Goal: Task Accomplishment & Management: Manage account settings

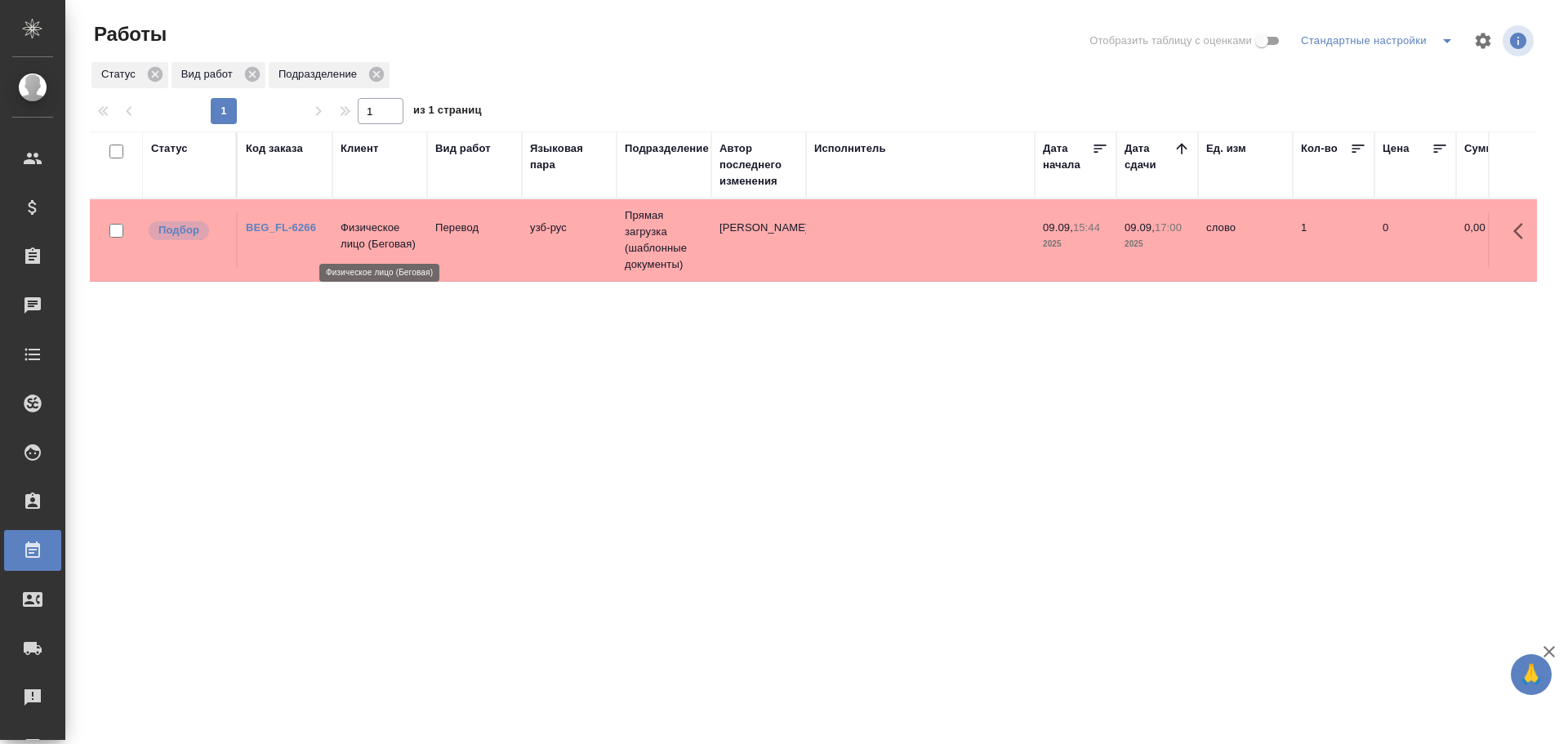
click at [352, 243] on p "Физическое лицо (Беговая)" at bounding box center [379, 236] width 78 height 33
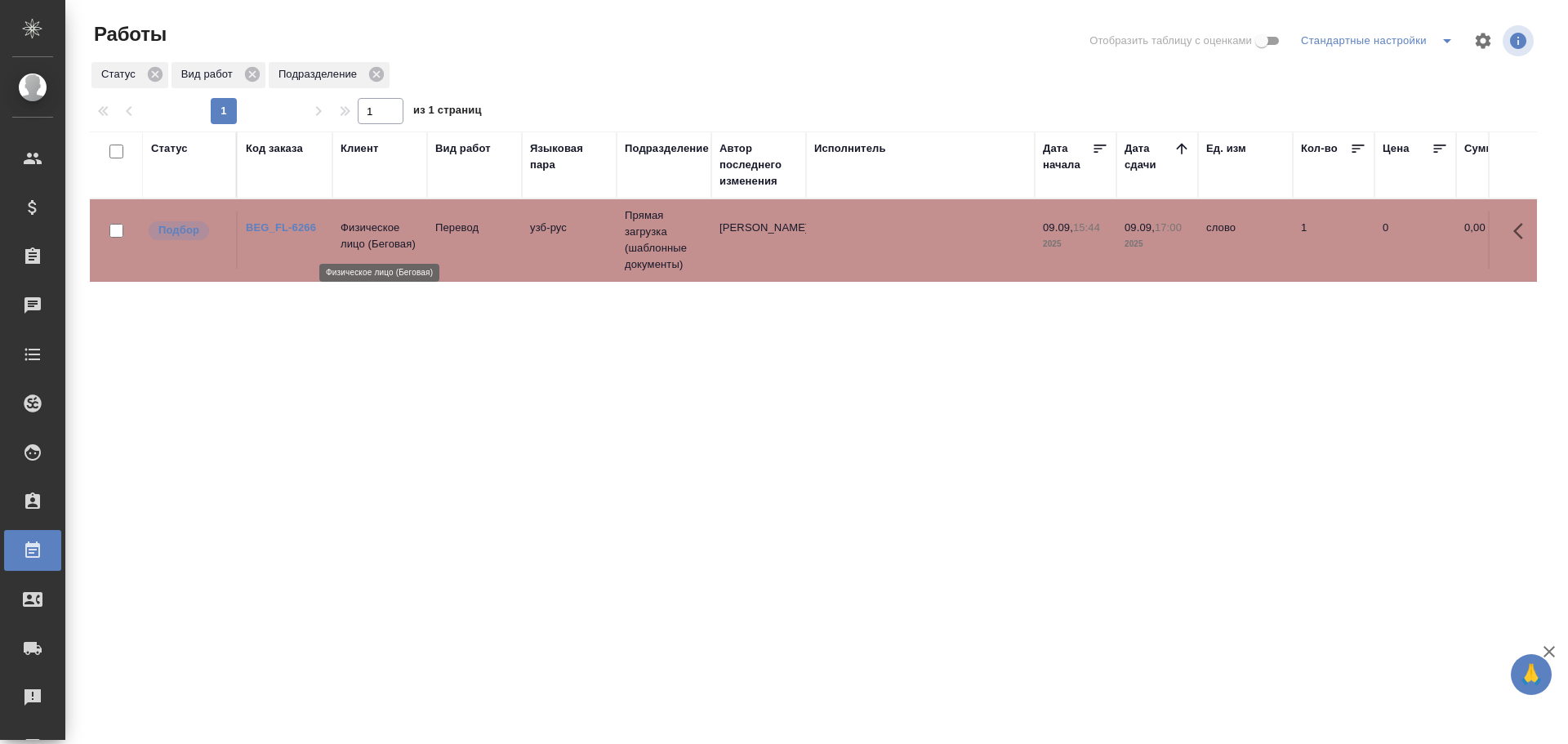
click at [352, 243] on p "Физическое лицо (Беговая)" at bounding box center [379, 236] width 78 height 33
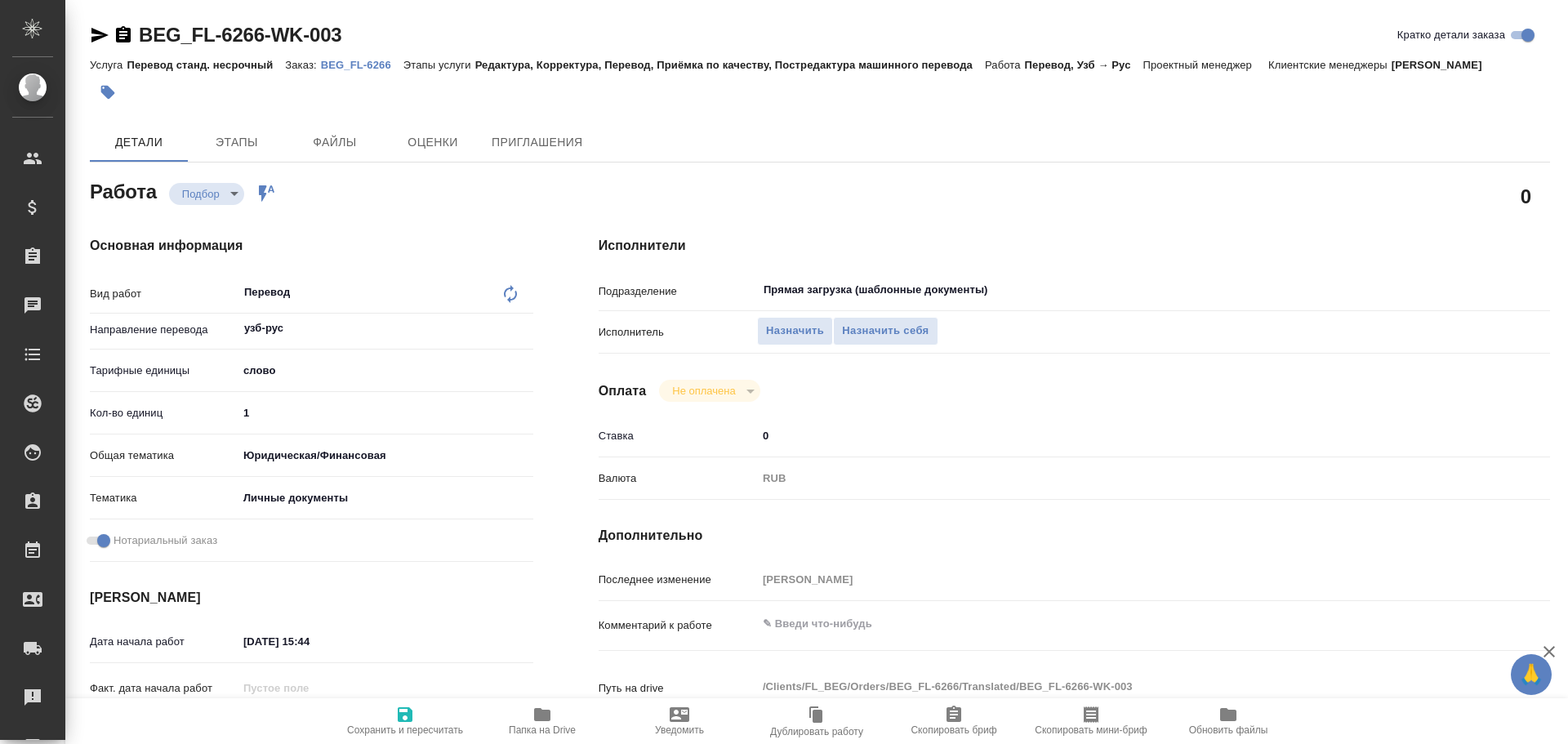
type textarea "x"
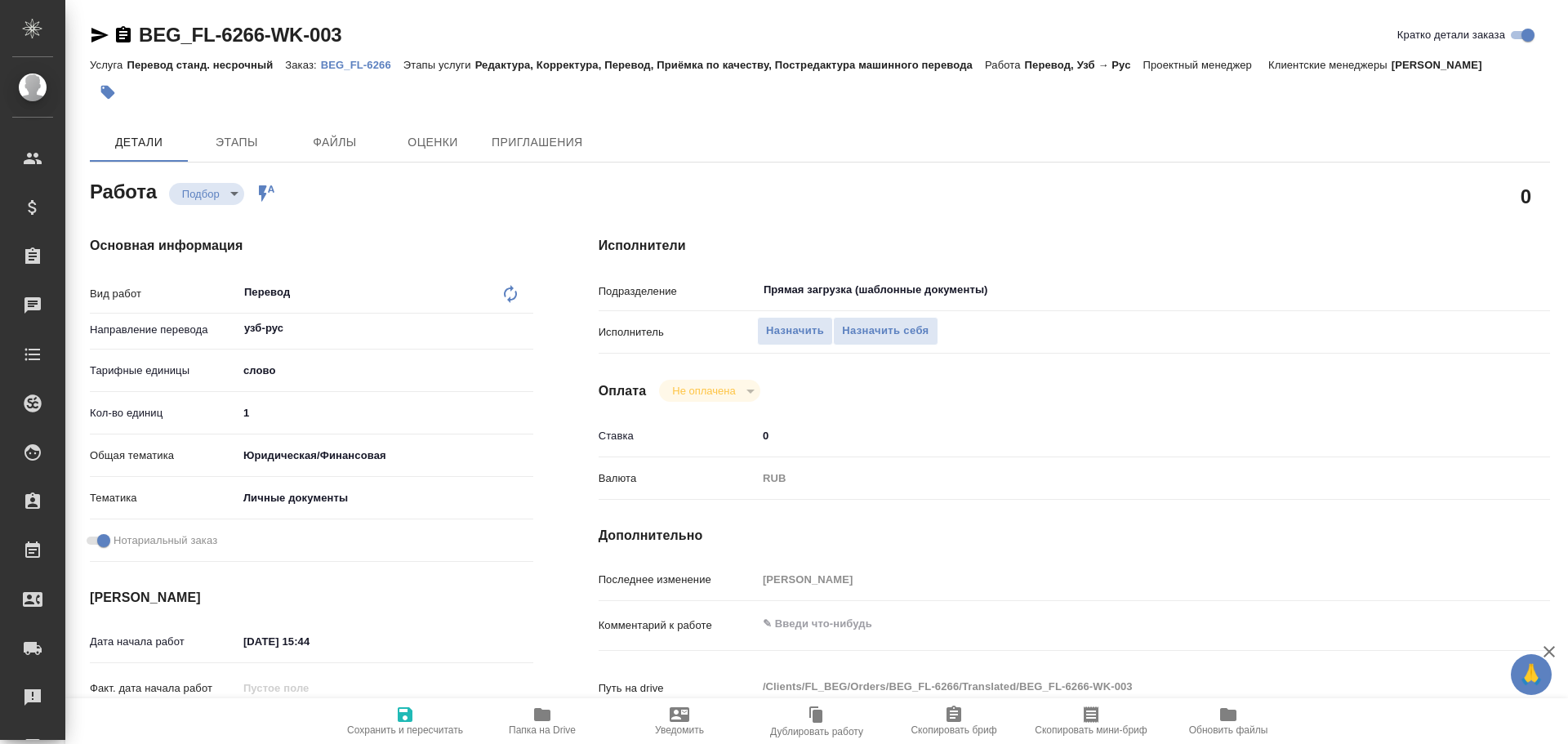
type textarea "x"
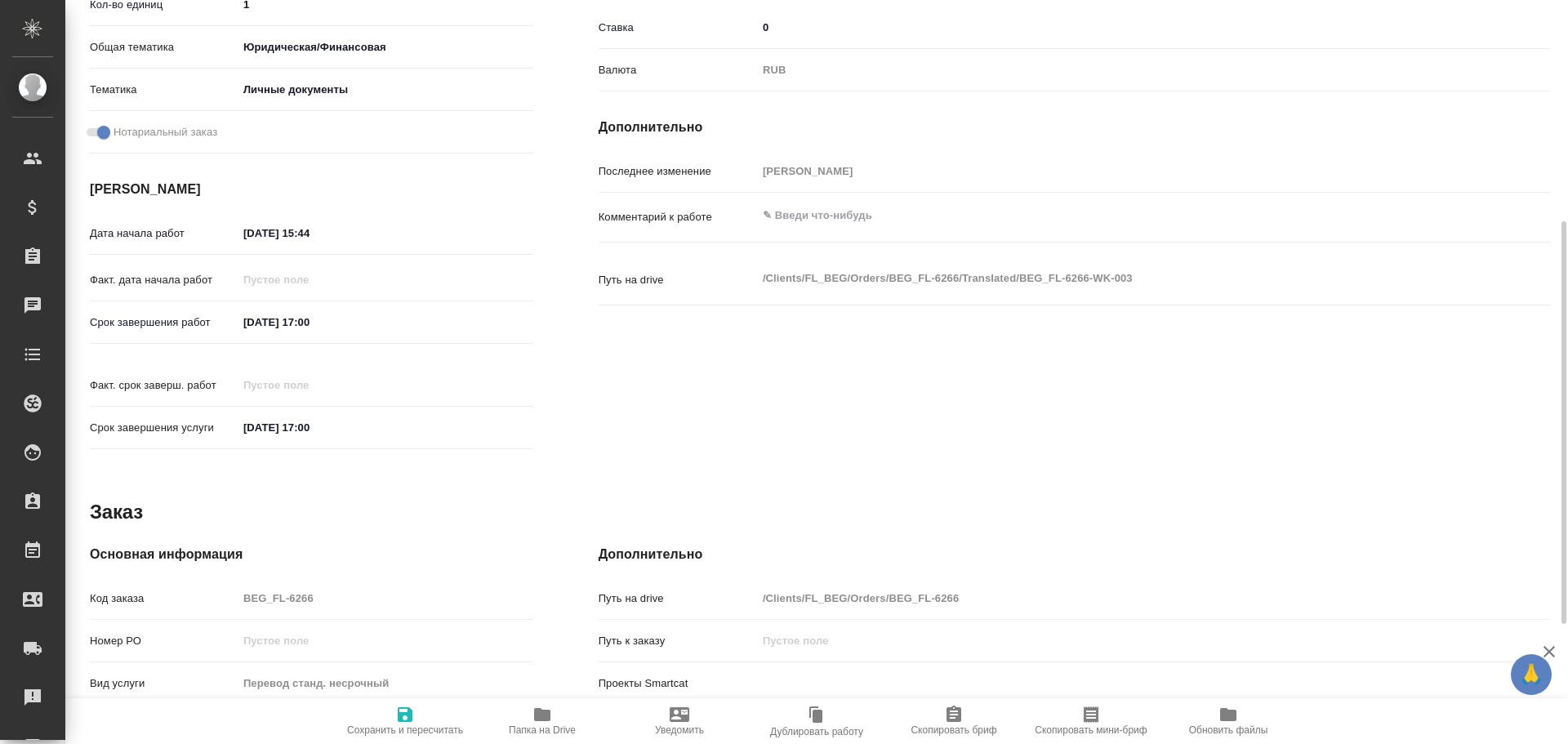
type textarea "x"
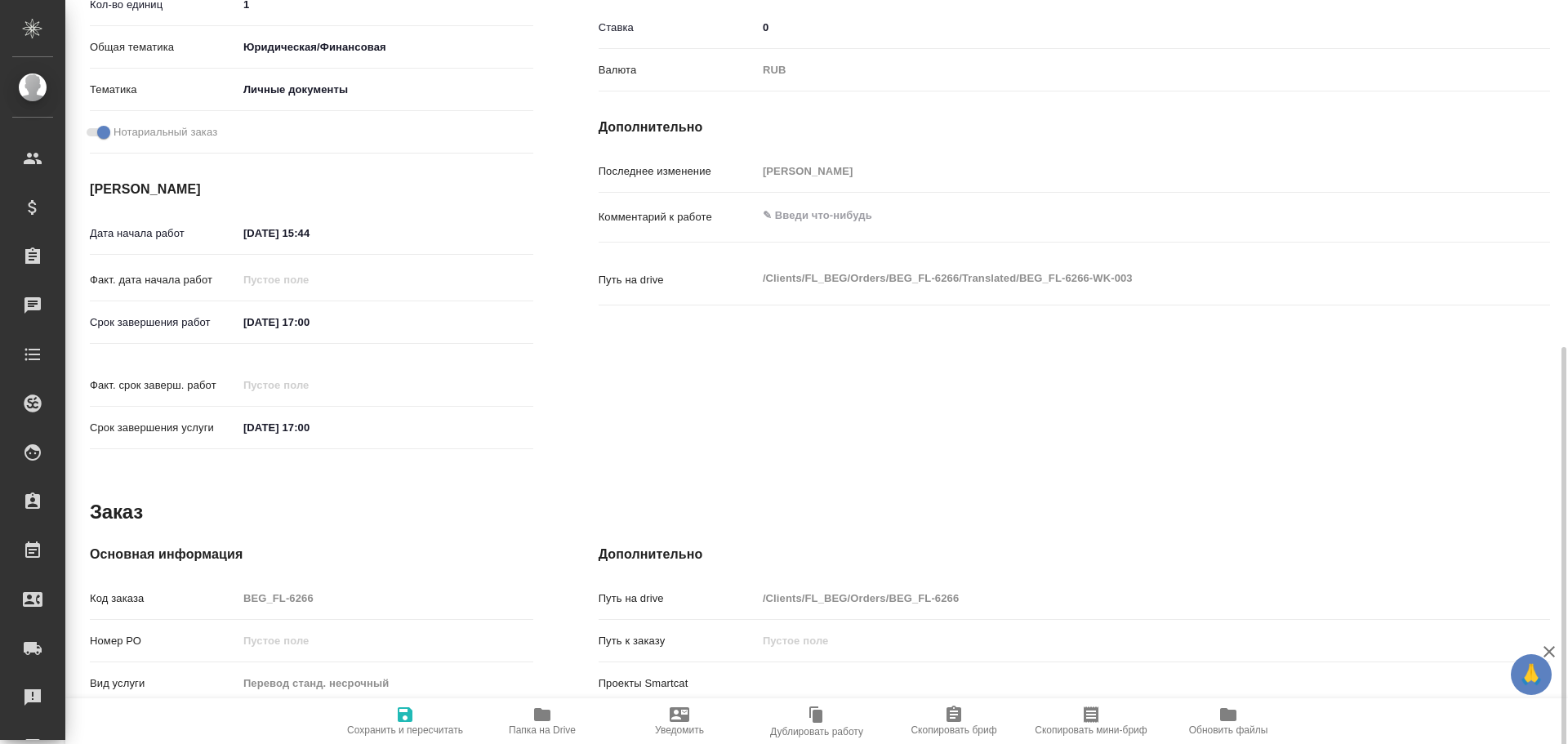
scroll to position [630, 0]
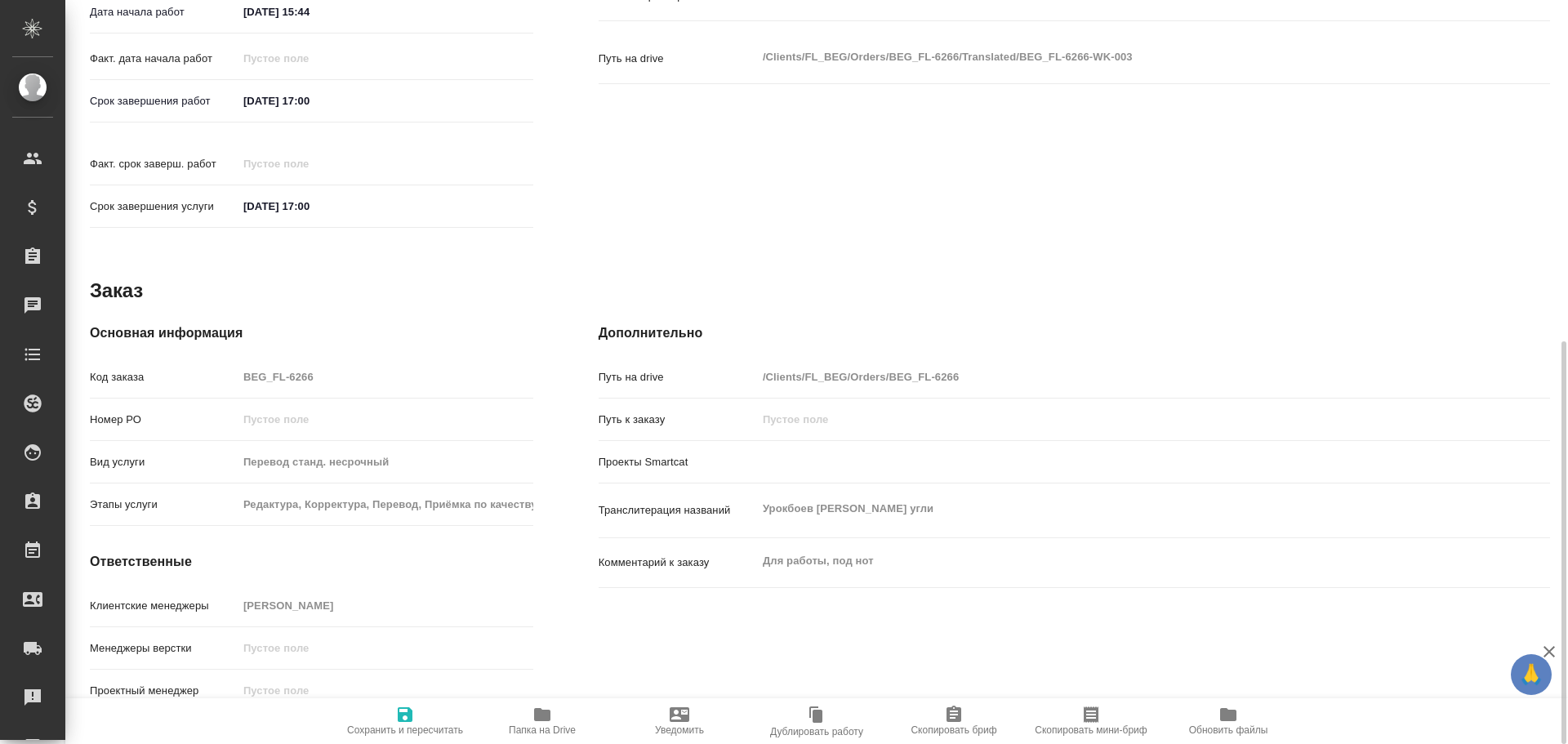
type textarea "x"
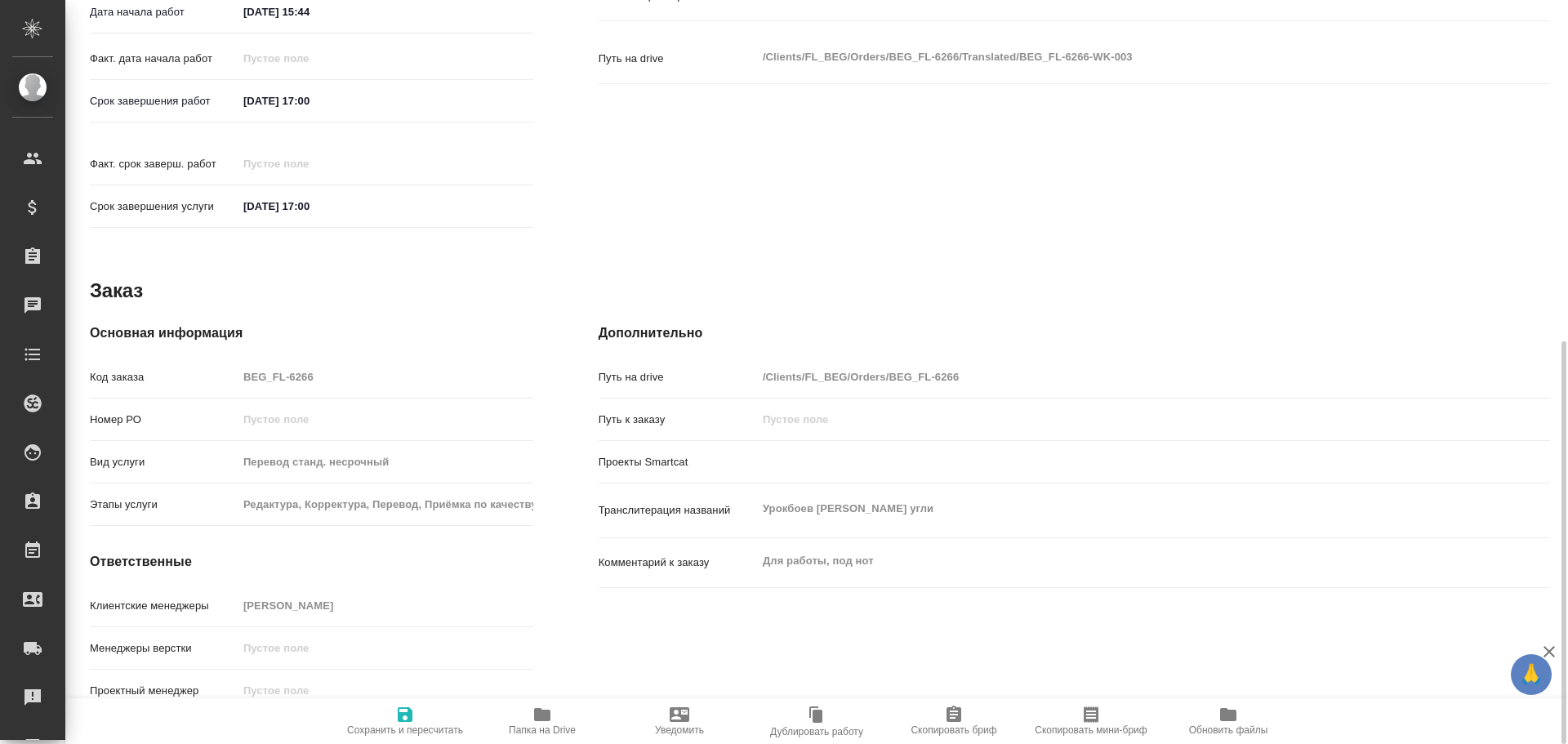
type textarea "x"
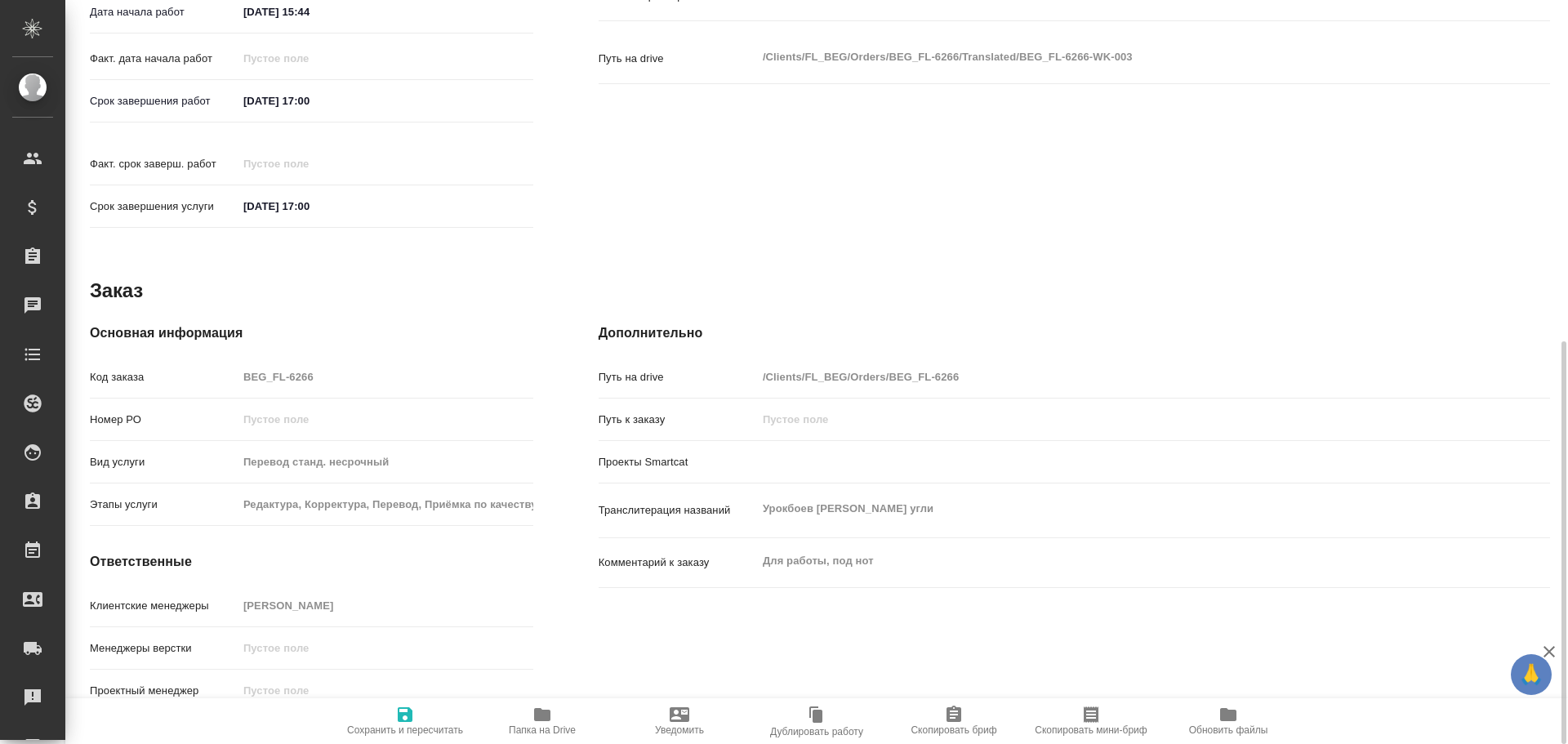
click at [527, 721] on span "Папка на Drive" at bounding box center [542, 720] width 118 height 31
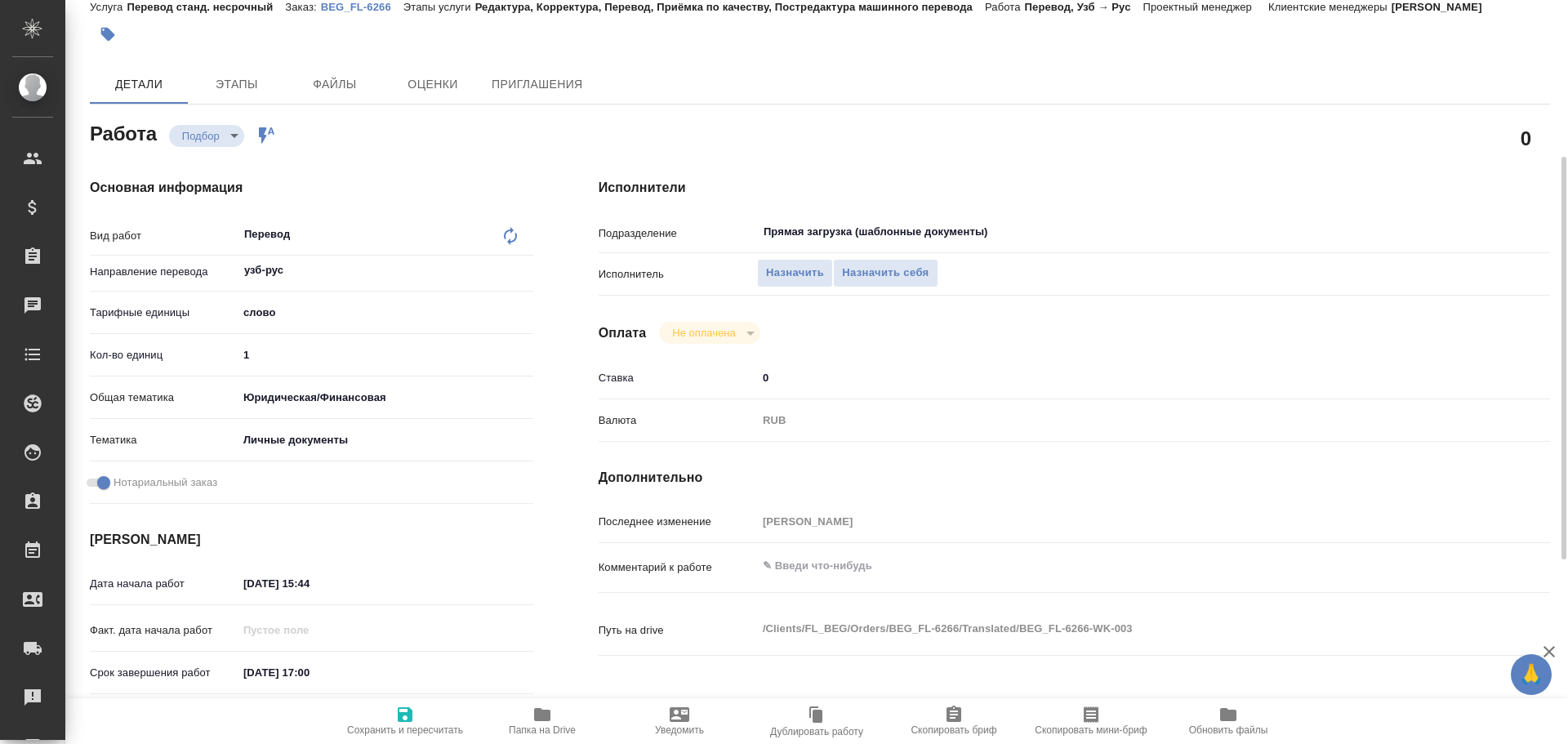
scroll to position [0, 0]
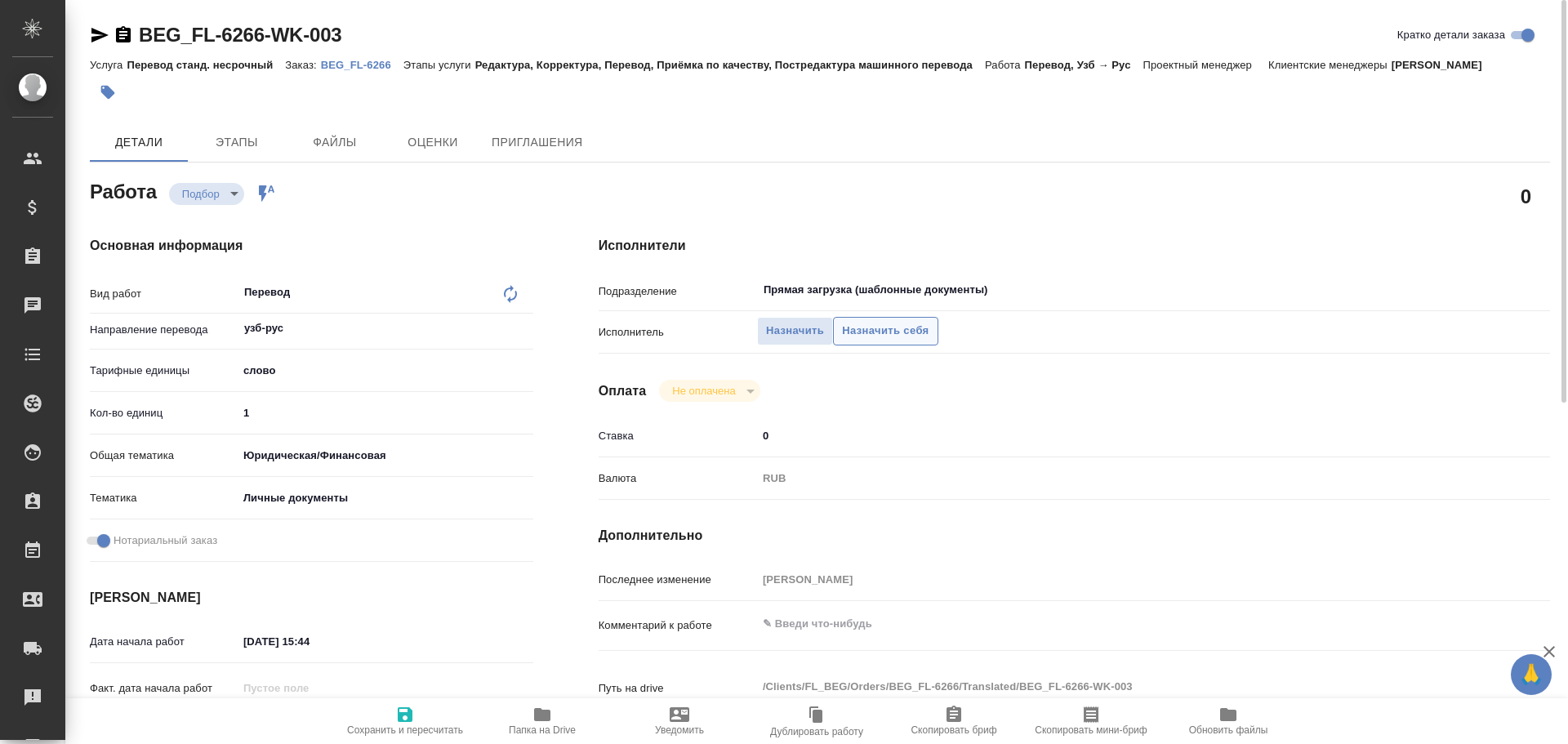
click at [896, 341] on button "Назначить себя" at bounding box center [885, 331] width 105 height 28
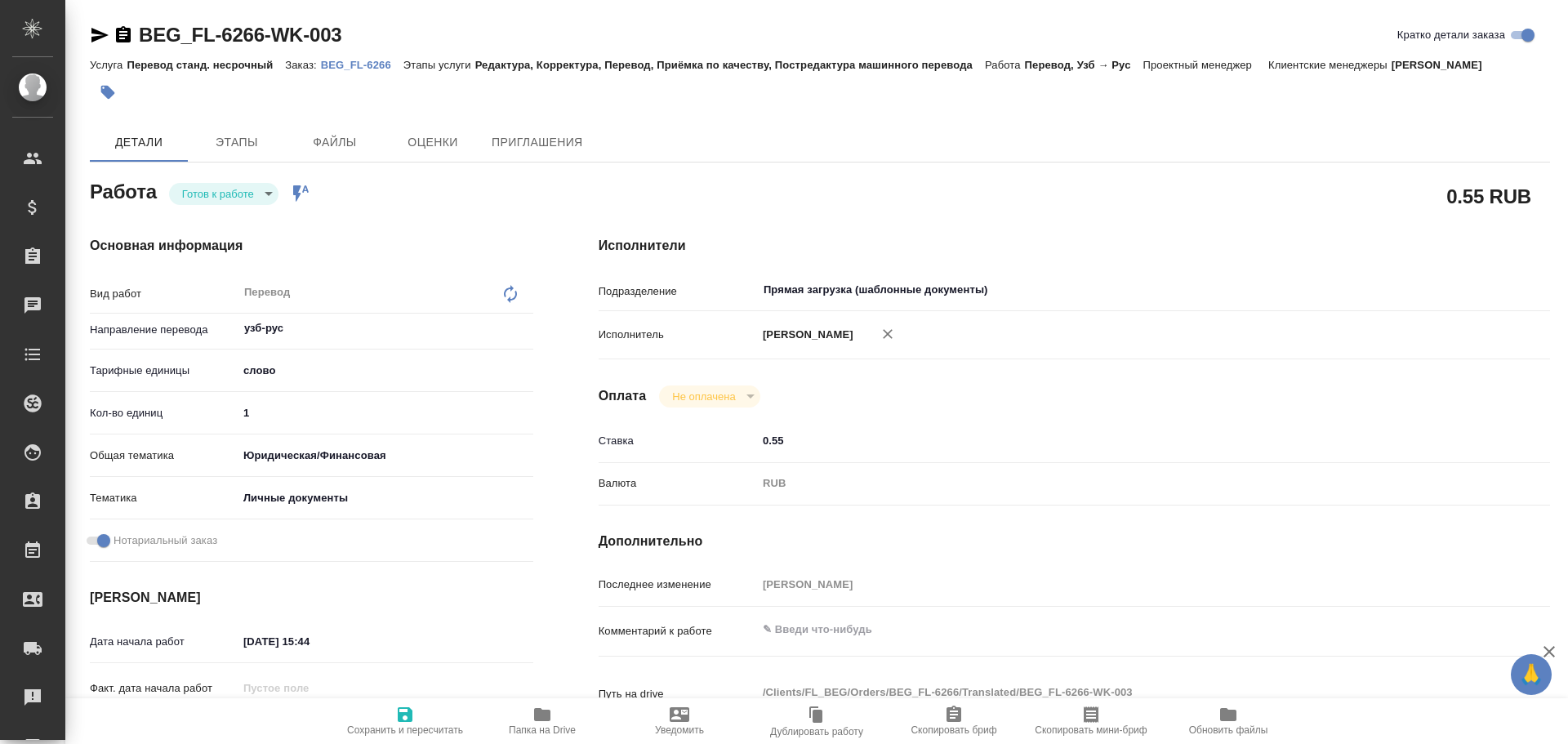
type textarea "x"
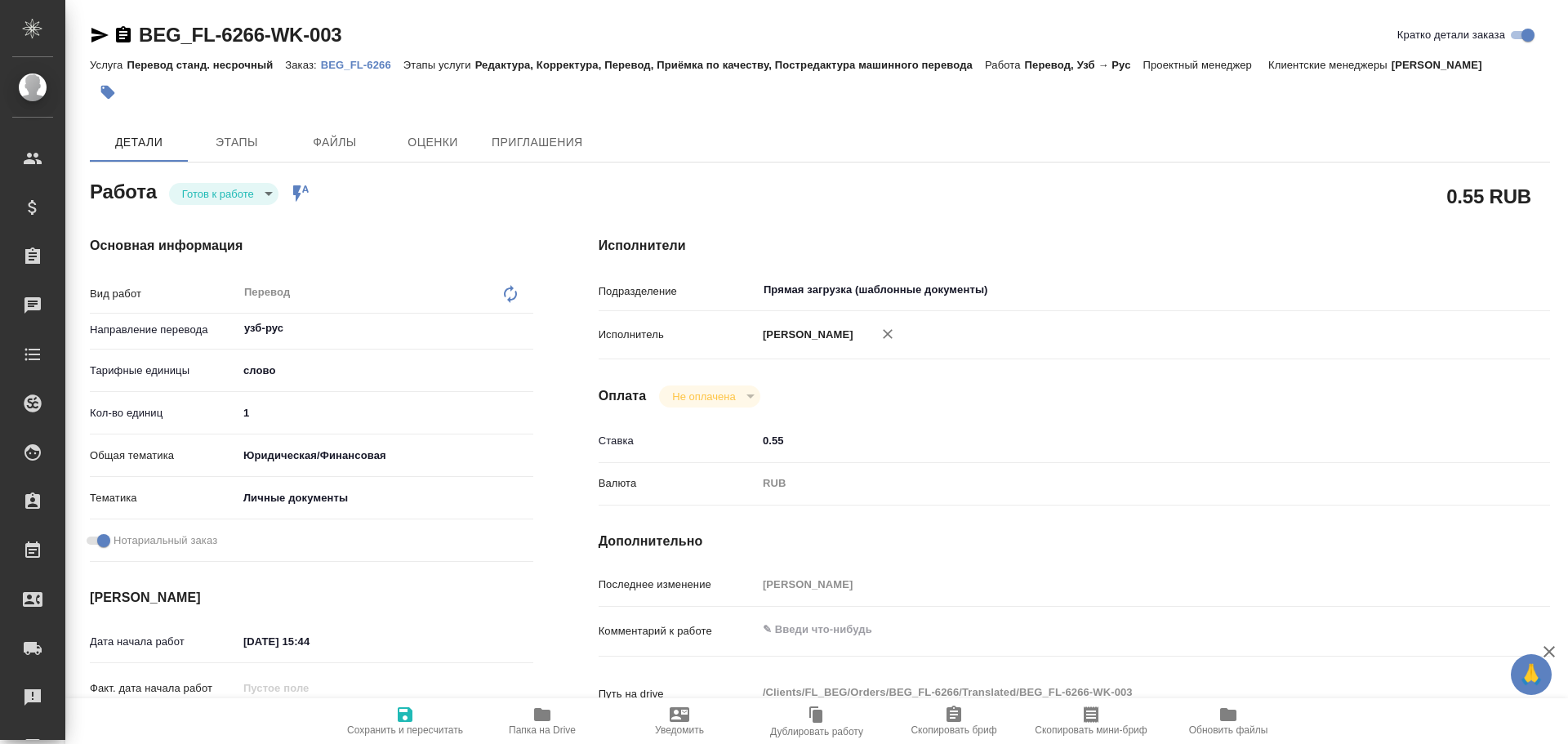
type textarea "x"
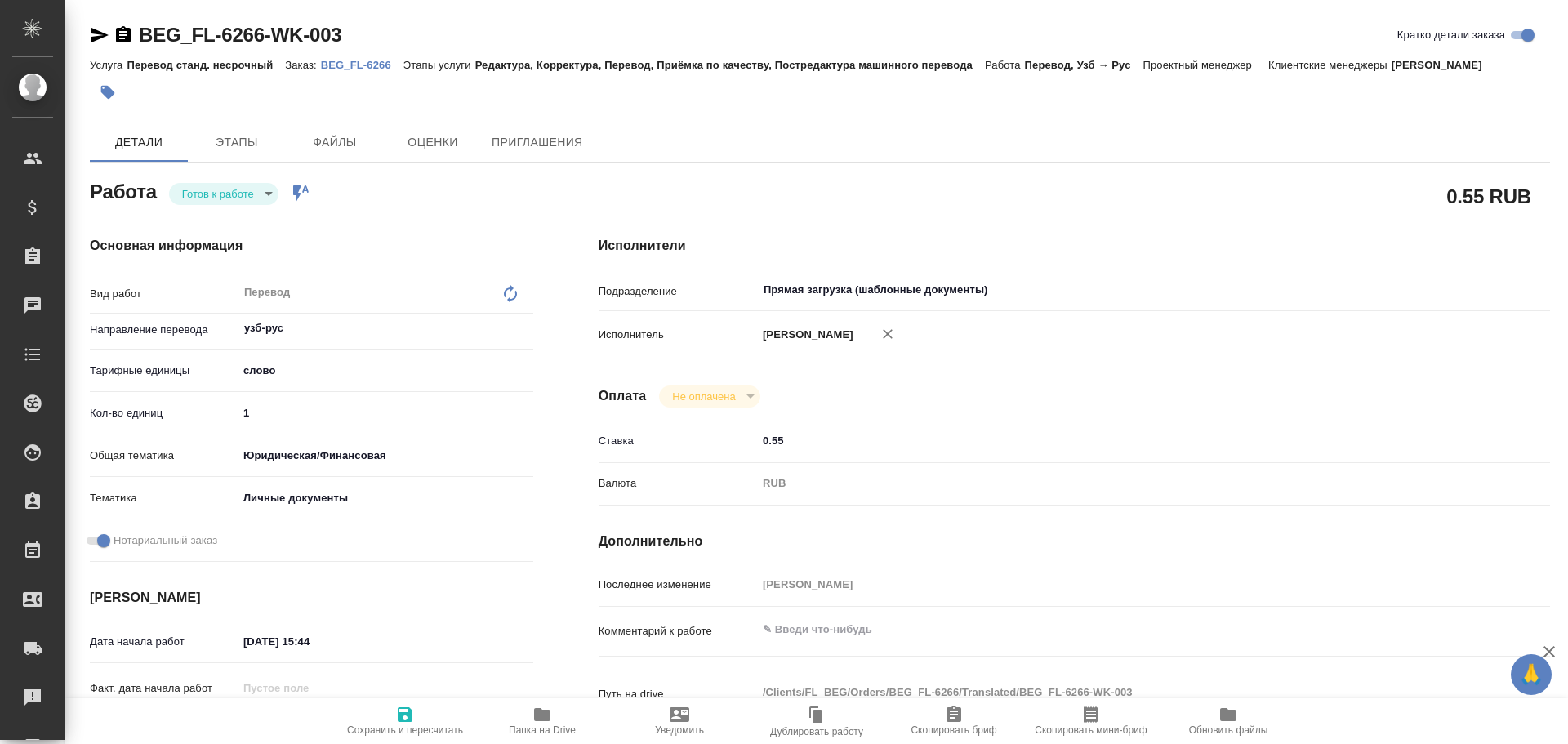
type textarea "x"
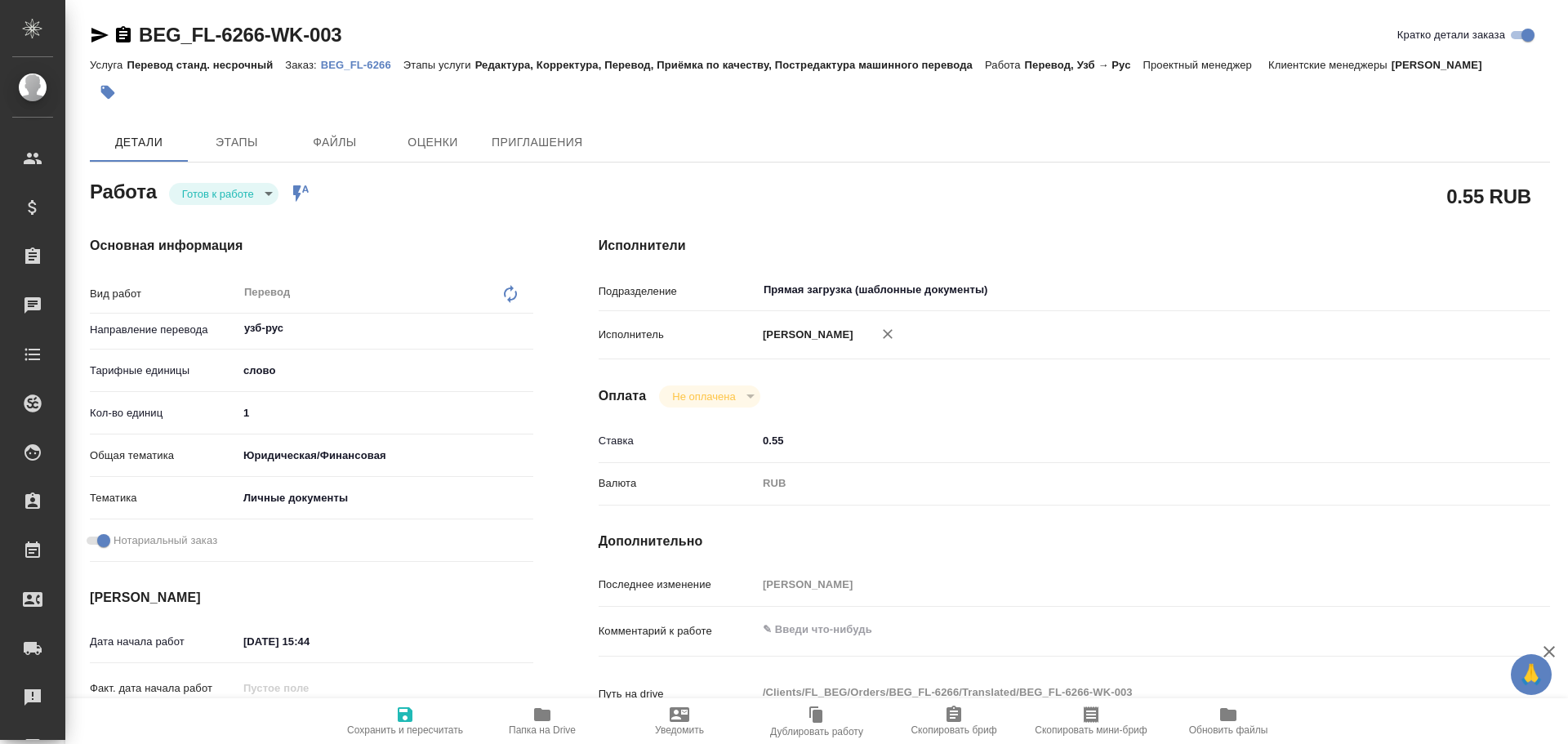
type textarea "x"
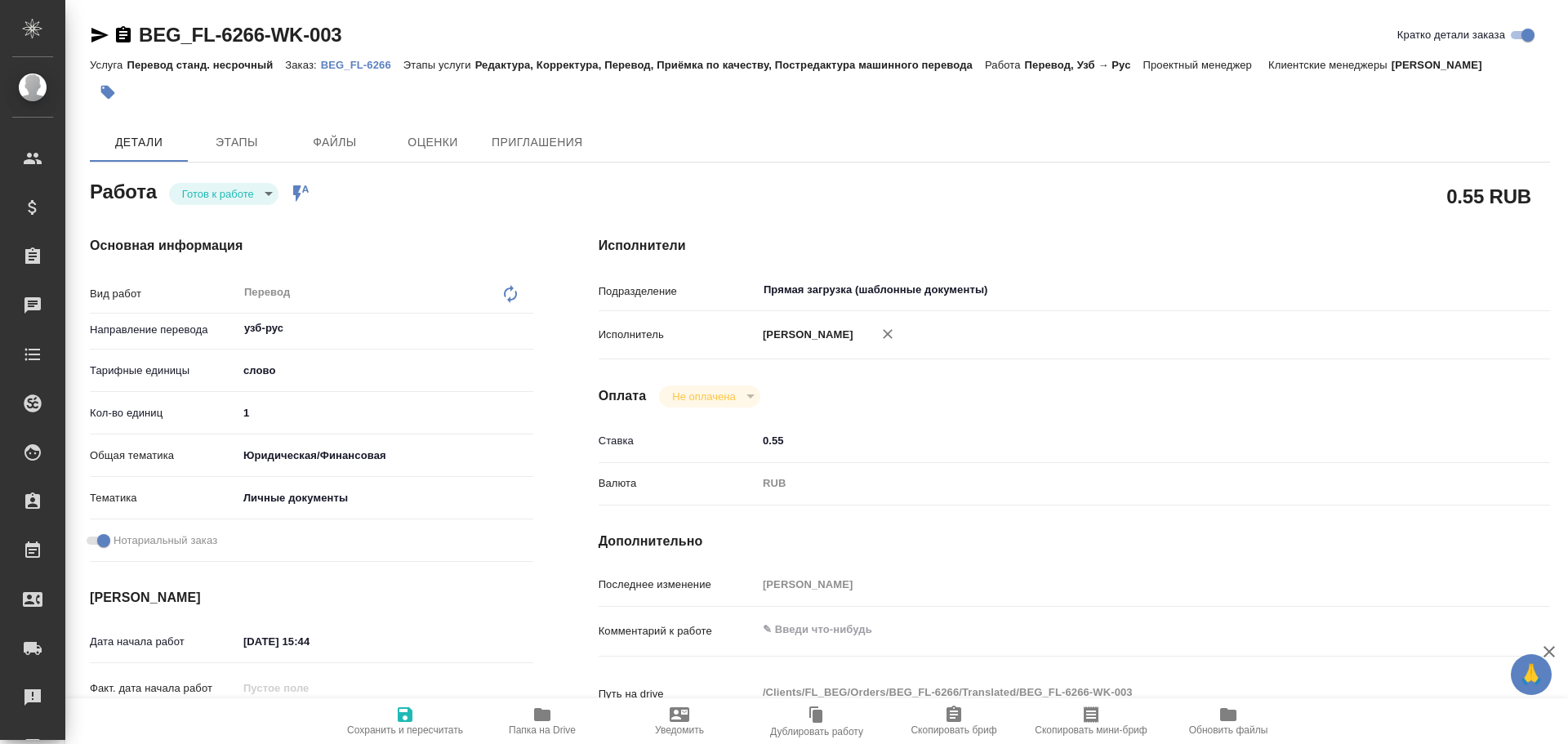
type textarea "x"
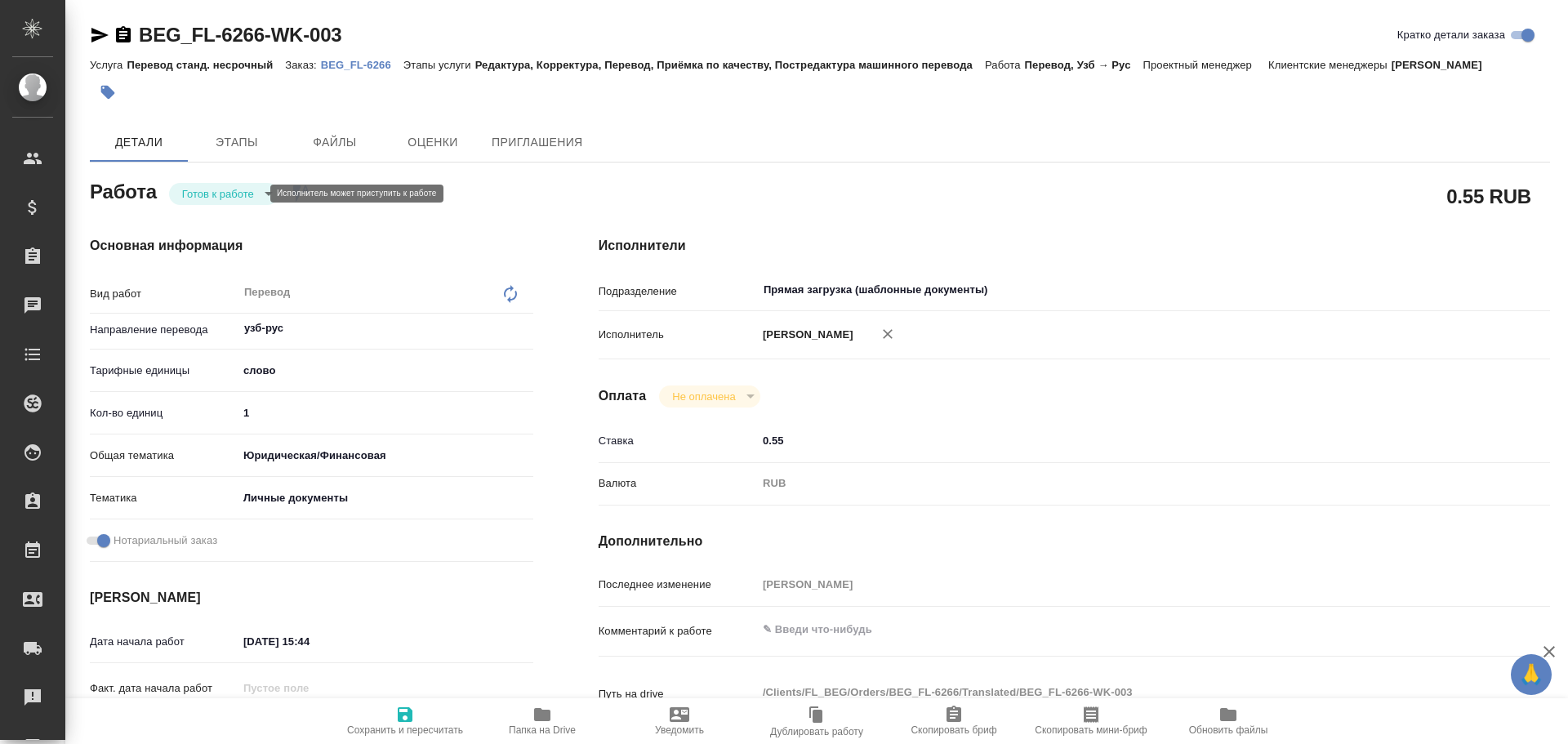
click at [215, 192] on body "🙏 .cls-1 fill:#fff; AWATERA Gusev Alexandr Клиенты Спецификации Заказы Чаты Tod…" at bounding box center [784, 372] width 1568 height 744
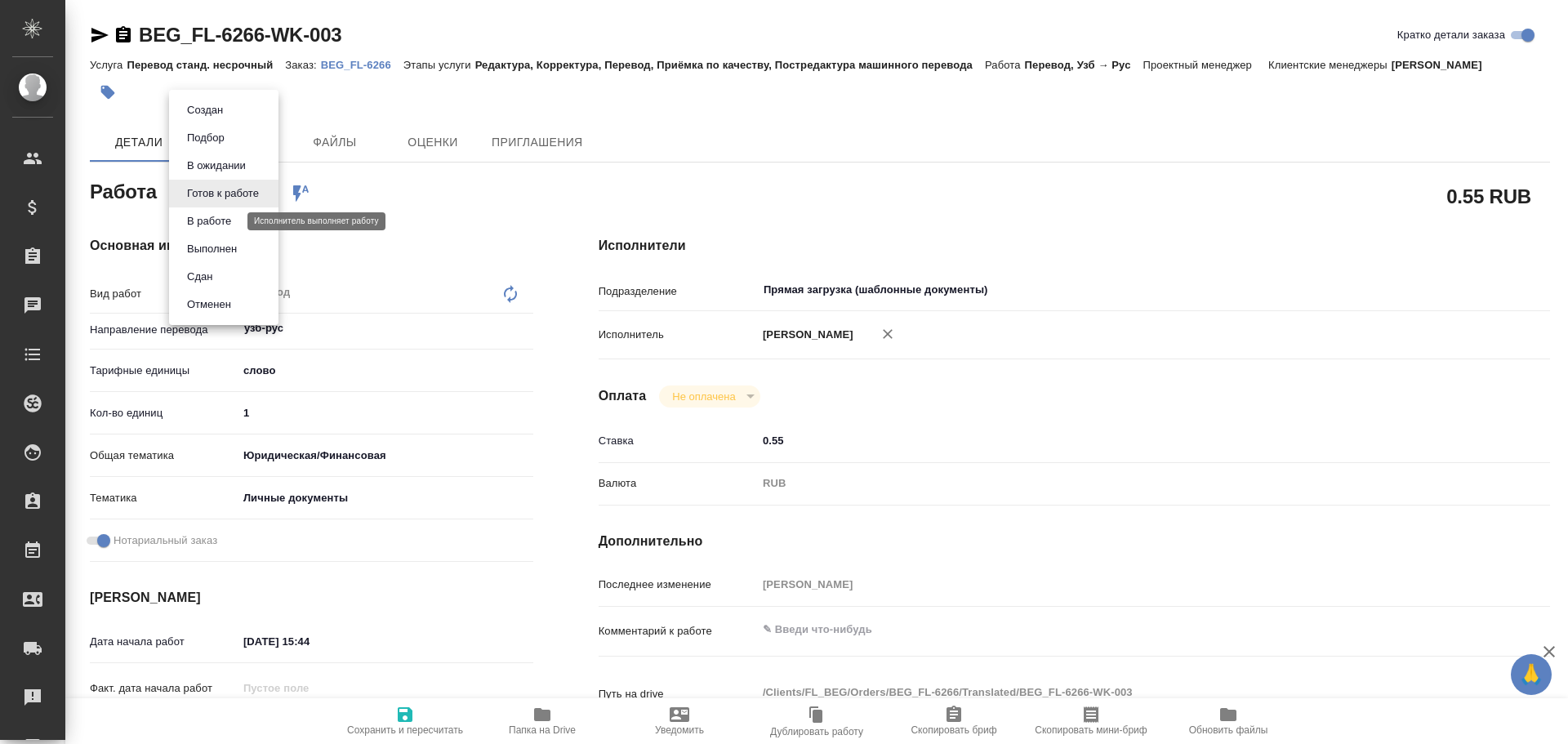
type textarea "x"
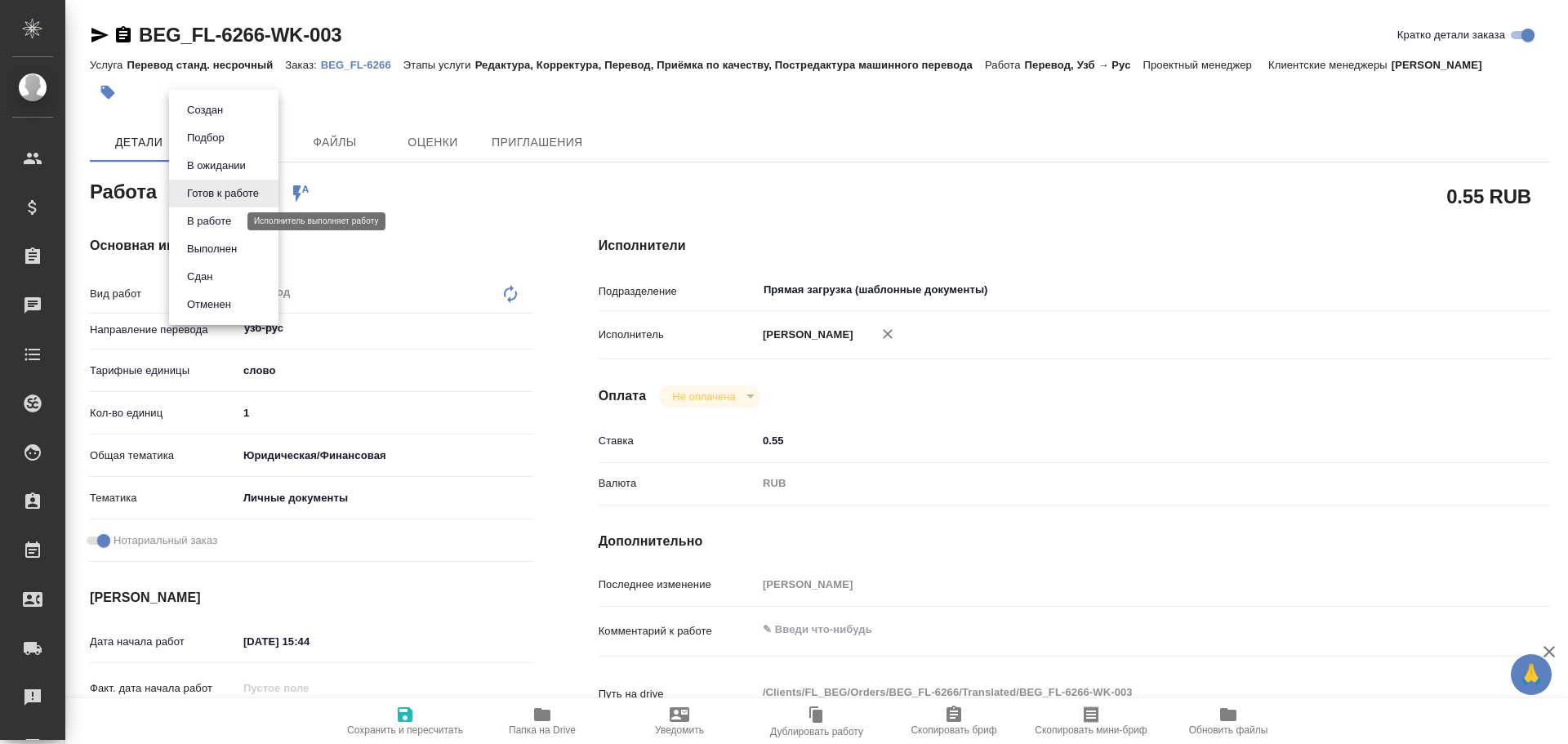
click at [206, 215] on button "В работе" at bounding box center [208, 222] width 54 height 18
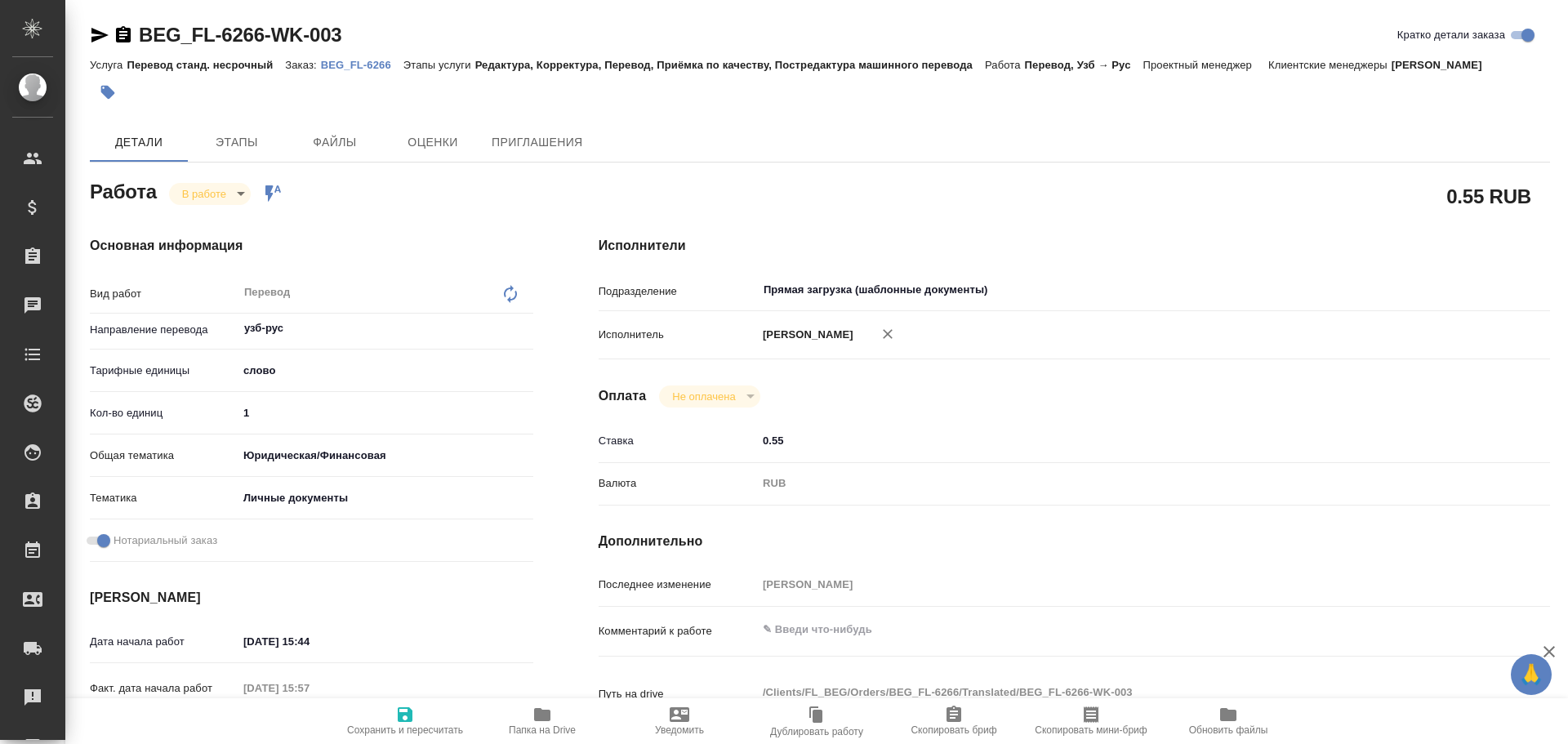
type textarea "x"
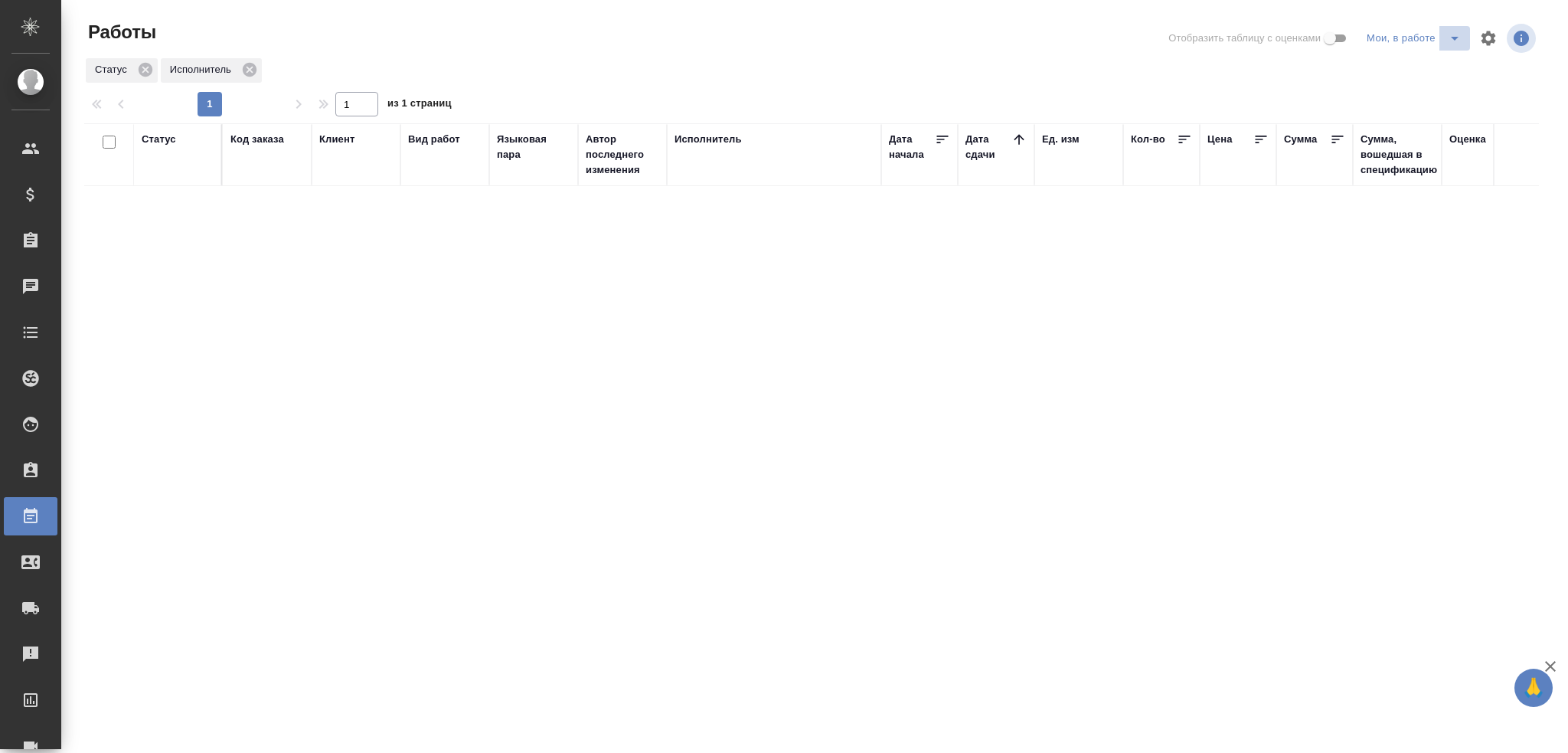
click at [1448, 37] on icon "split button" at bounding box center [1454, 38] width 18 height 18
click at [1430, 62] on li "Стандартные настройки" at bounding box center [1416, 68] width 147 height 24
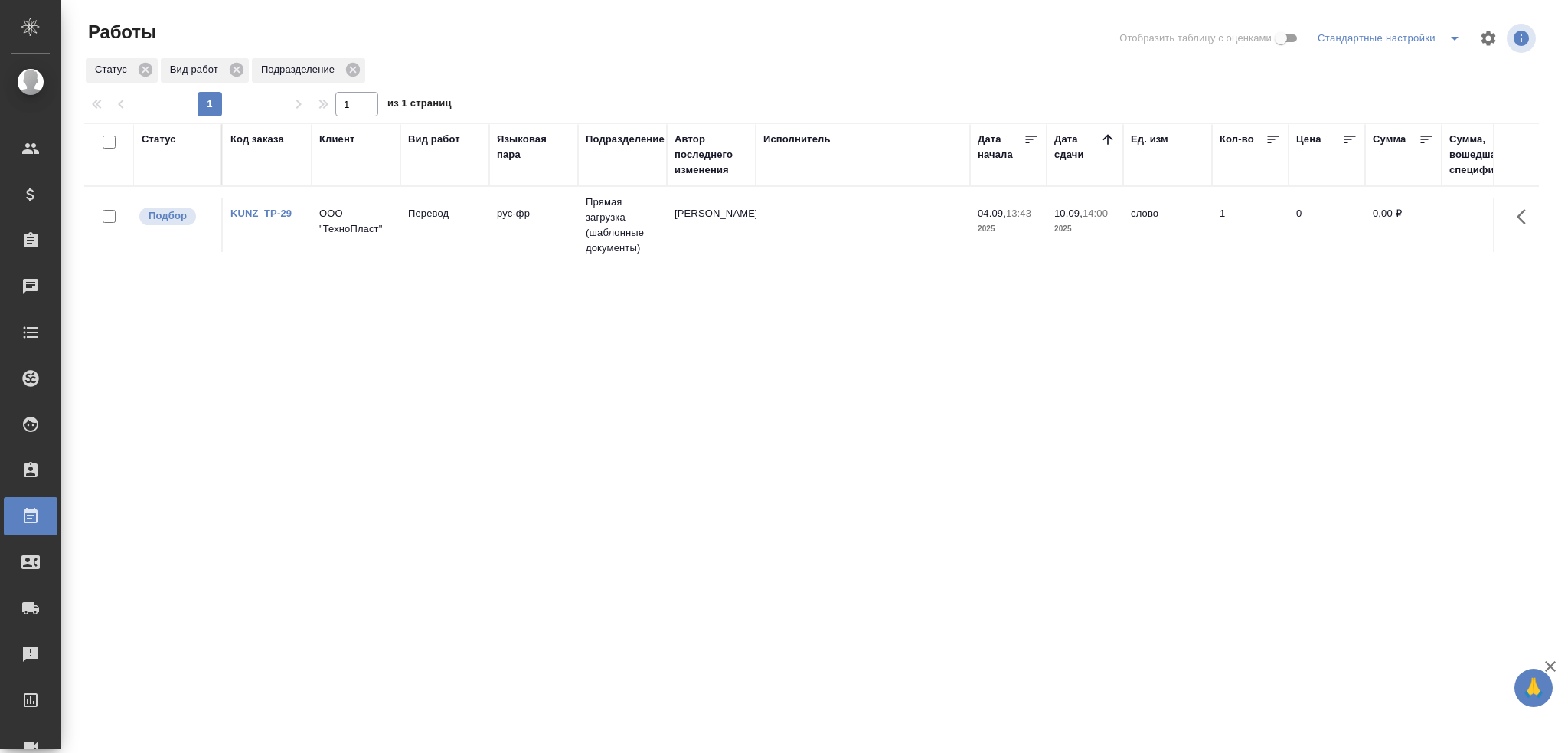
click at [1451, 38] on icon "split button" at bounding box center [1454, 38] width 18 height 18
click at [1405, 76] on li "Мои, в работе" at bounding box center [1392, 68] width 156 height 24
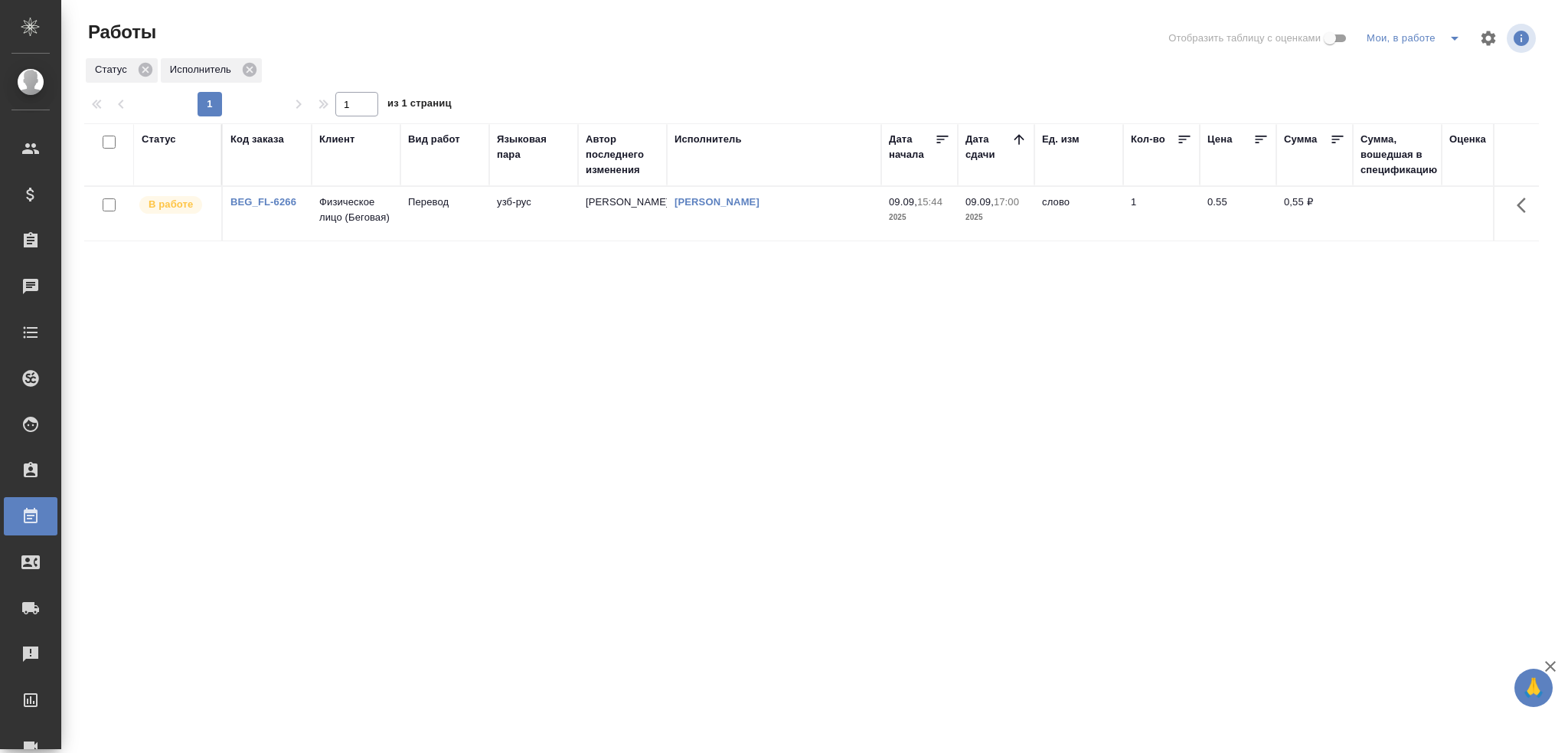
click at [691, 229] on td "[PERSON_NAME]" at bounding box center [774, 214] width 214 height 53
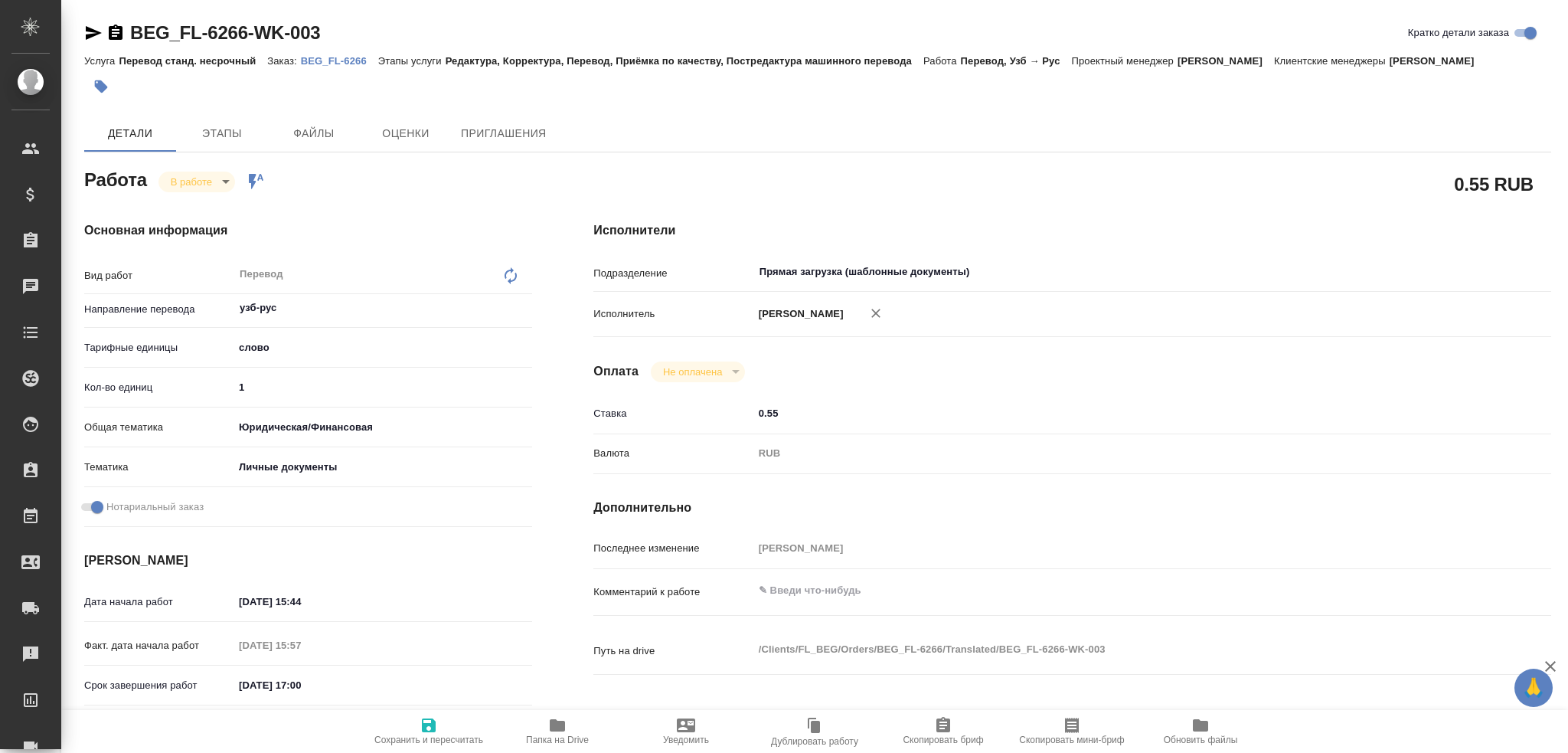
type textarea "x"
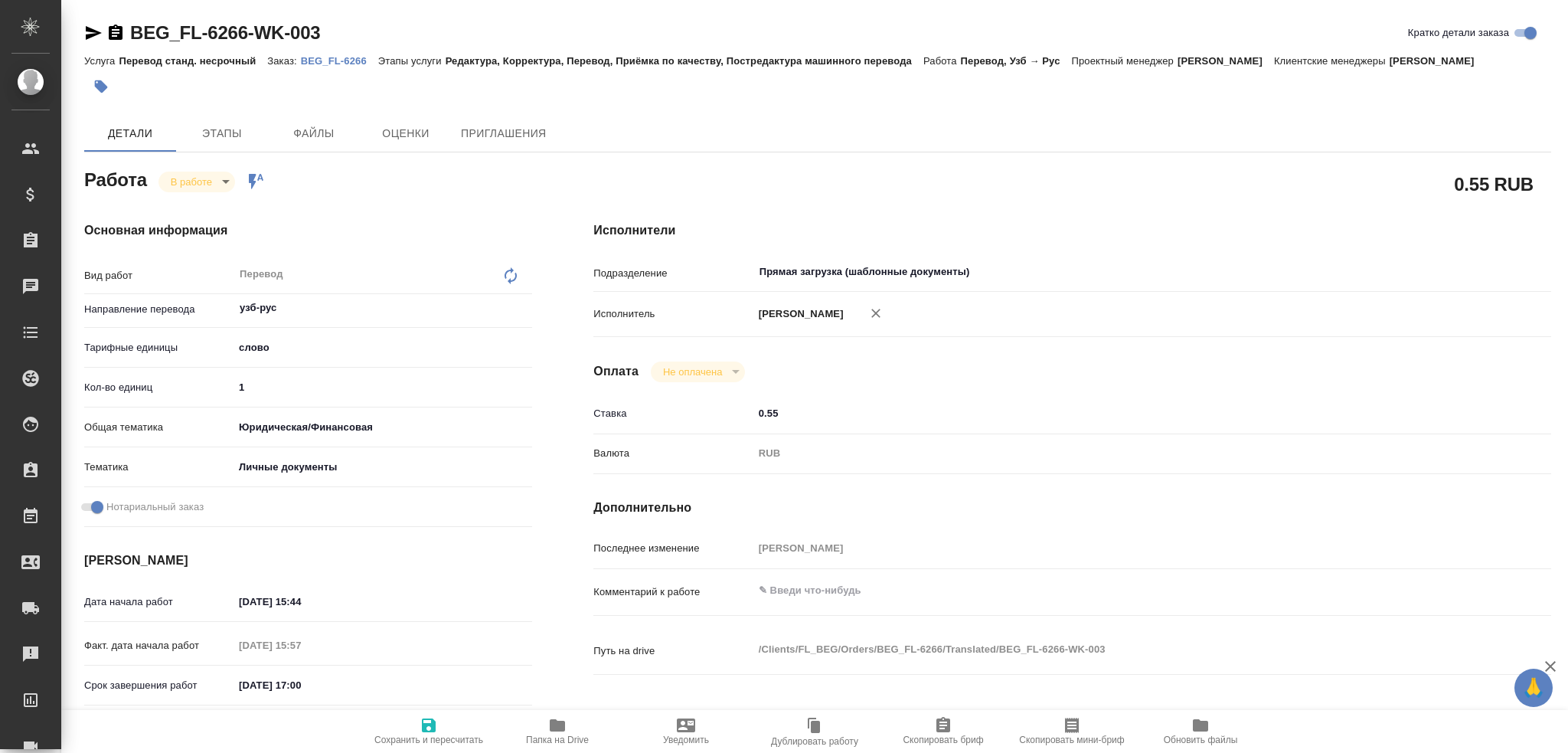
type textarea "x"
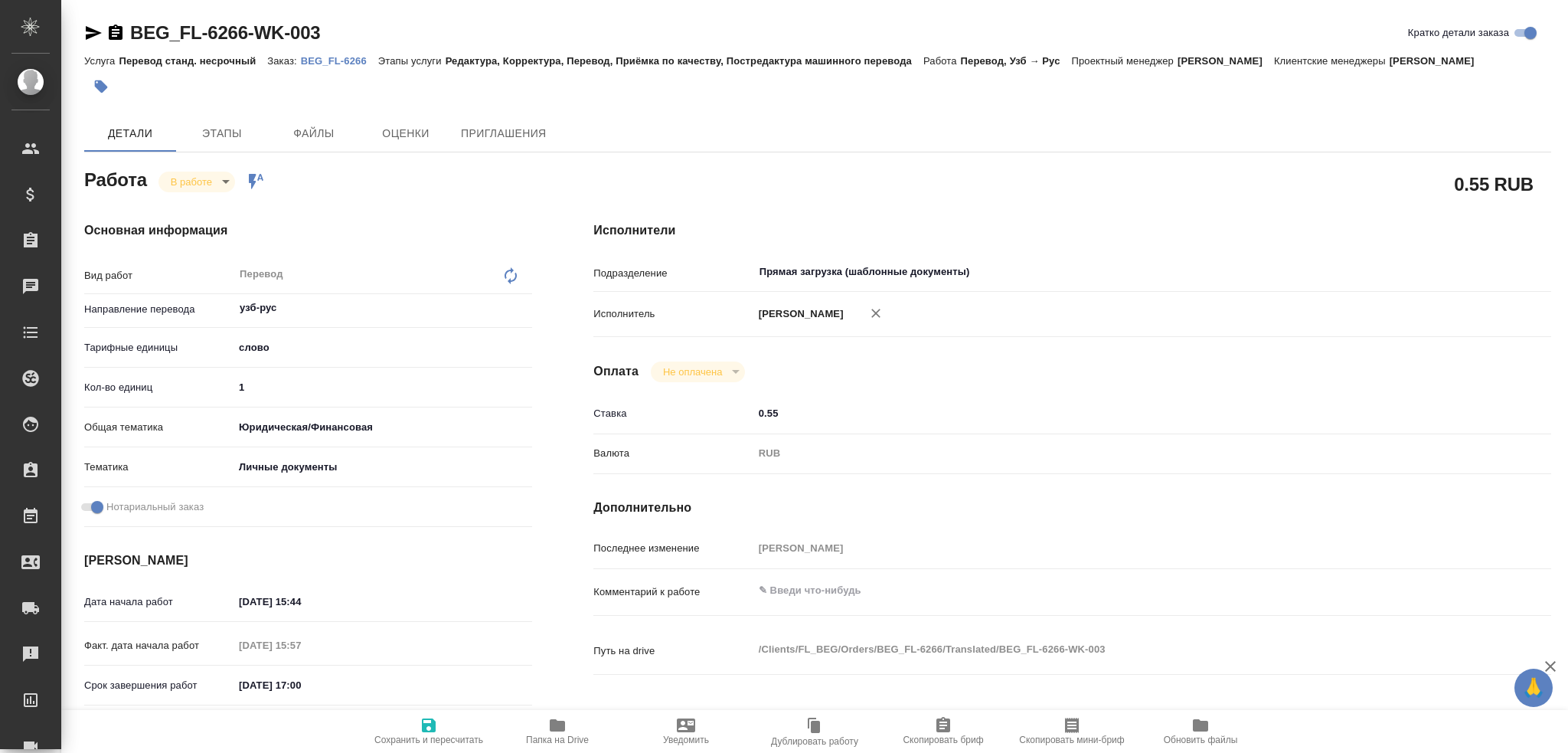
type textarea "x"
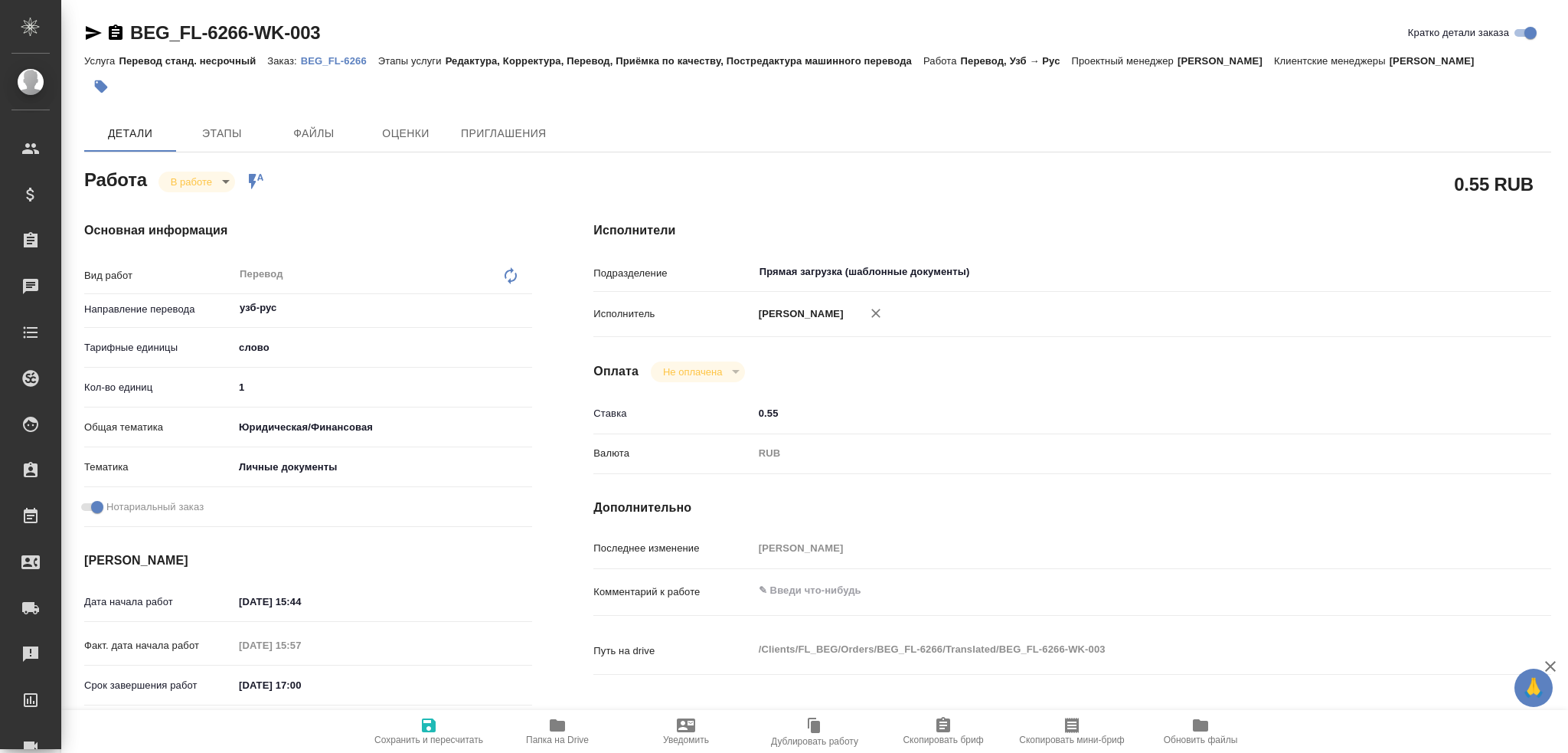
type textarea "x"
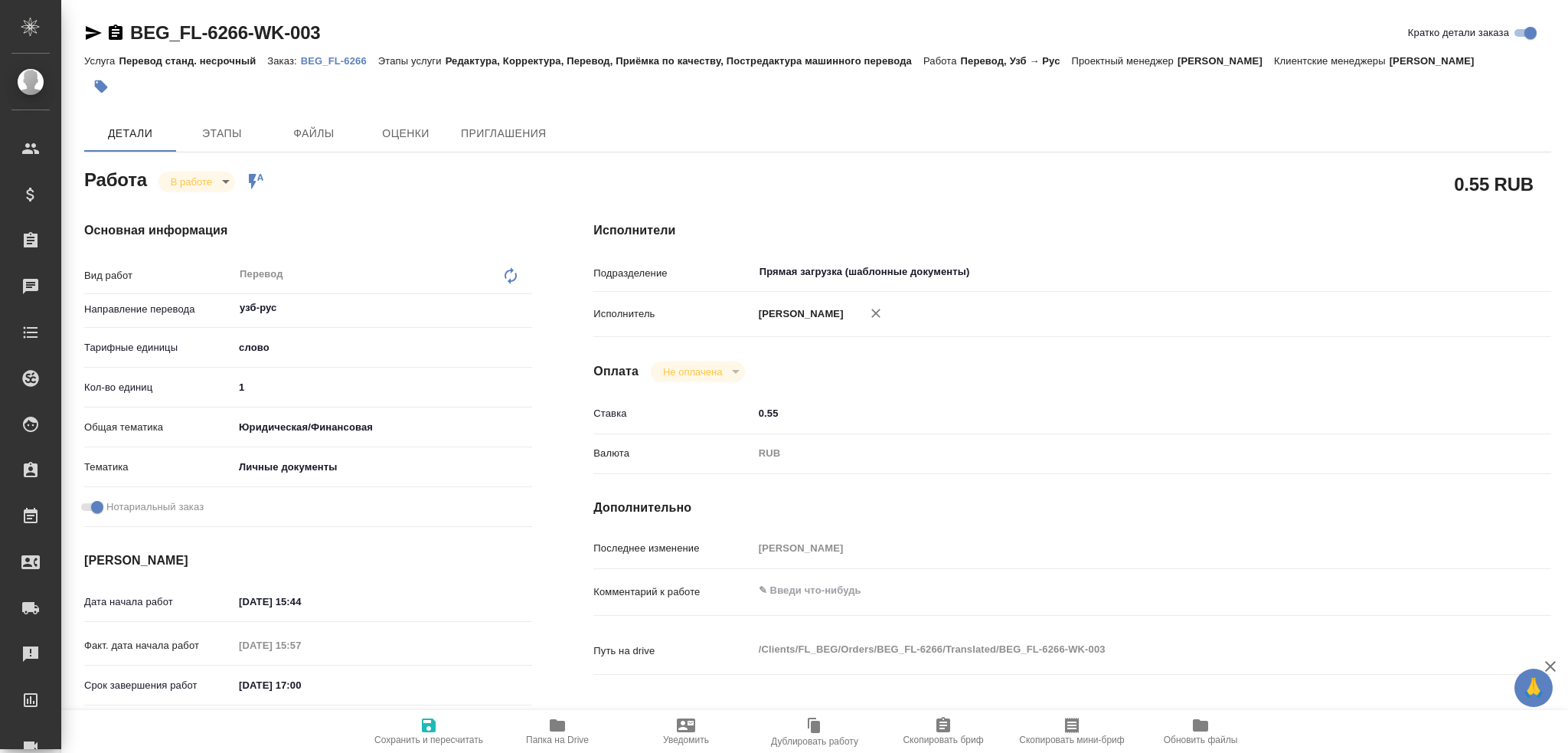
type textarea "x"
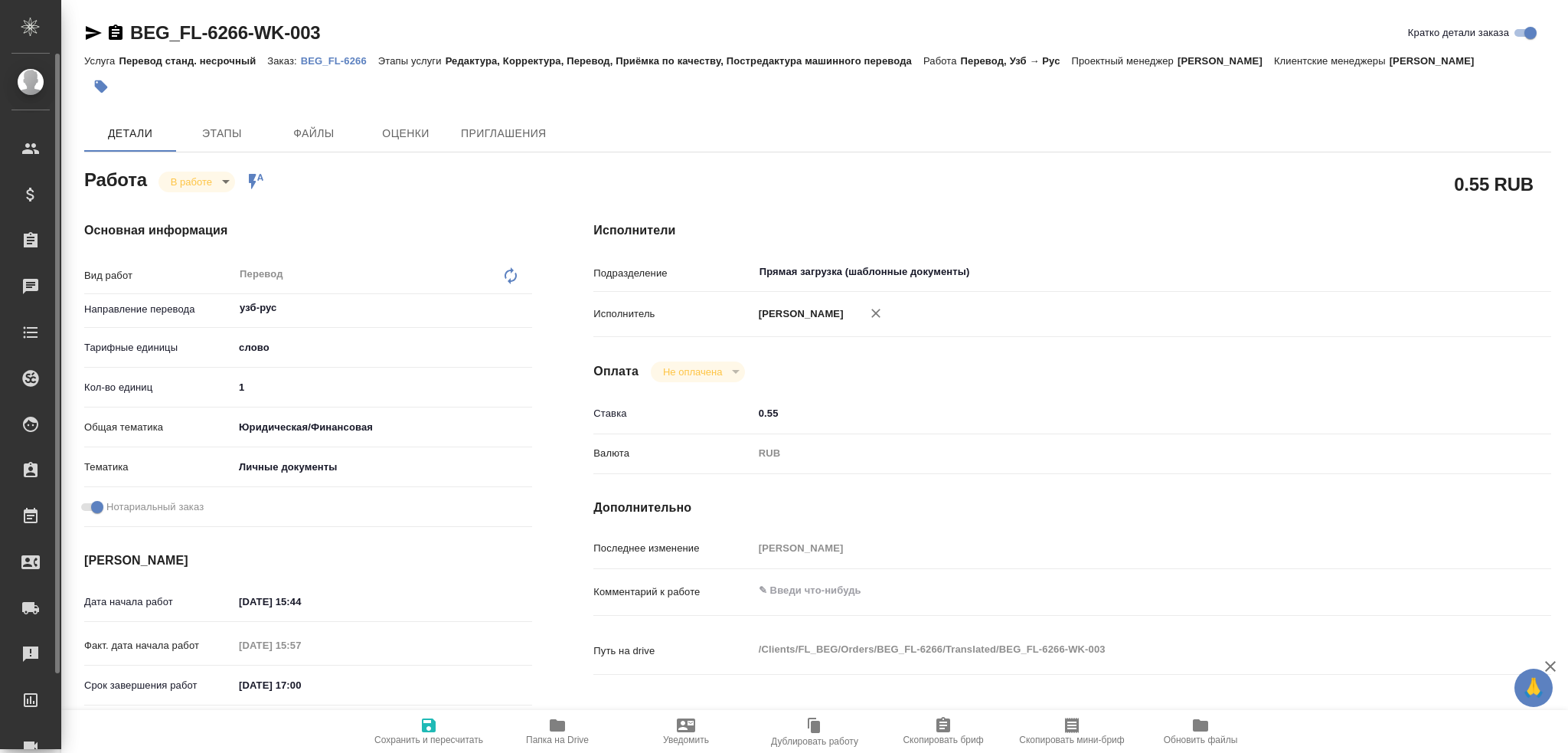
type textarea "x"
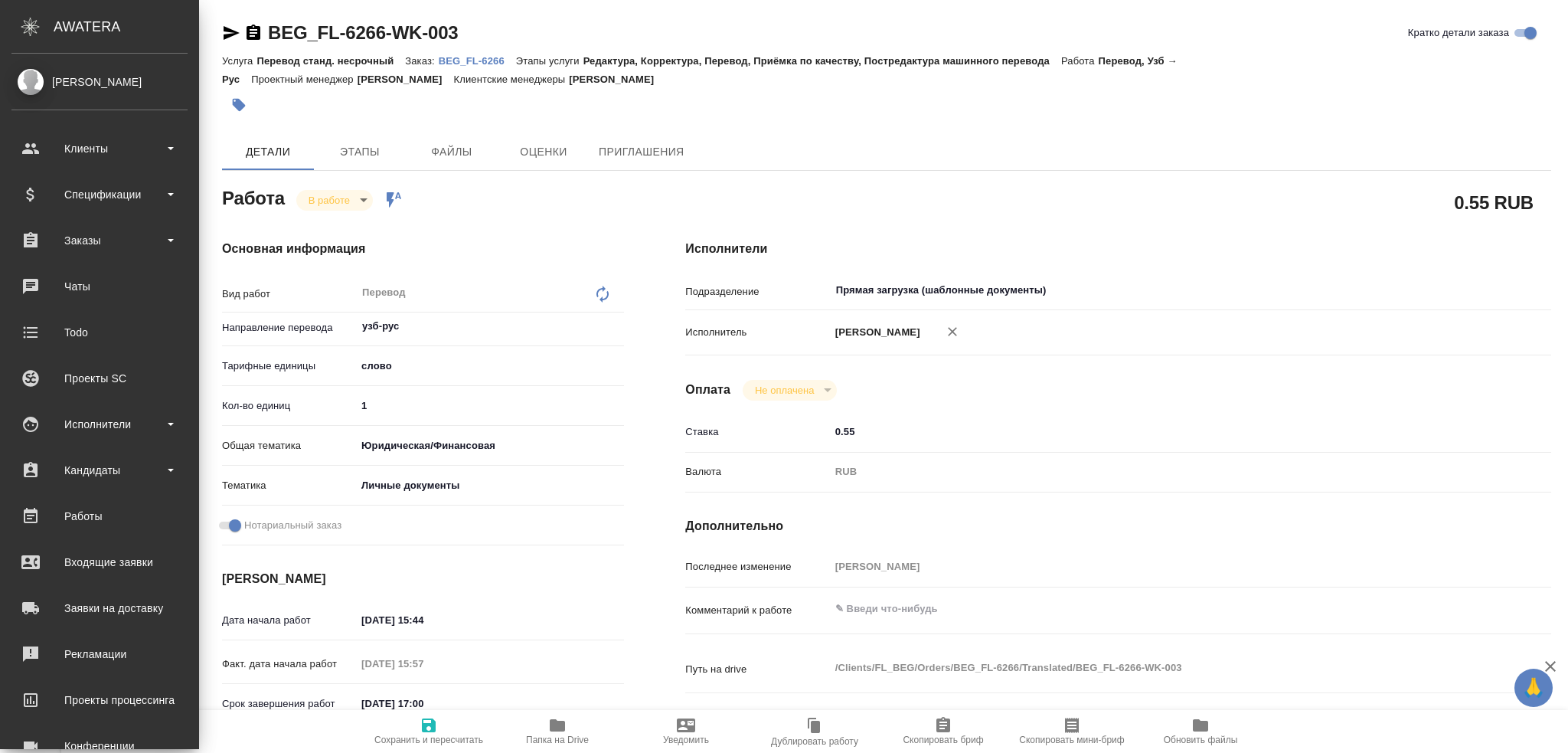
type textarea "x"
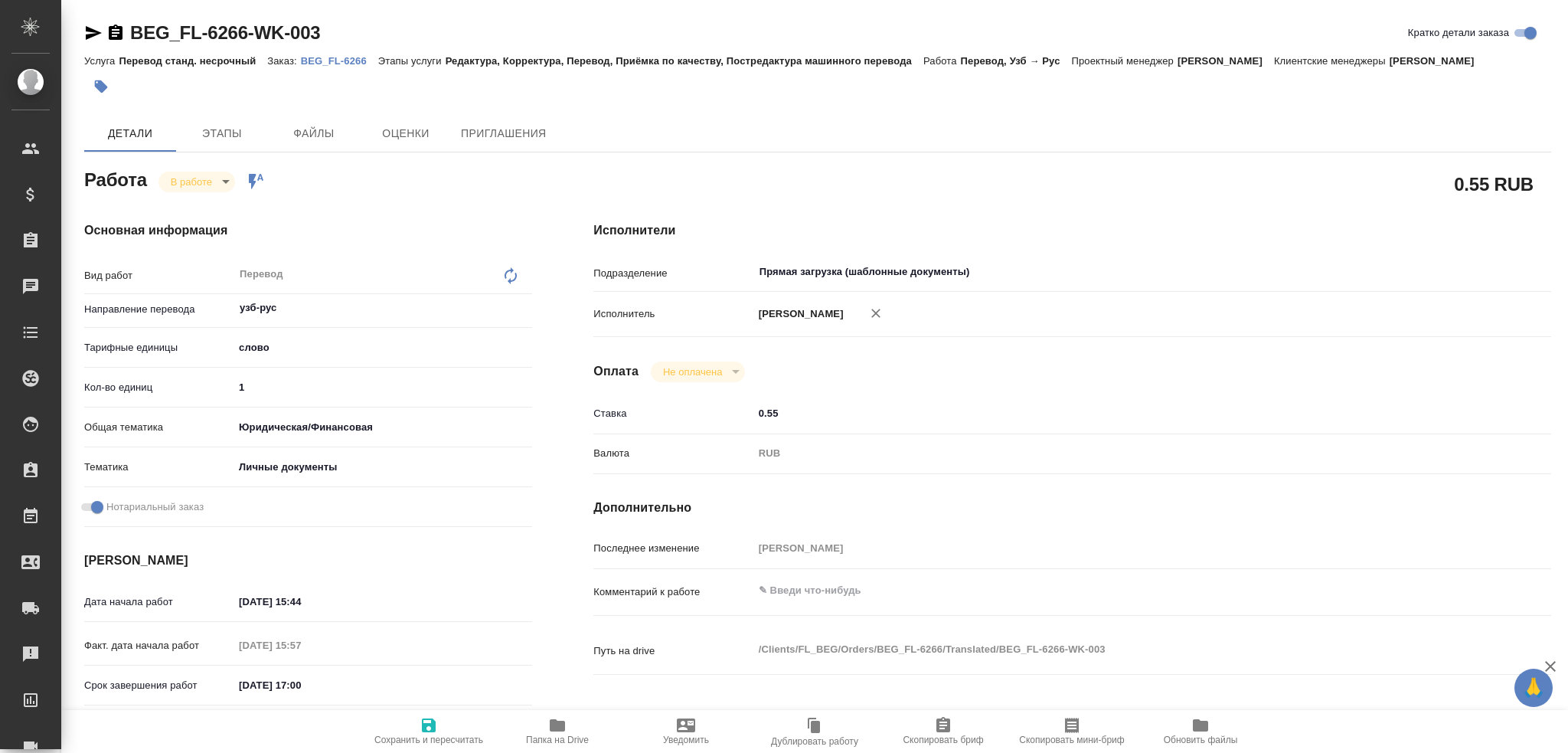
click at [549, 726] on icon "button" at bounding box center [557, 725] width 15 height 12
click at [275, 398] on input "1" at bounding box center [382, 386] width 298 height 22
type textarea "x"
type input "10"
type textarea "x"
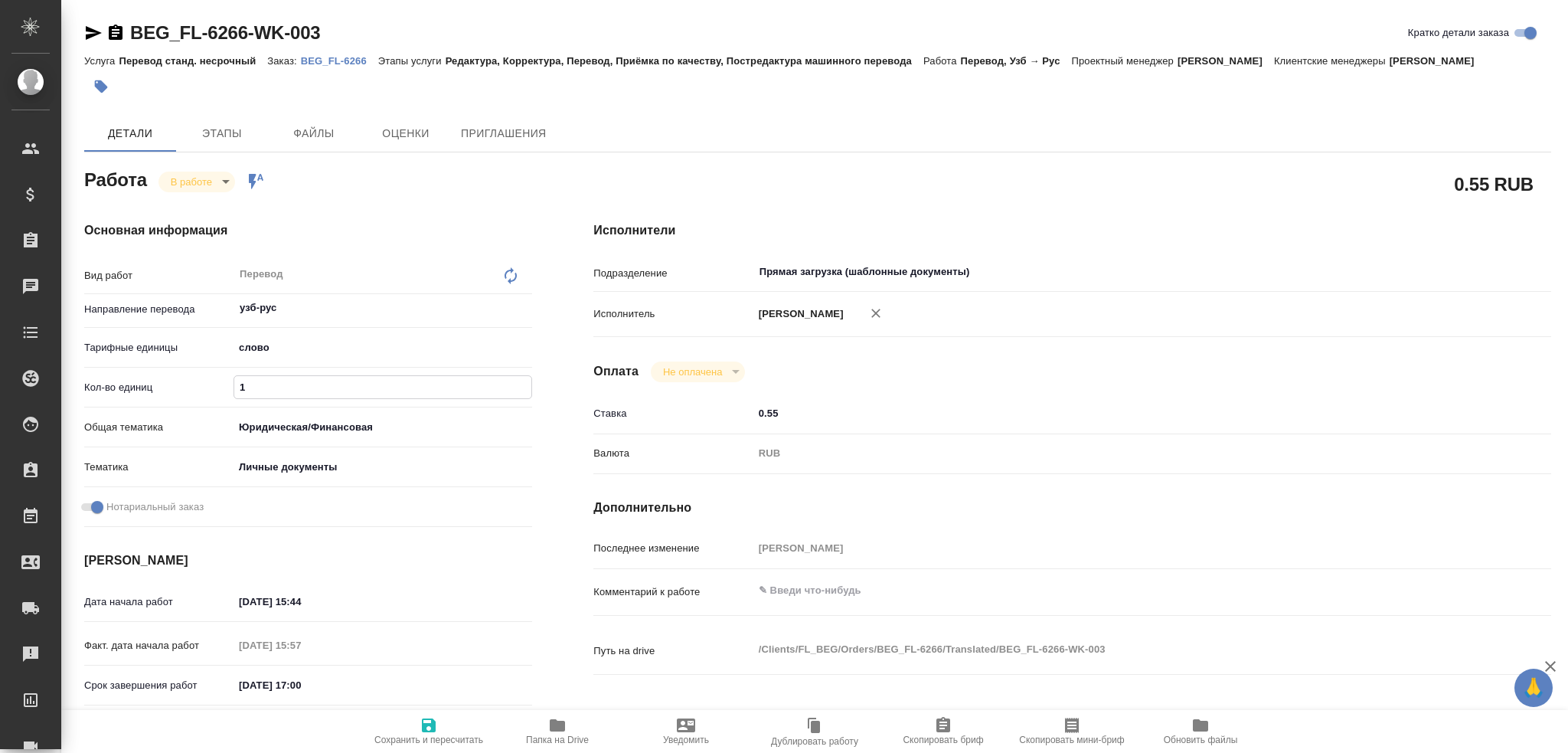
type textarea "x"
type input "100"
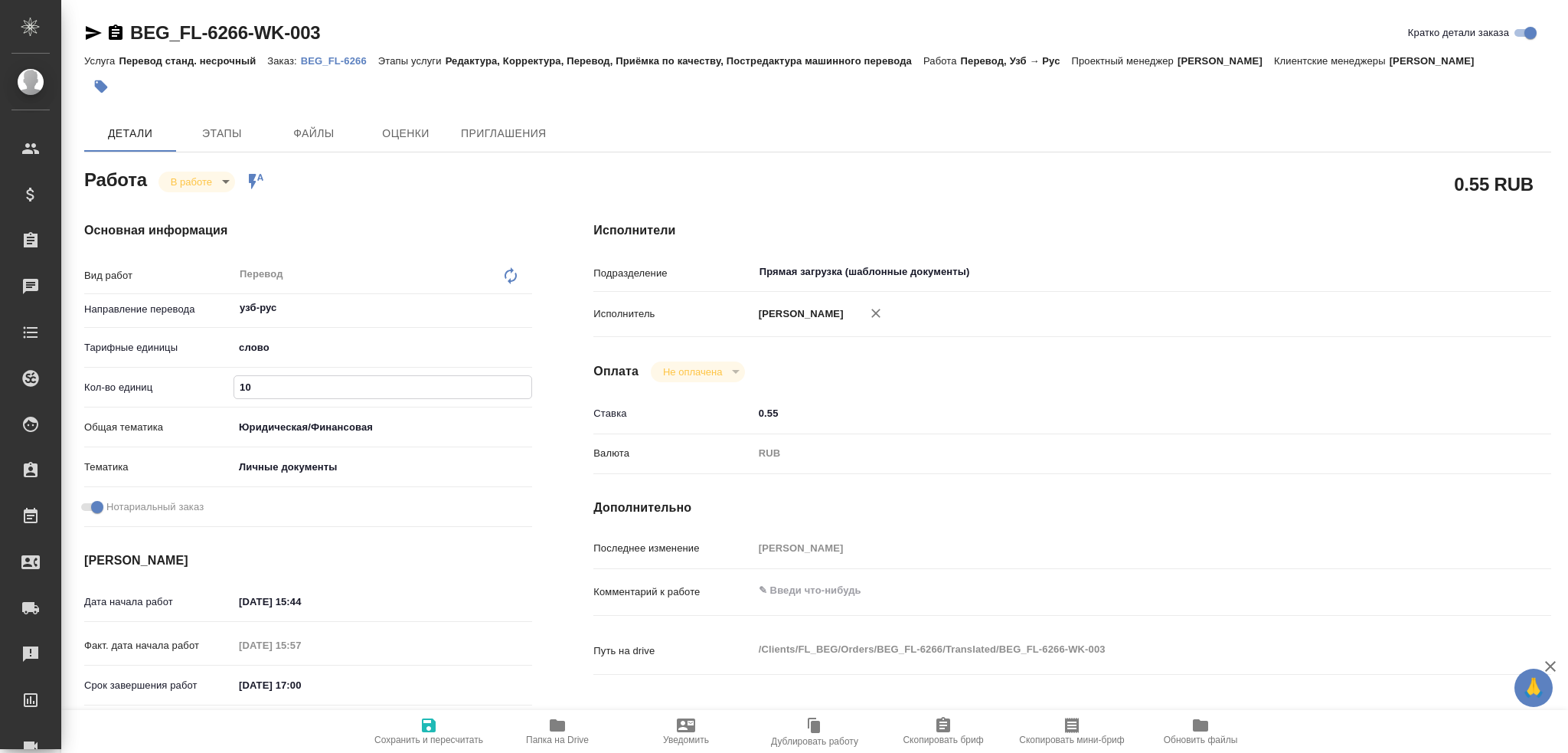
type textarea "x"
type input "100"
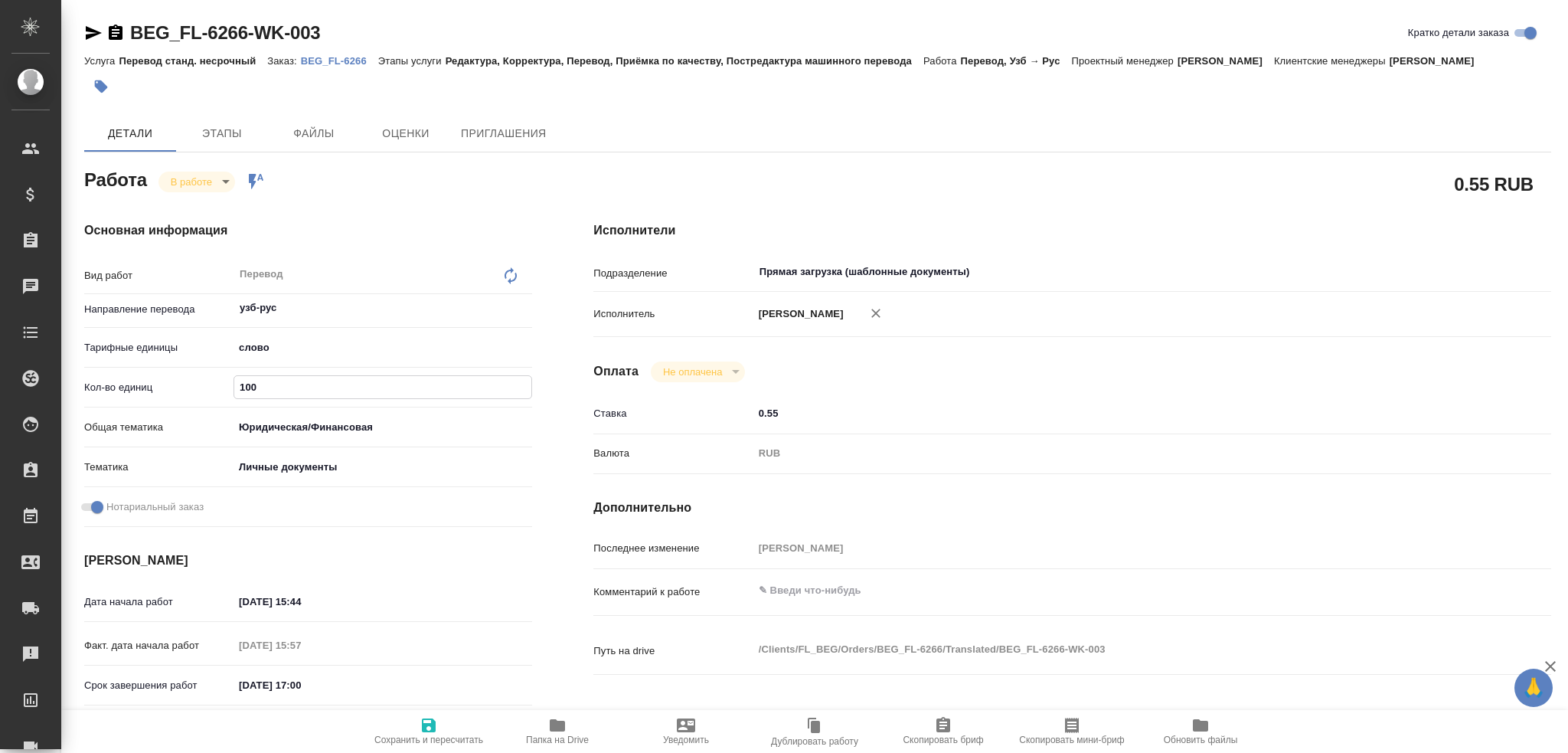
click at [412, 729] on span "Сохранить и пересчитать" at bounding box center [429, 730] width 111 height 29
type textarea "x"
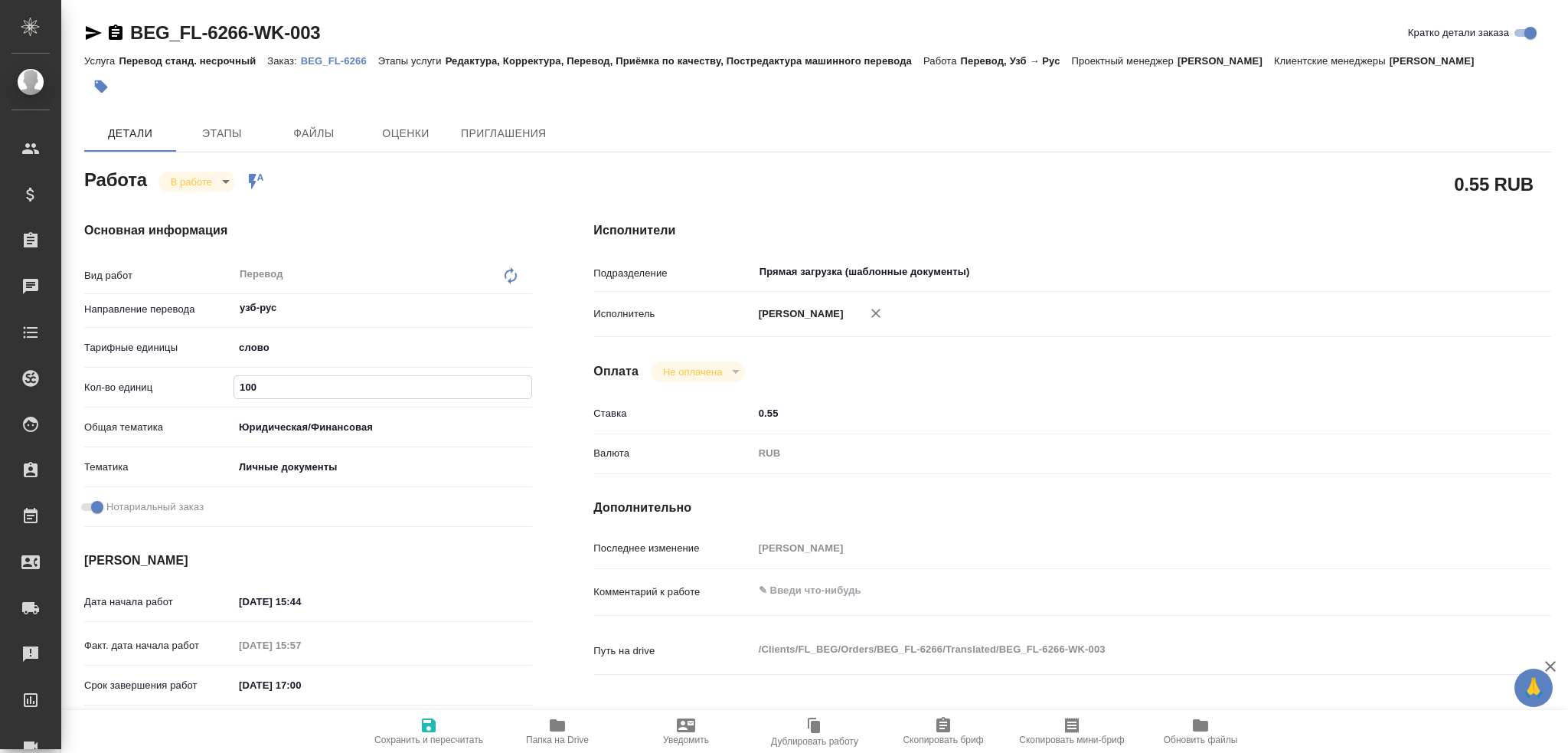
type textarea "x"
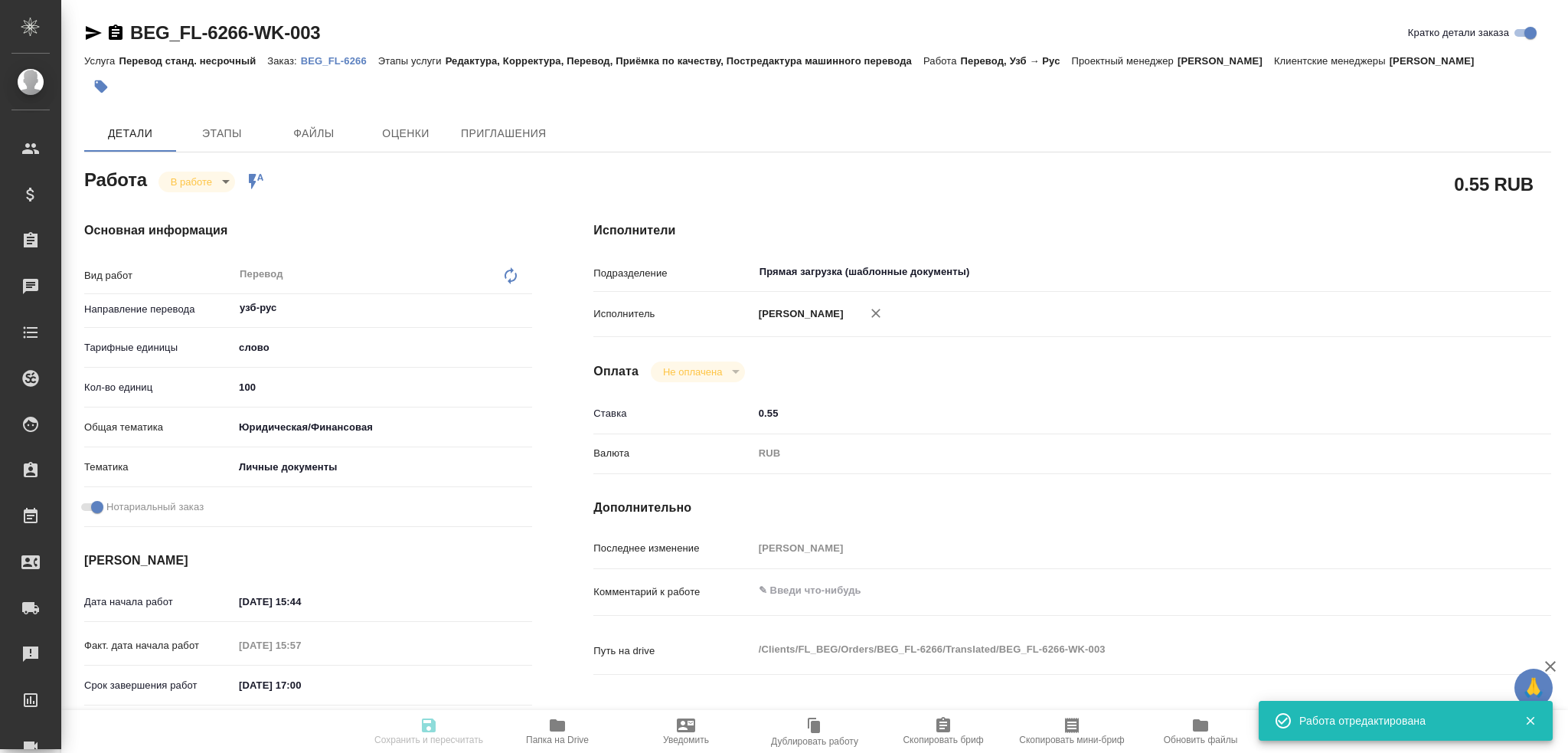
type textarea "x"
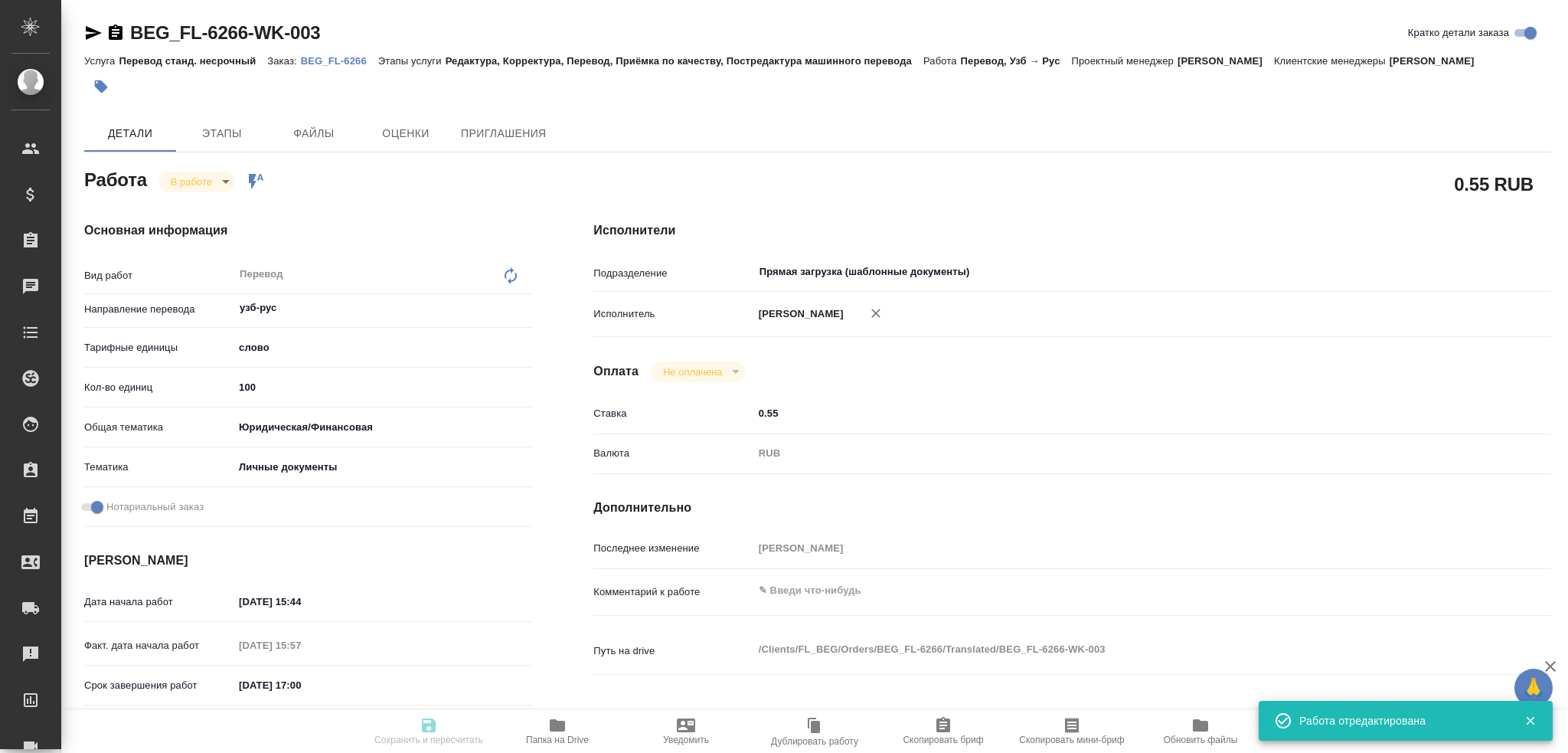
type input "inProgress"
type textarea "Перевод"
type textarea "x"
type input "узб-рус"
type input "5a8b1489cc6b4906c91bfd90"
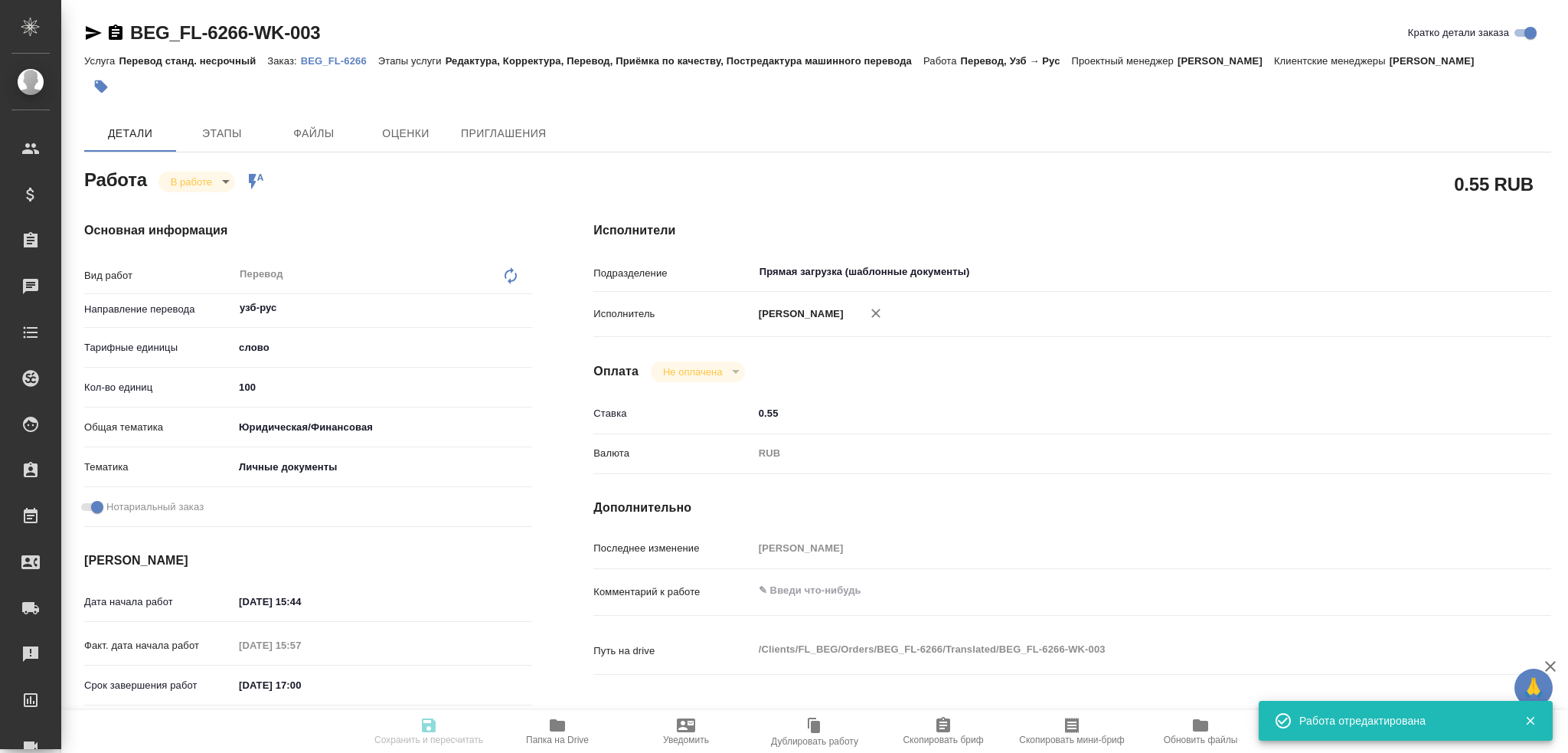
type input "100"
type input "yr-fn"
type input "5a8b8b956a9677013d343cfe"
checkbox input "true"
type input "09.09.2025 15:44"
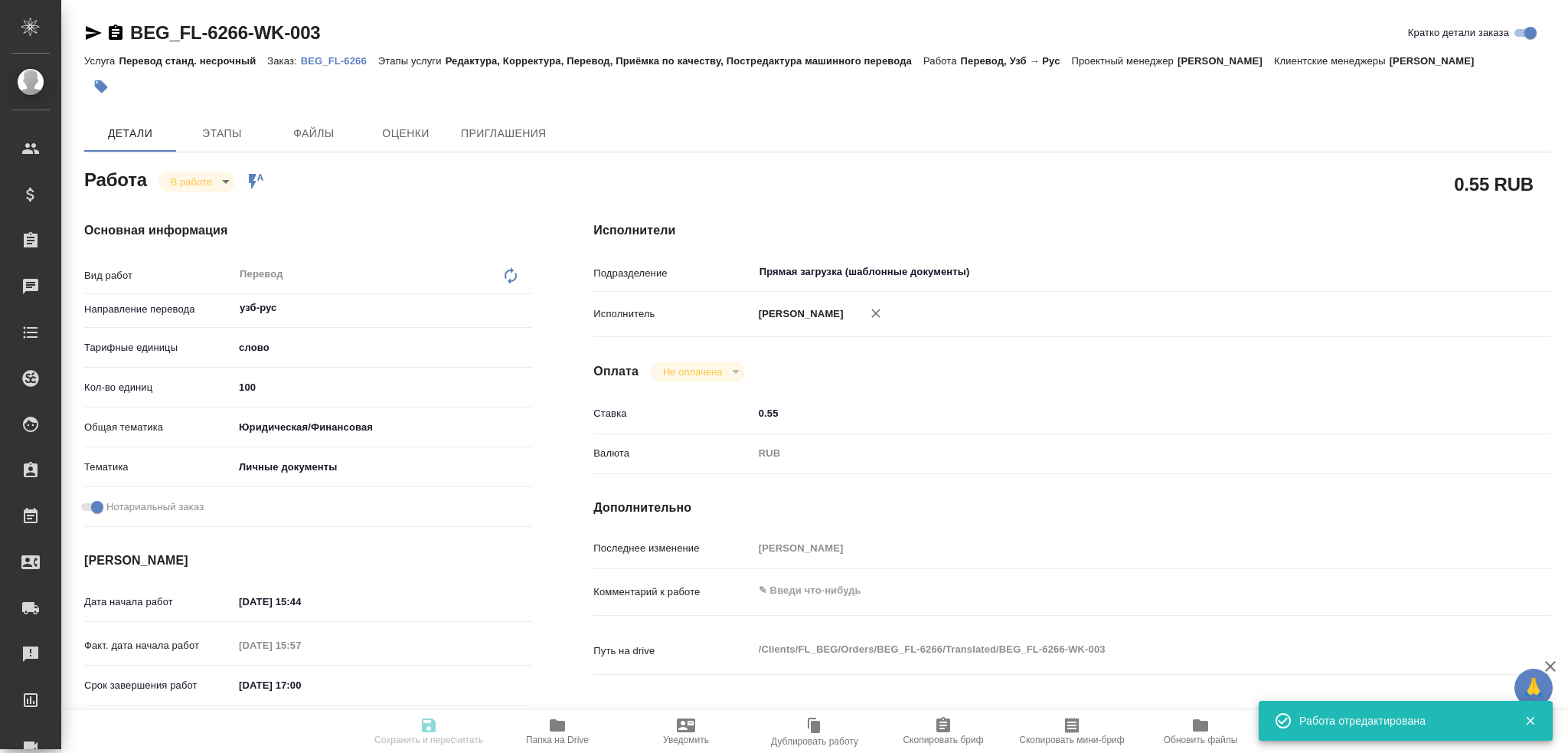
type input "09.09.2025 15:57"
type input "09.09.2025 17:00"
type input "10.09.2025 17:00"
type input "Прямая загрузка (шаблонные документы)"
type input "notPayed"
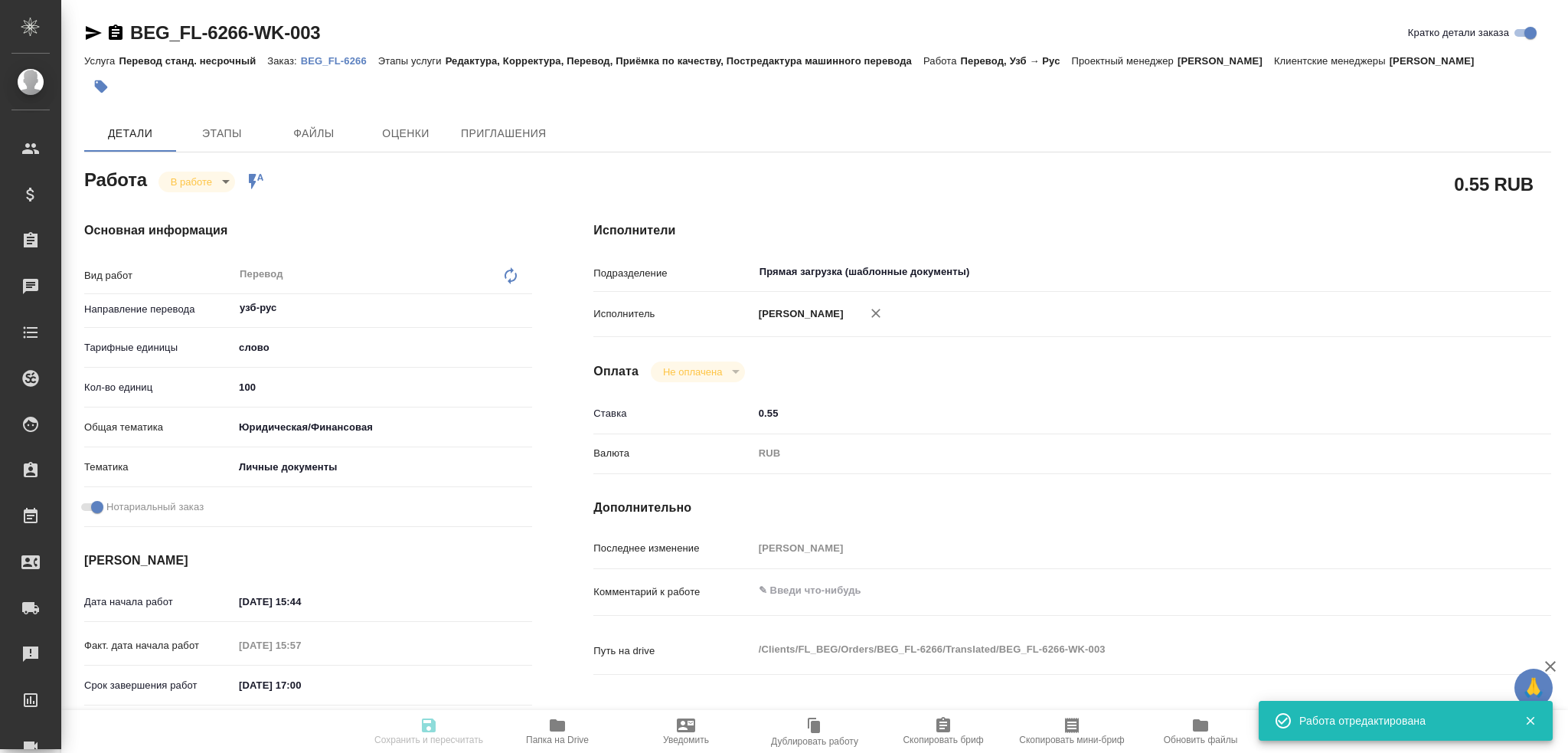
type input "0.55"
type input "RUB"
type input "Гусев Александр"
type textarea "x"
type textarea "/Clients/FL_BEG/Orders/BEG_FL-6266/Translated/BEG_FL-6266-WK-003"
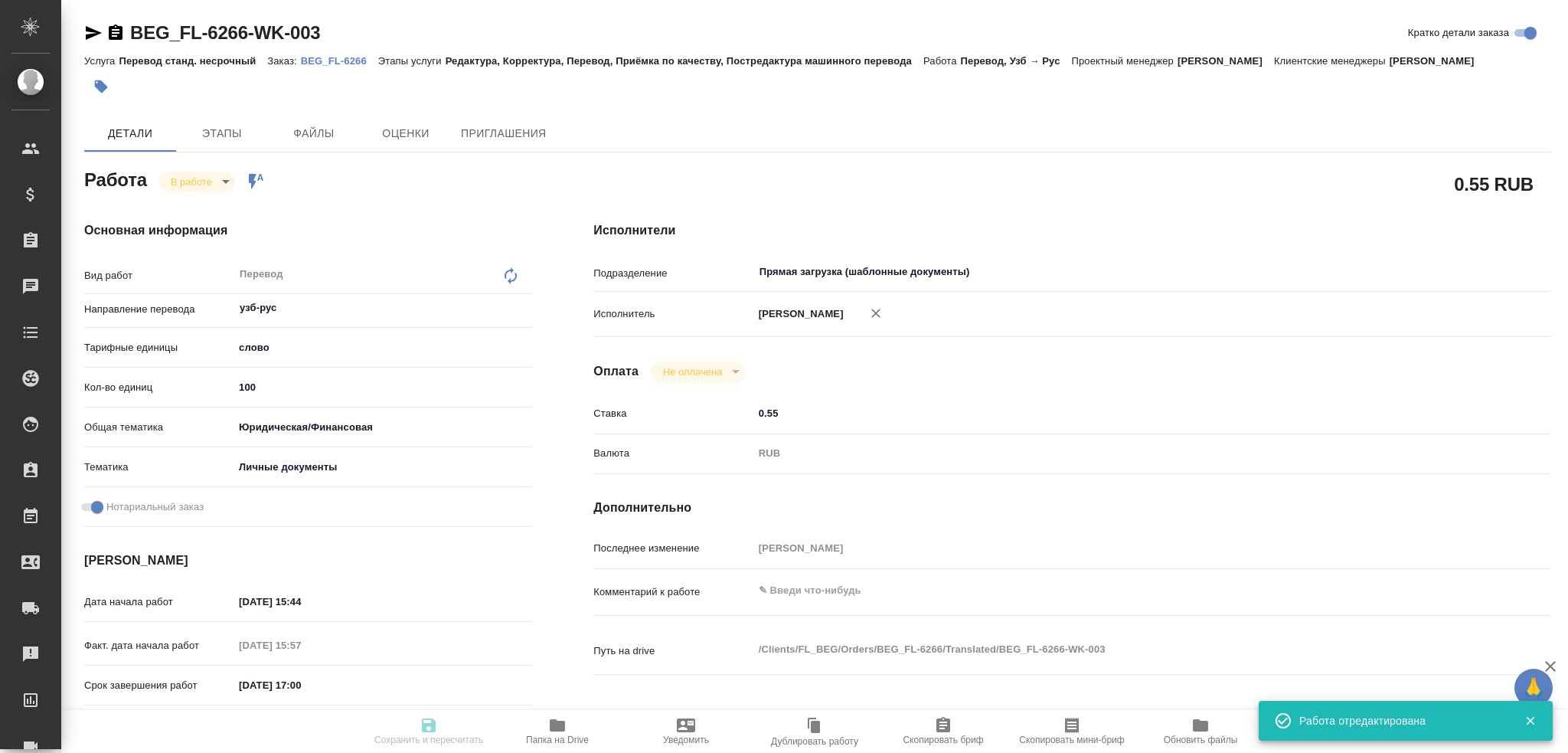
type textarea "x"
type input "BEG_FL-6266"
type input "Перевод станд. несрочный"
type input "Редактура, Корректура, Перевод, Приёмка по качеству, Постредактура машинного пе…"
type input "Антонова Кристина"
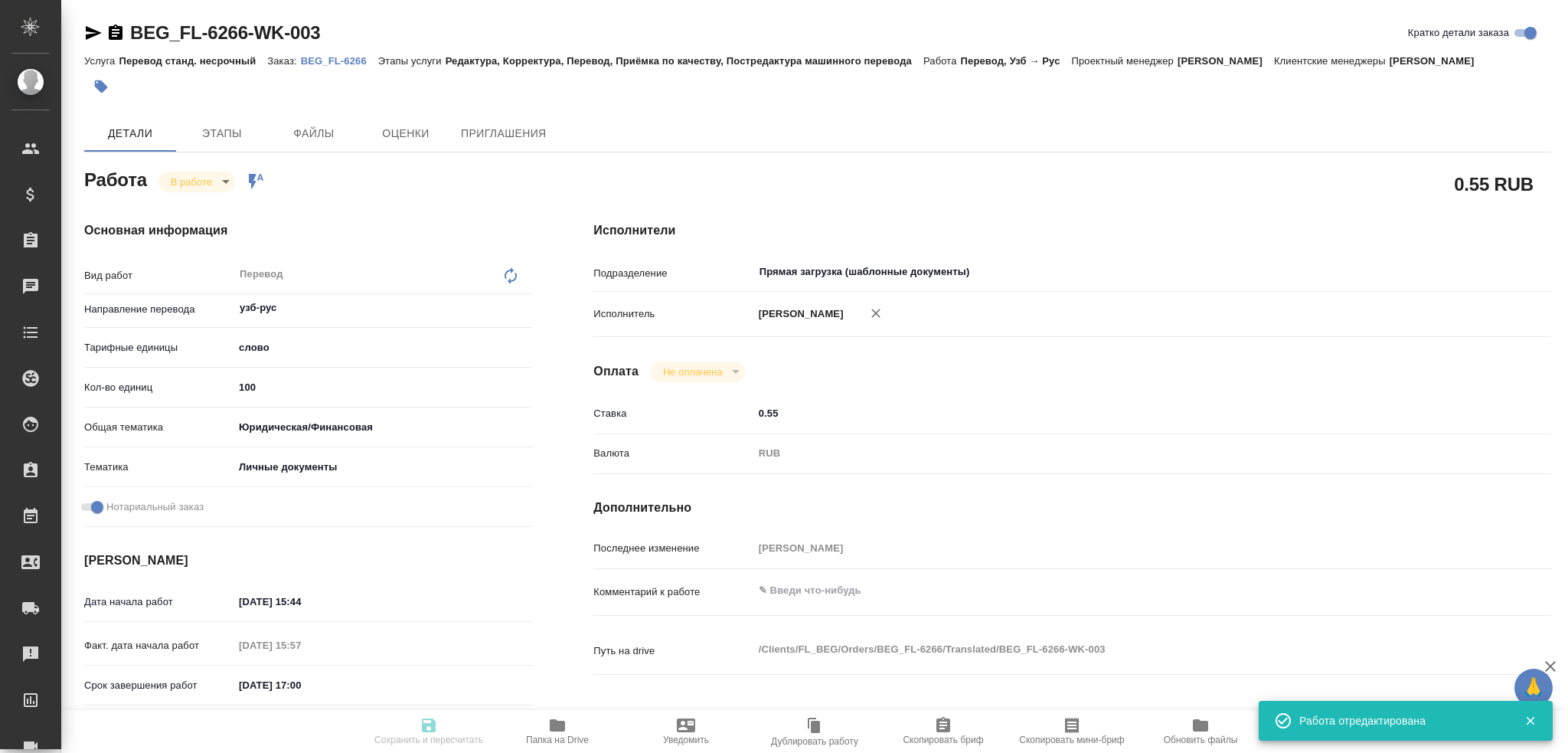
type input "/Clients/FL_BEG/Orders/BEG_FL-6266"
type textarea "Урокбоев Собир Тохир угли"
type textarea "x"
type textarea "Для работы, под нот"
type textarea "x"
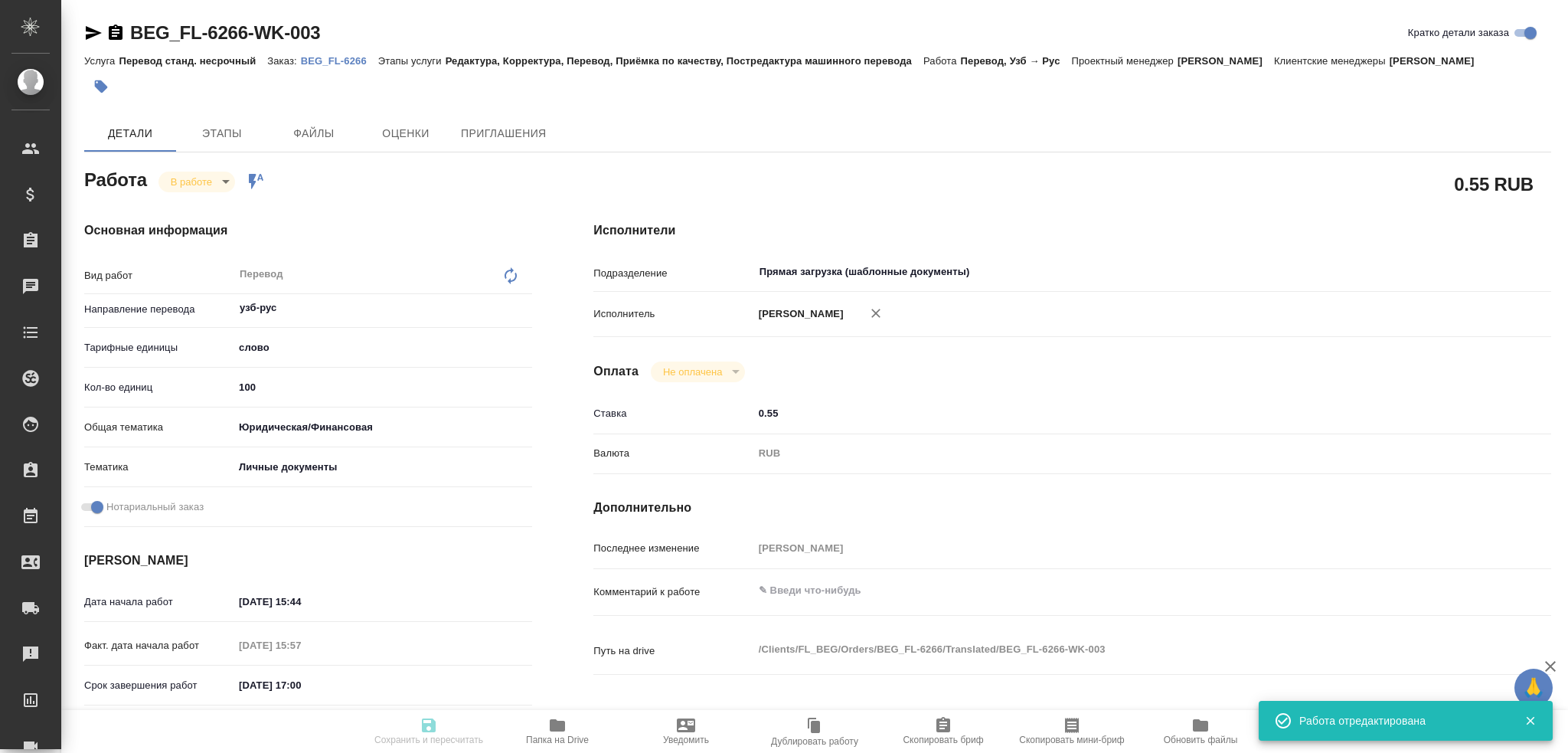
type textarea "x"
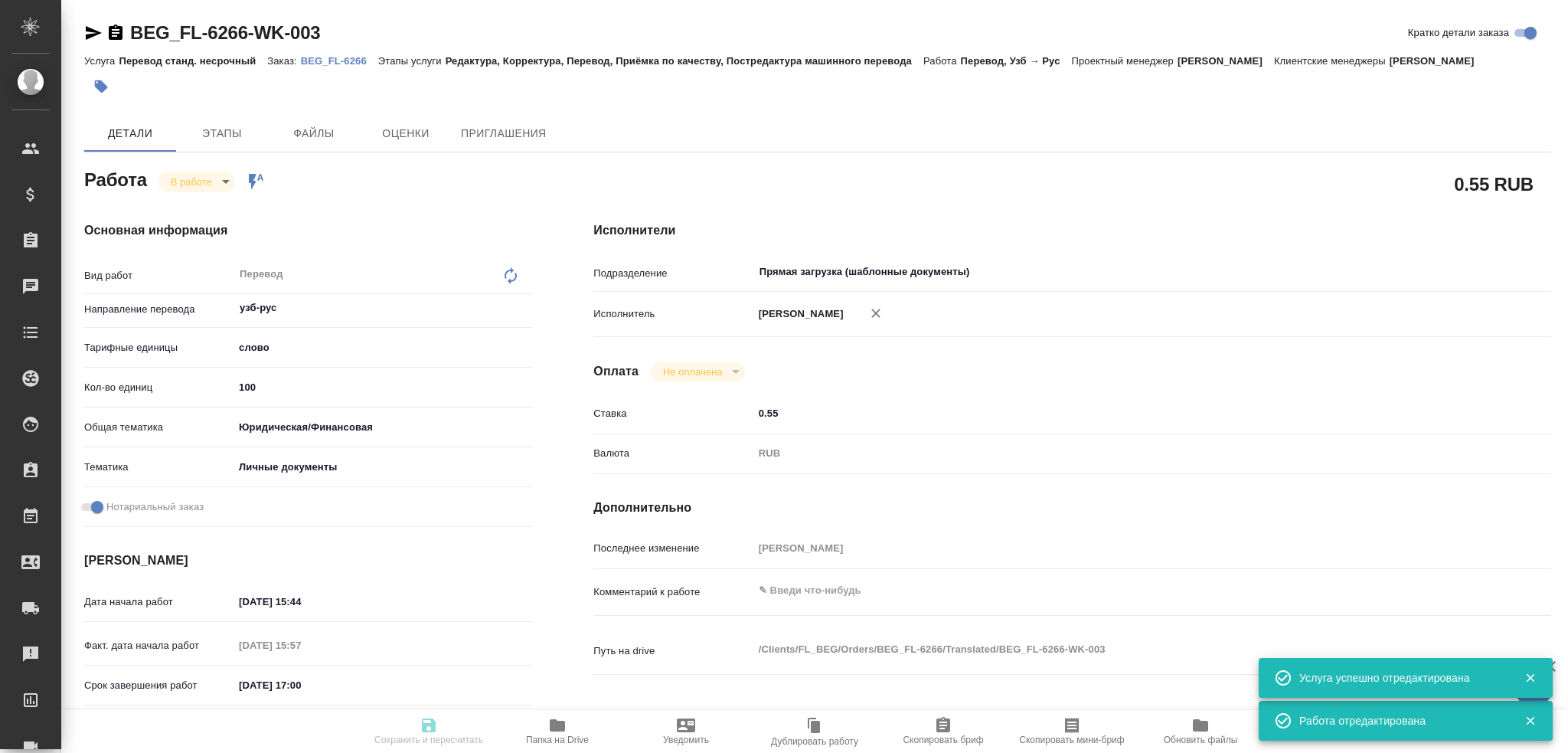
type textarea "x"
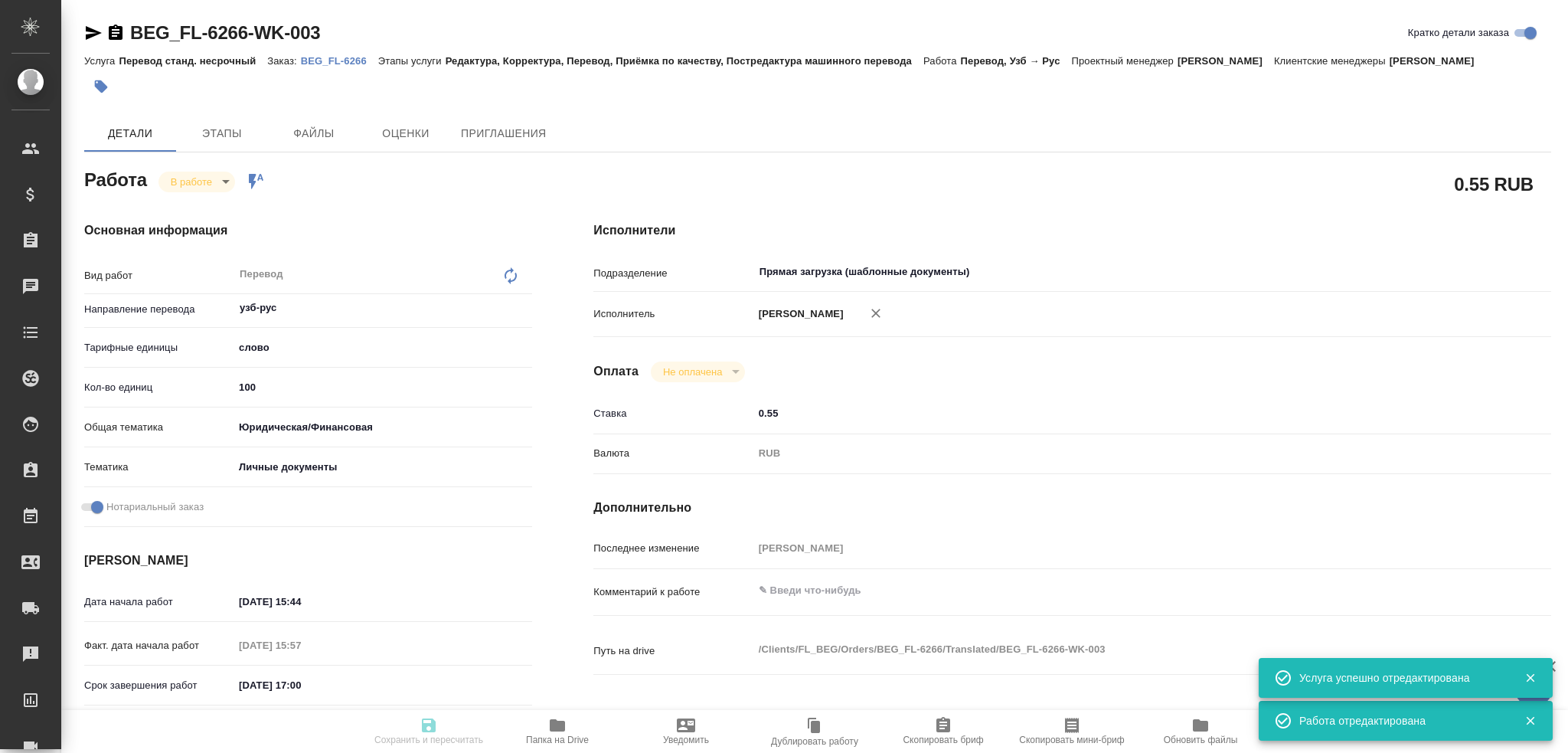
type textarea "x"
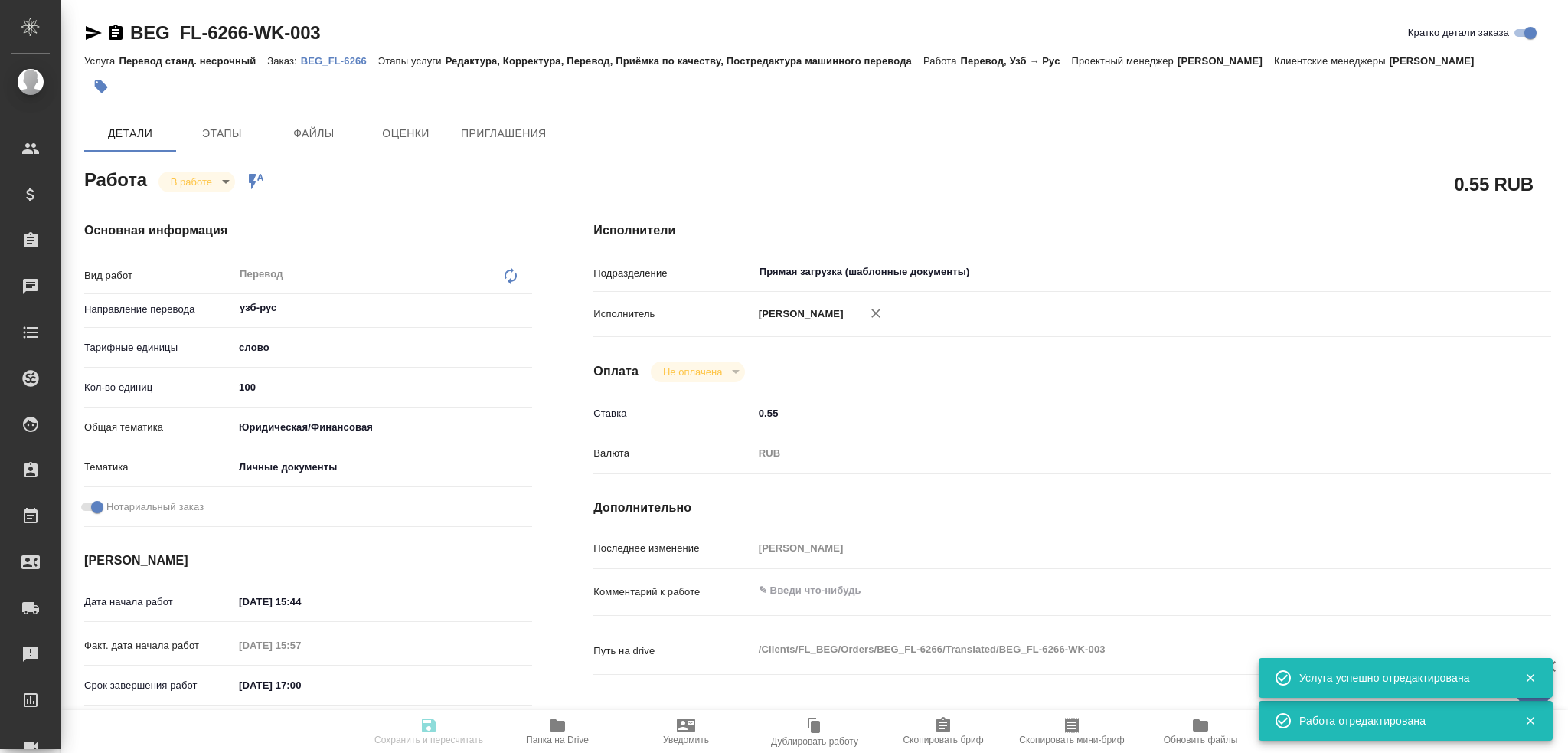
type textarea "x"
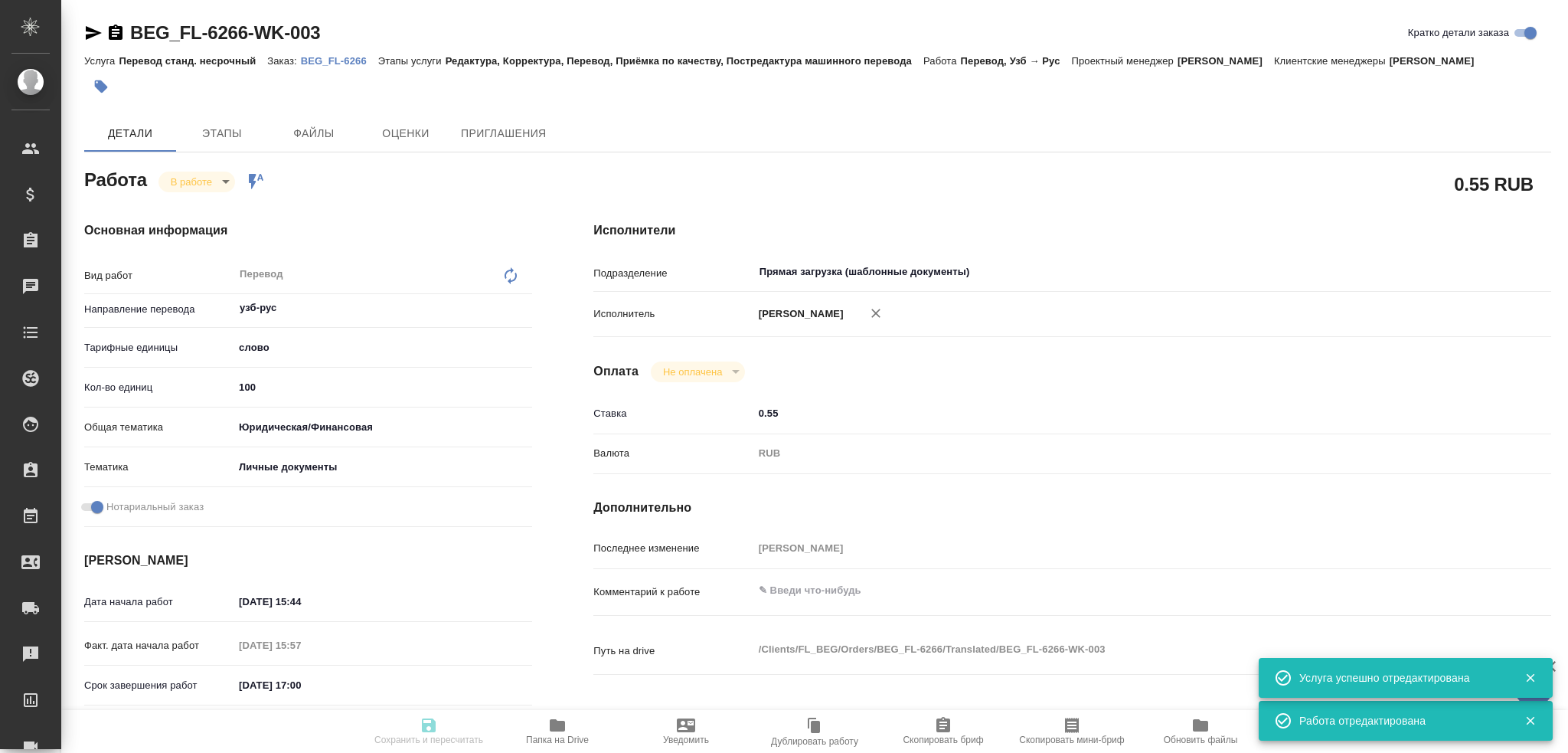
type textarea "x"
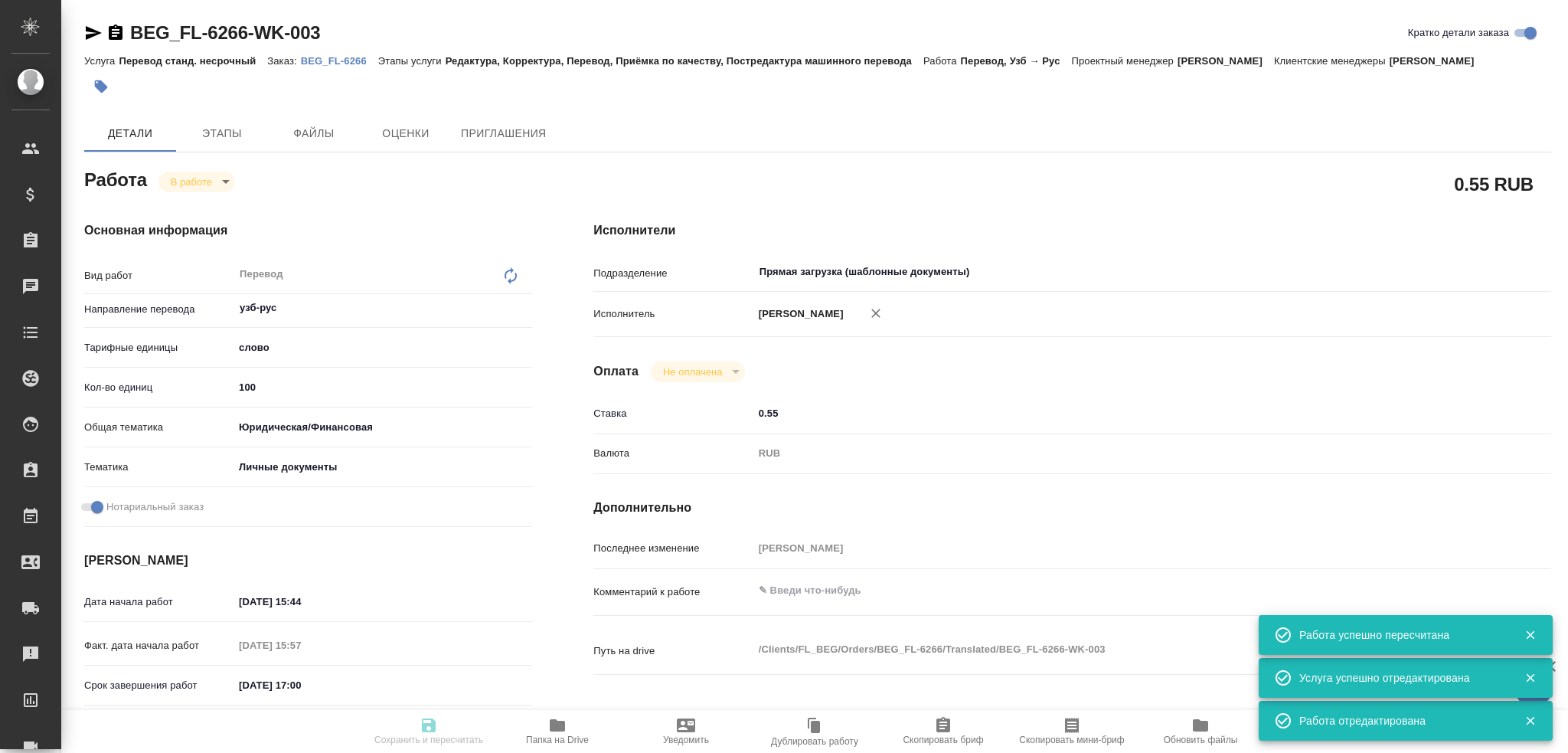
type input "inProgress"
type textarea "Перевод"
type textarea "x"
type input "узб-рус"
type input "5a8b1489cc6b4906c91bfd90"
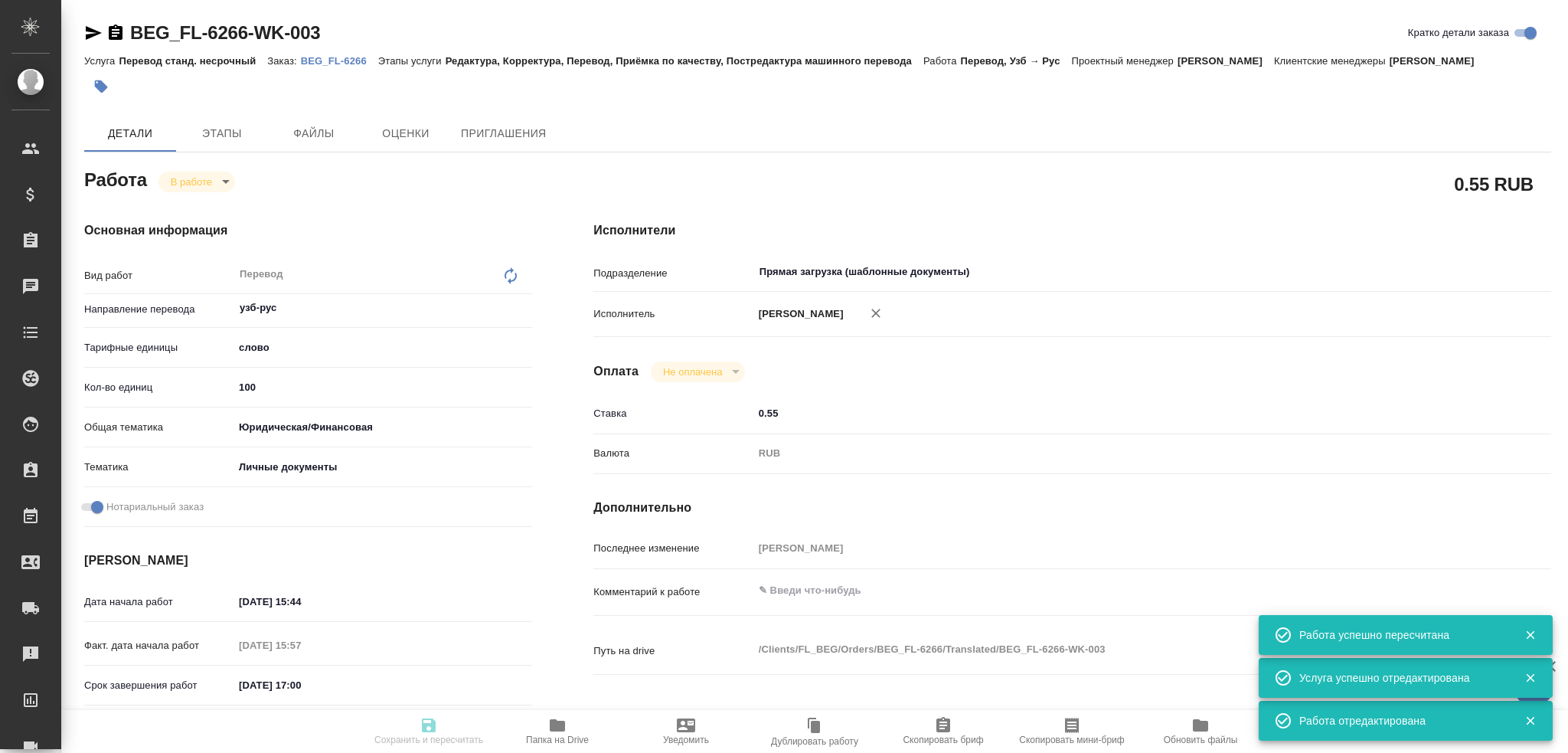
type input "100"
type input "yr-fn"
type input "5a8b8b956a9677013d343cfe"
checkbox input "true"
type input "09.09.2025 15:44"
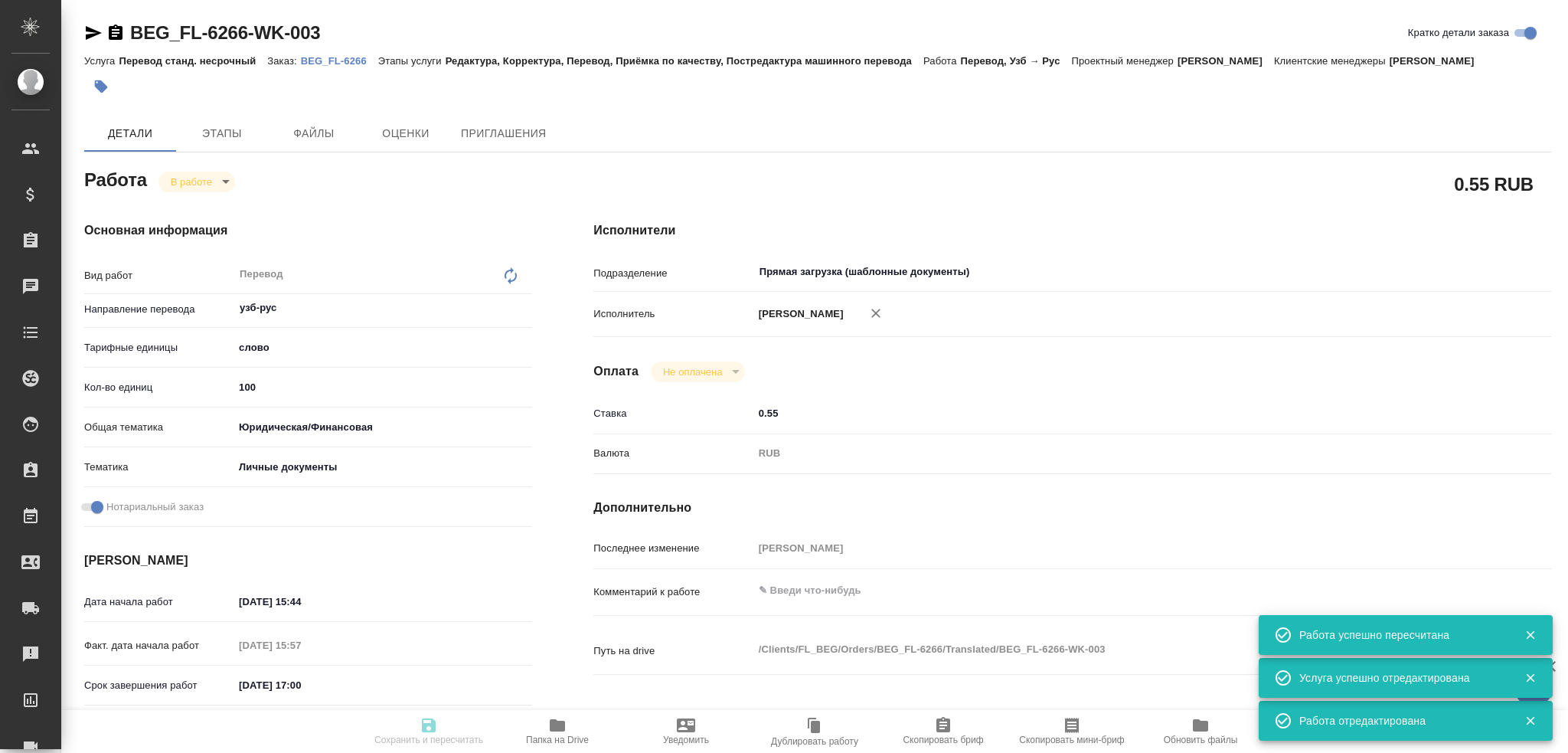
type input "09.09.2025 15:57"
type input "09.09.2025 17:00"
type input "10.09.2025 17:00"
type input "Прямая загрузка (шаблонные документы)"
type input "notPayed"
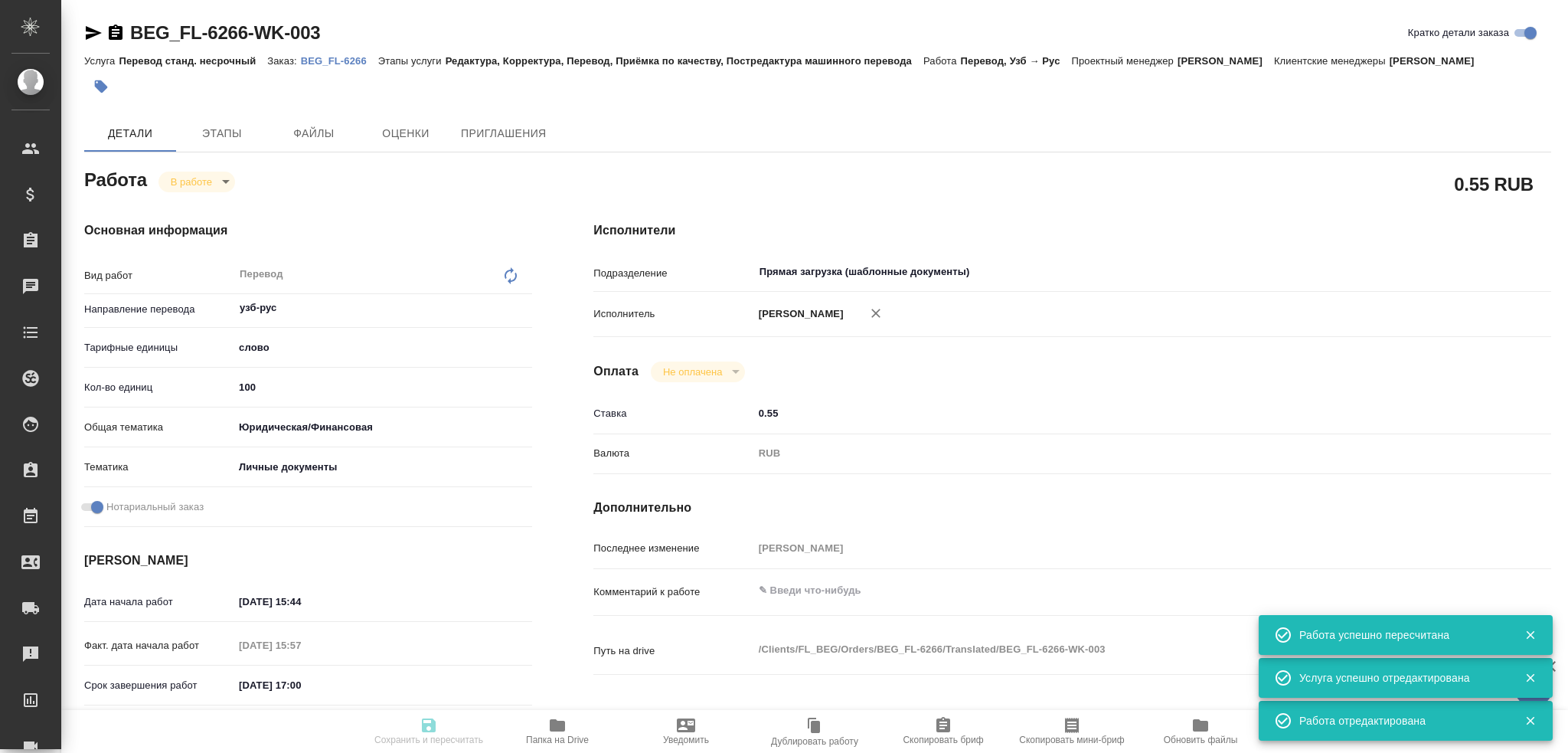
type input "0.55"
type input "RUB"
type input "Гусев Александр"
type textarea "x"
type textarea "/Clients/FL_BEG/Orders/BEG_FL-6266/Translated/BEG_FL-6266-WK-003"
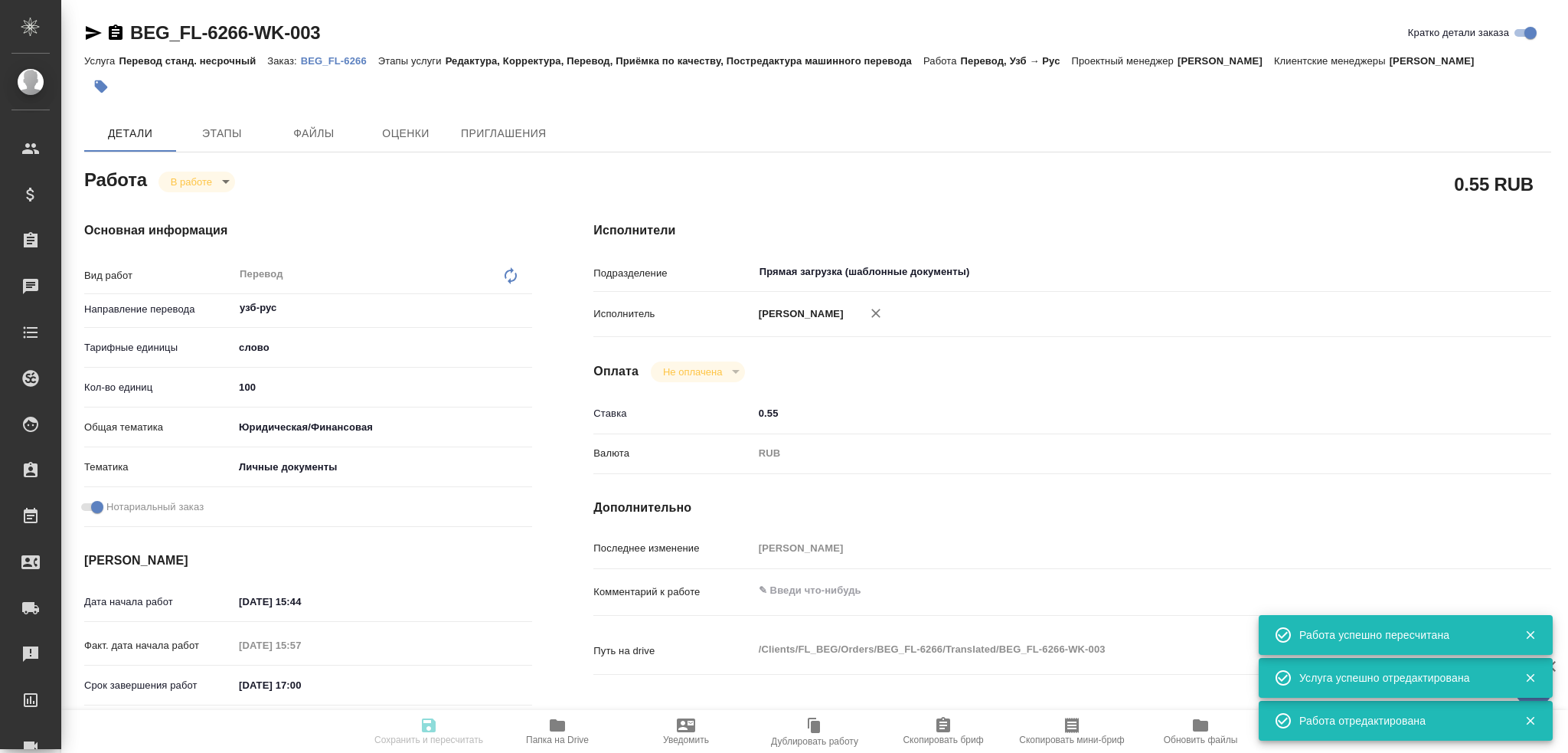
type textarea "x"
type input "BEG_FL-6266"
type input "Перевод станд. несрочный"
type input "Редактура, Корректура, Перевод, Приёмка по качеству, Постредактура машинного пе…"
type input "Антонова Кристина"
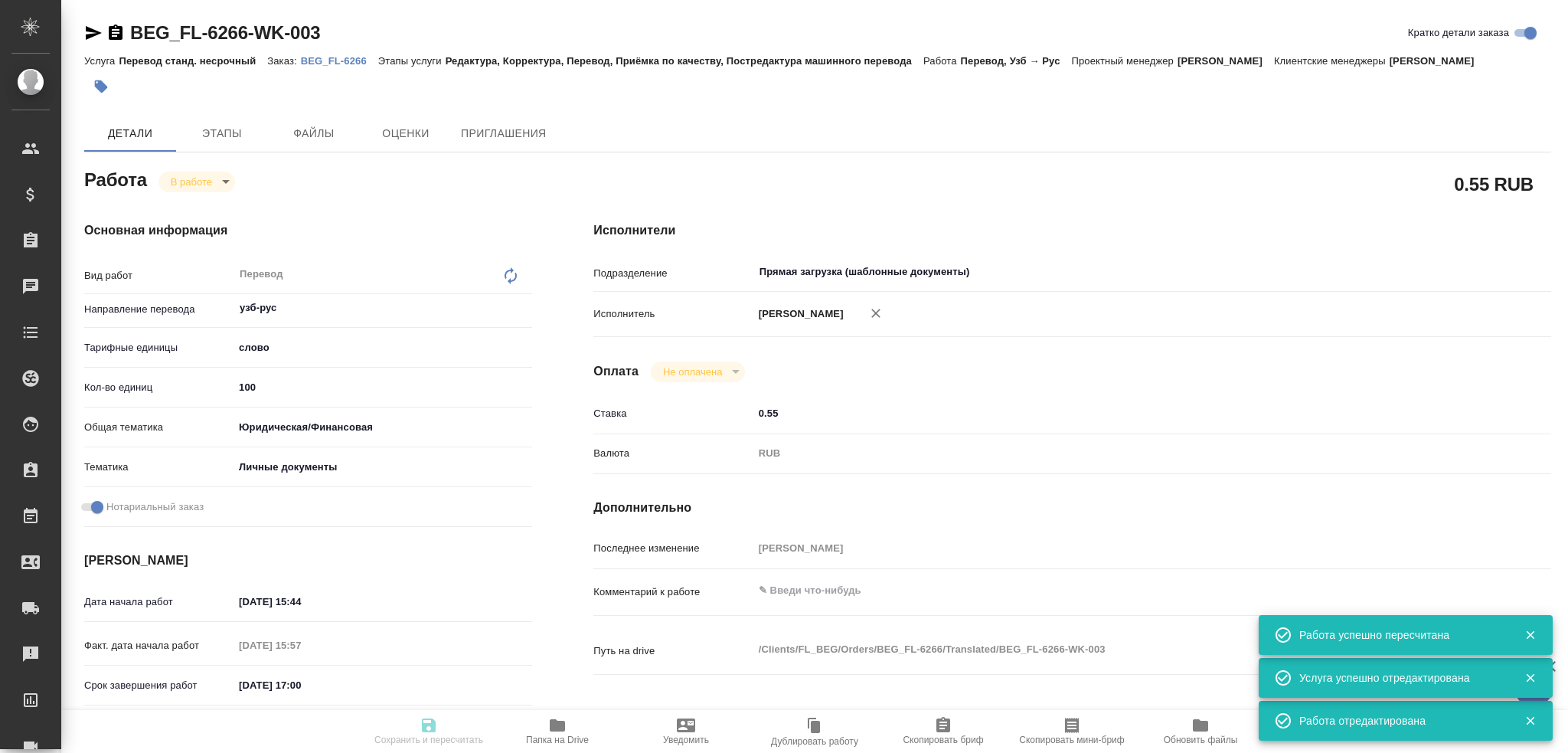
type input "/Clients/FL_BEG/Orders/BEG_FL-6266"
type textarea "Урокбоев Собир Тохир угли"
type textarea "x"
type textarea "Для работы, под нот"
type textarea "x"
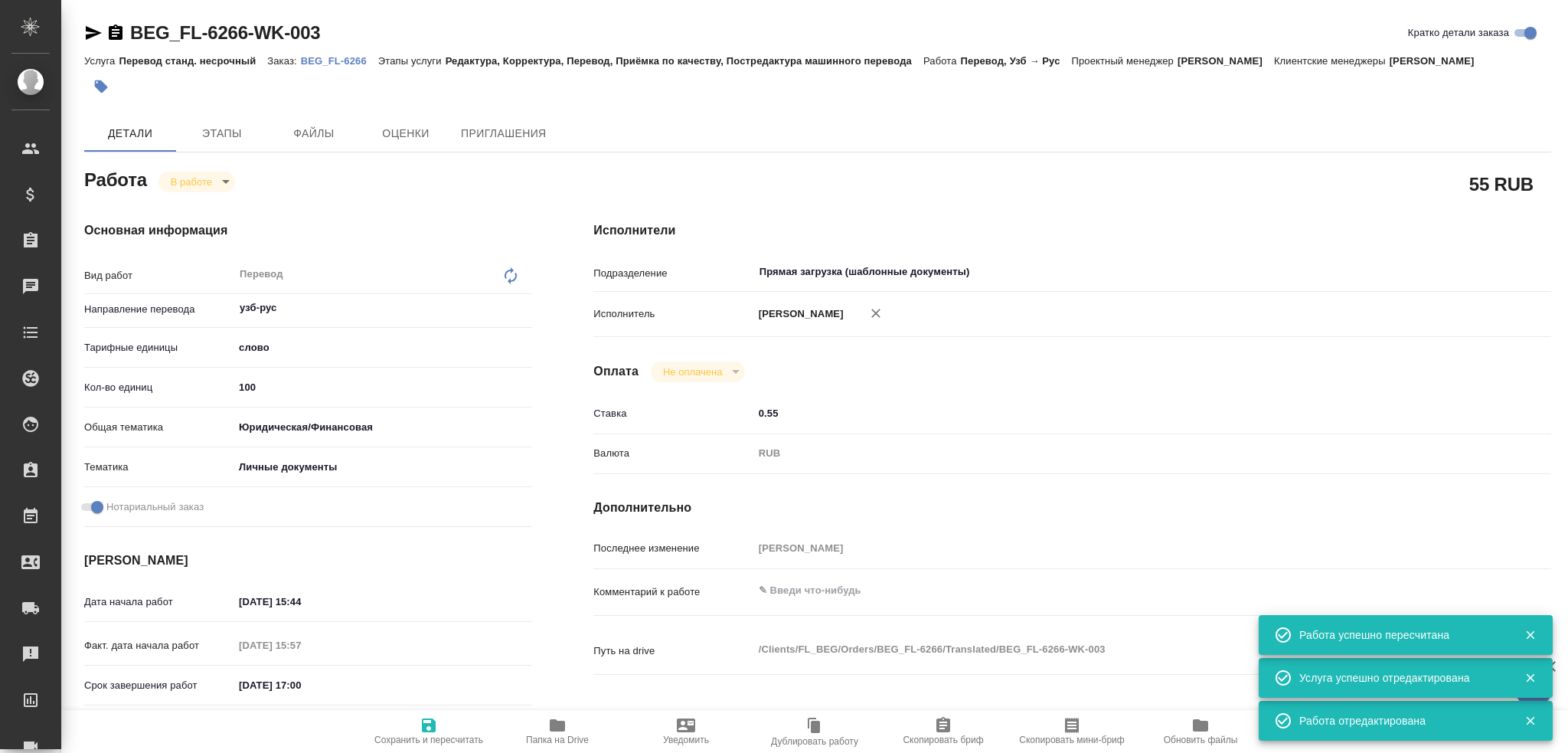
type textarea "x"
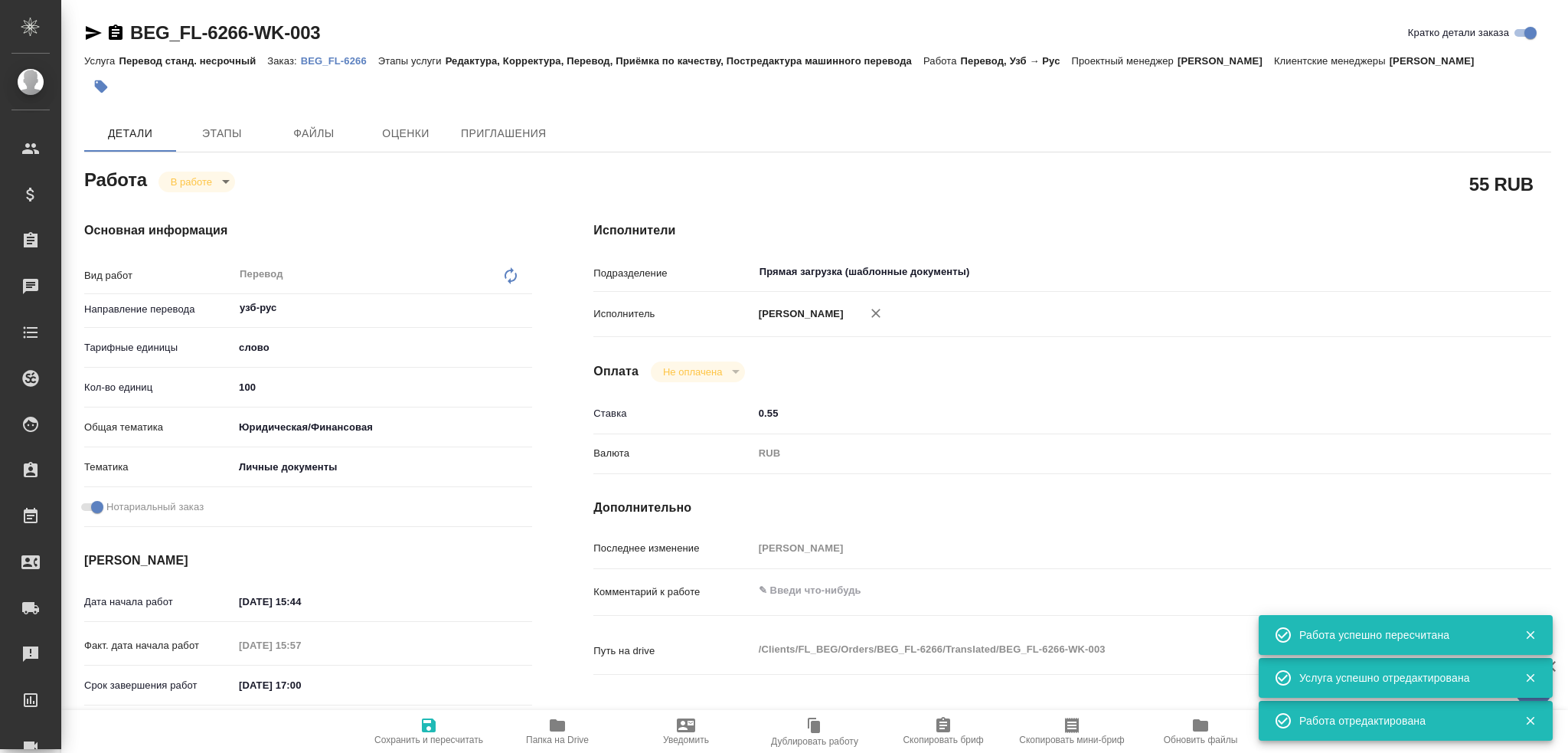
type textarea "x"
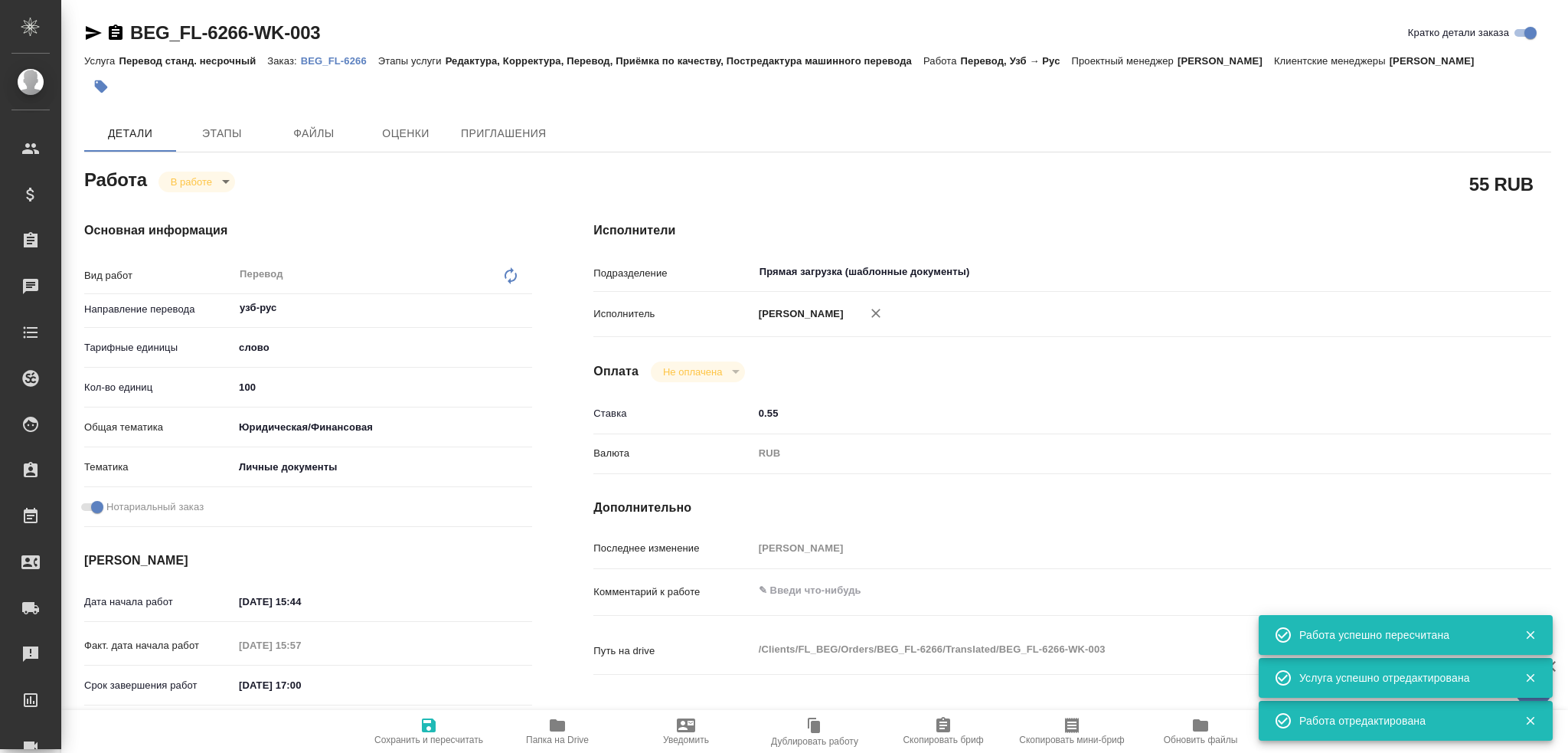
type textarea "x"
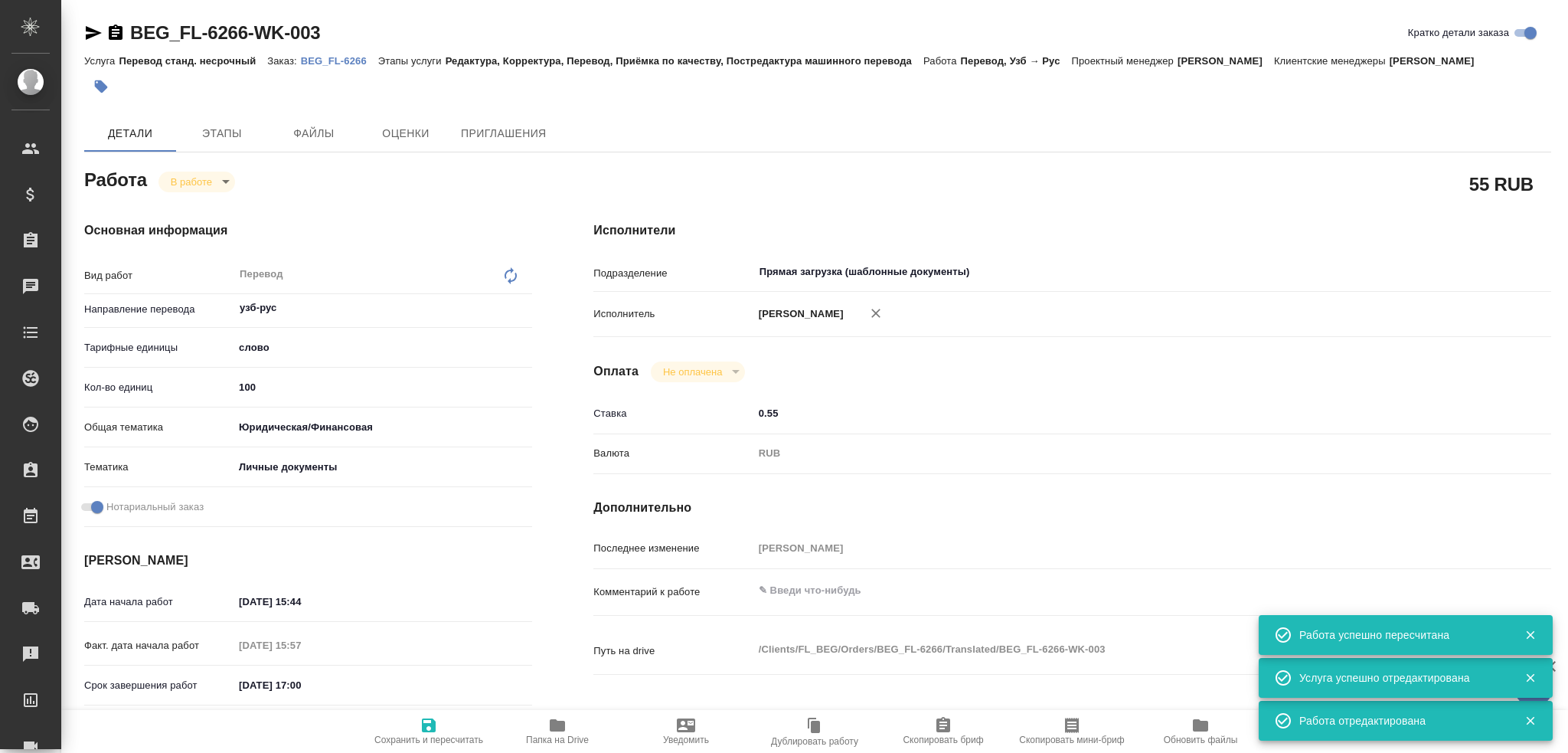
type textarea "x"
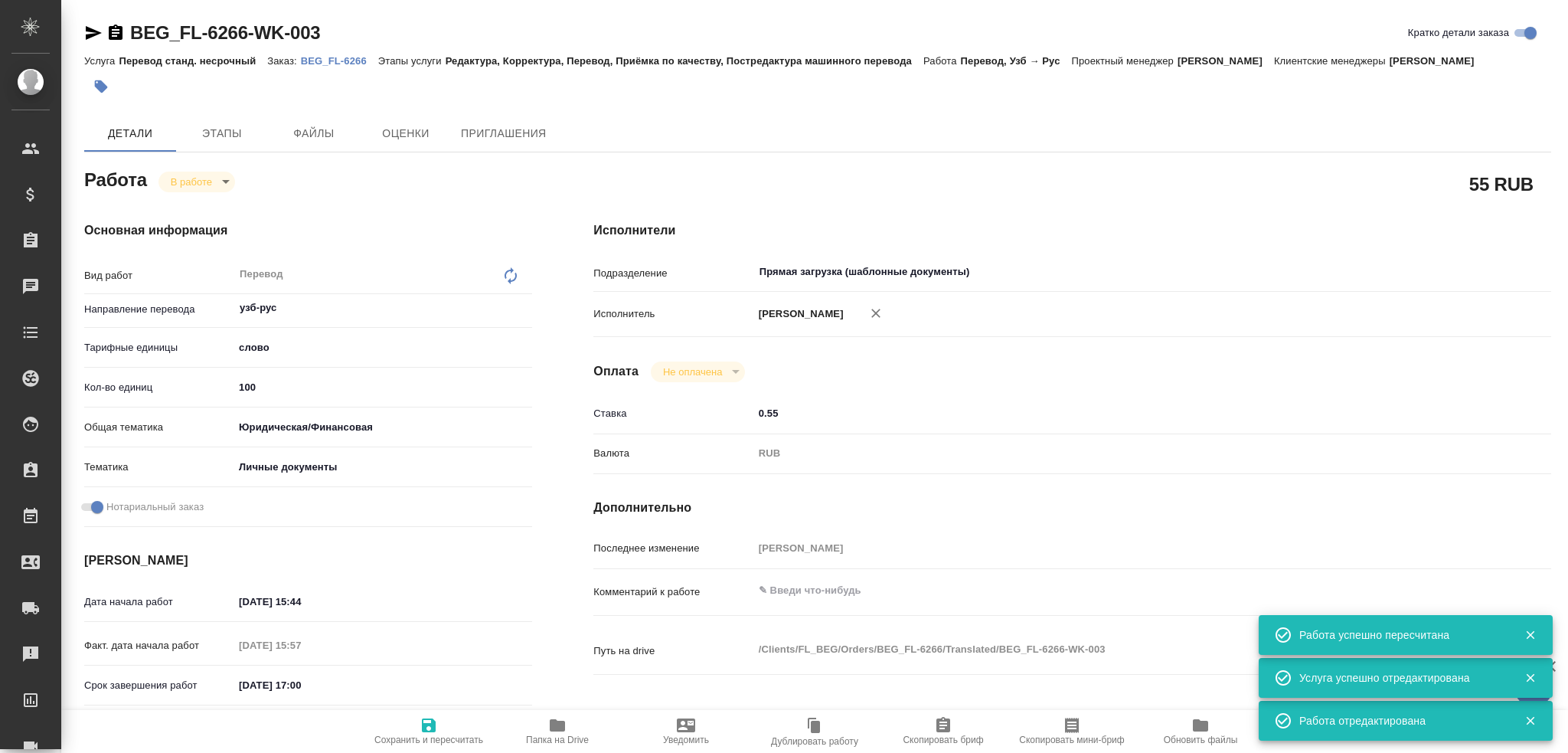
click at [199, 199] on body "🙏 .cls-1 fill:#fff; AWATERA Gusev Alexandr Клиенты Спецификации Заказы 0 Чаты T…" at bounding box center [784, 376] width 1568 height 753
type textarea "x"
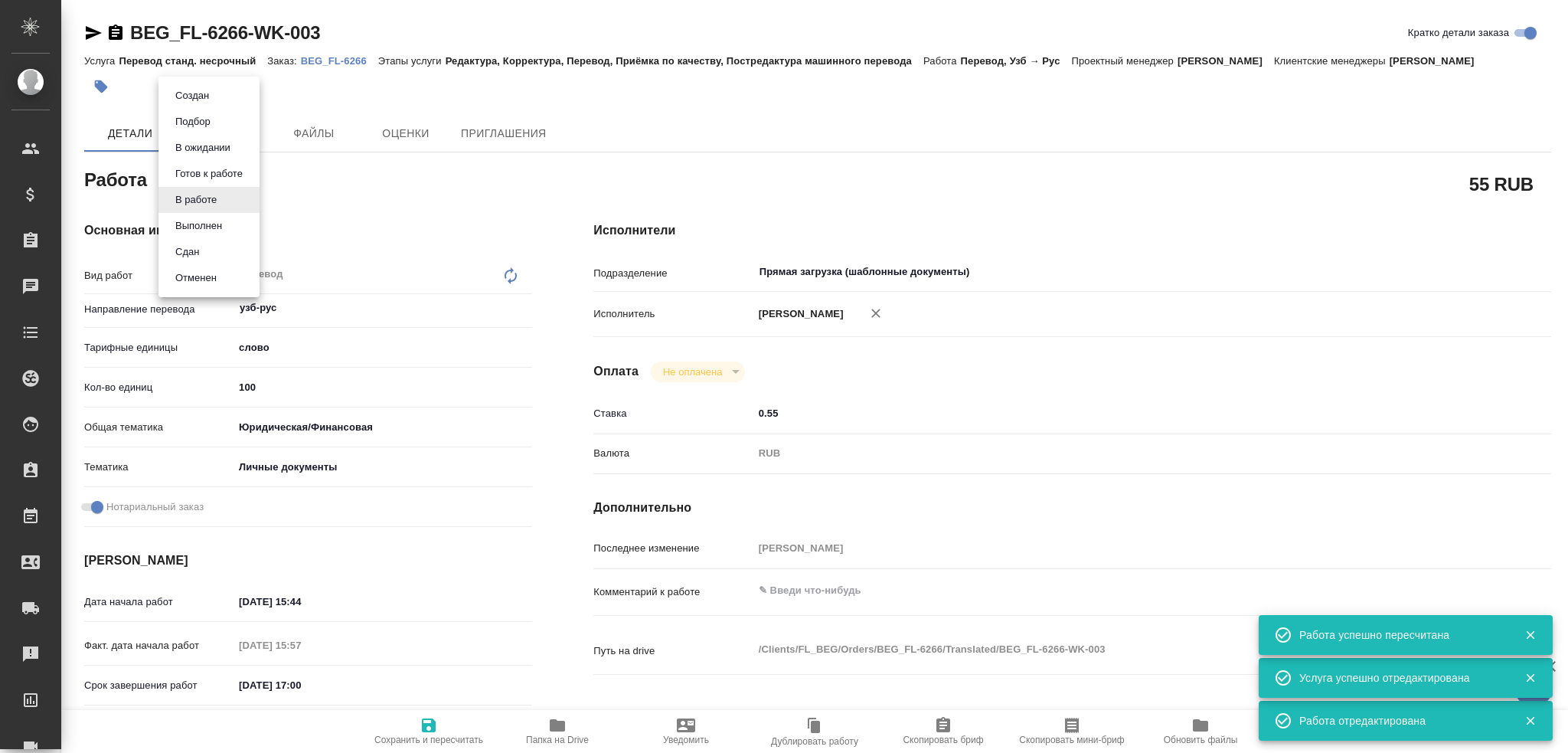
type textarea "x"
click at [190, 253] on button "Сдан" at bounding box center [187, 252] width 33 height 17
type textarea "x"
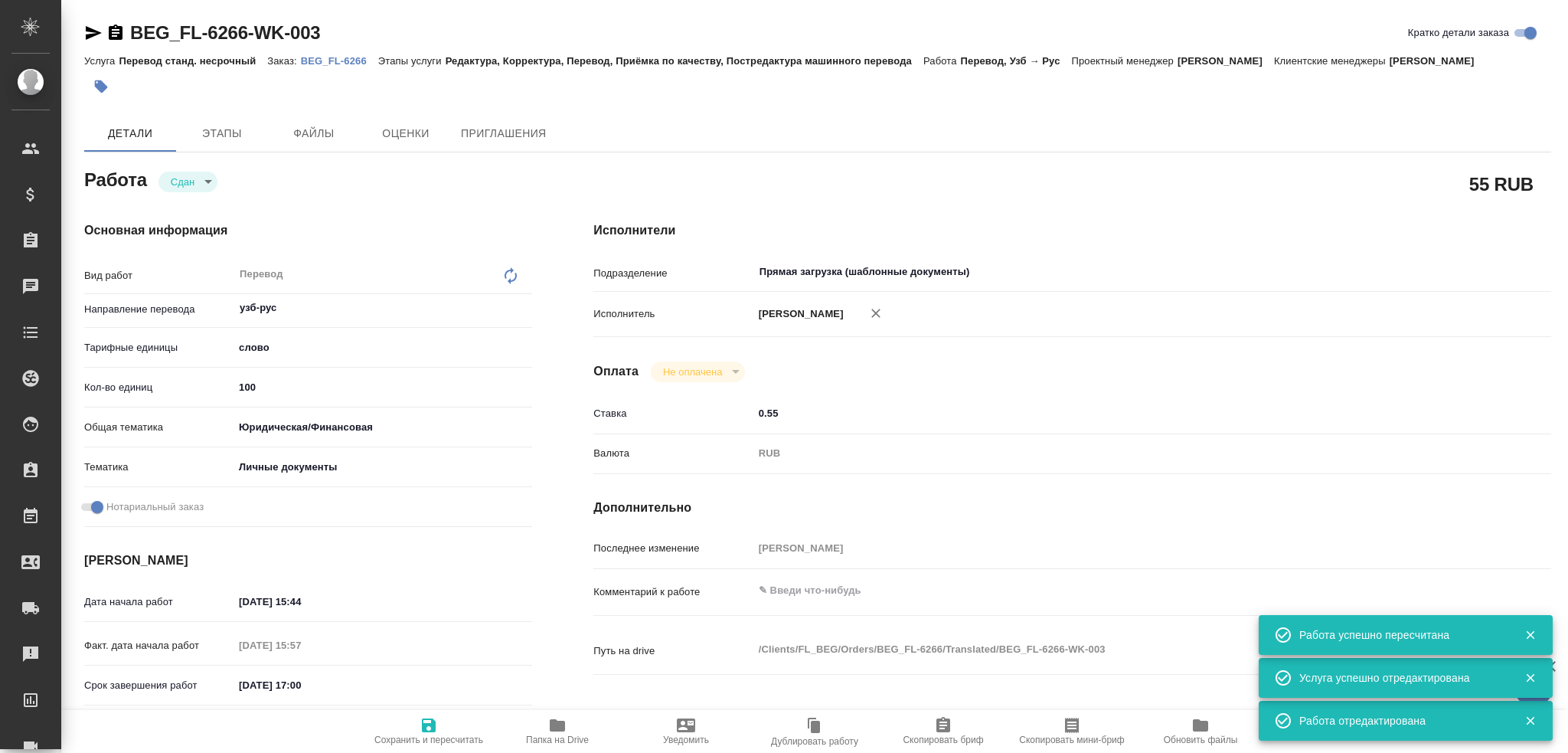
type textarea "x"
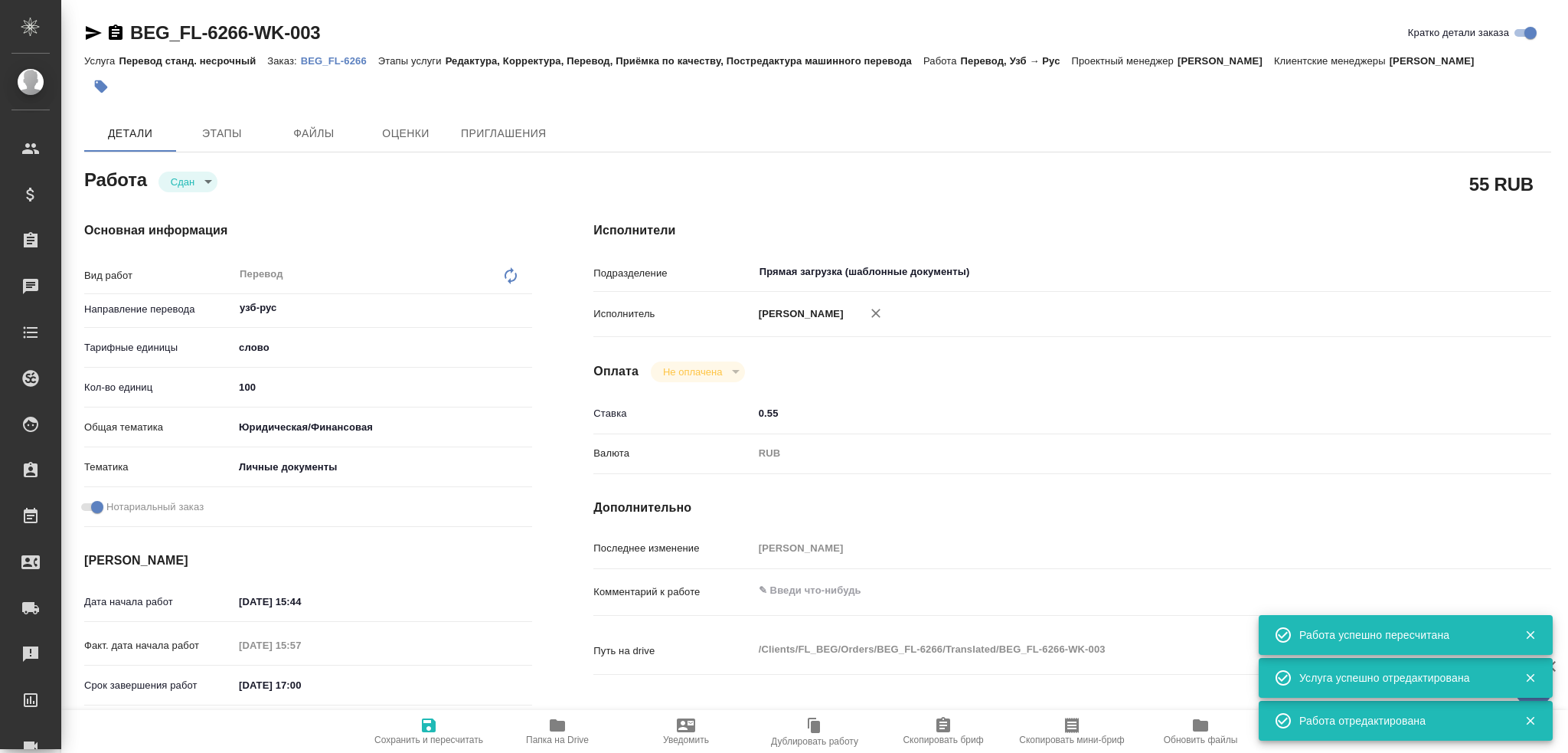
type textarea "x"
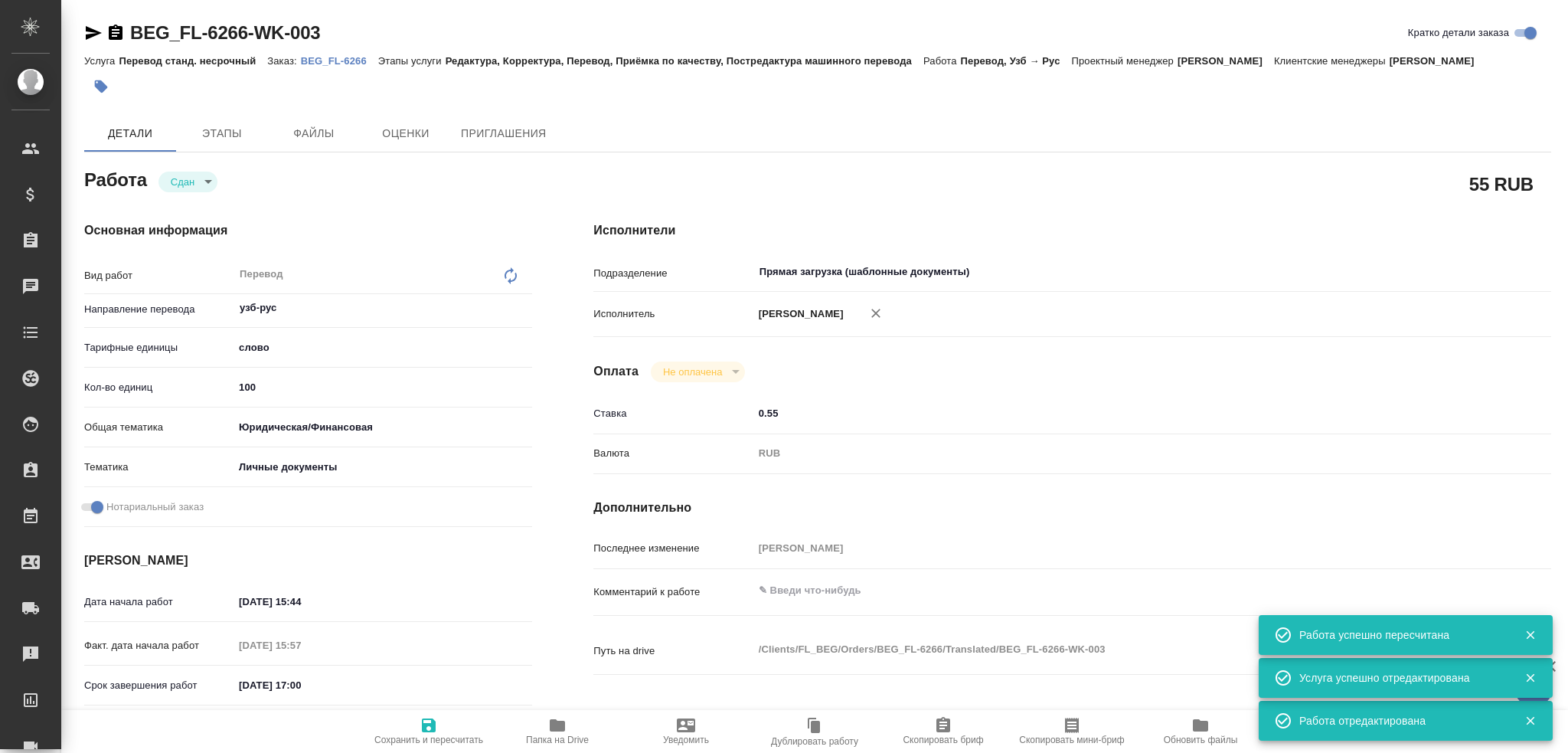
type textarea "x"
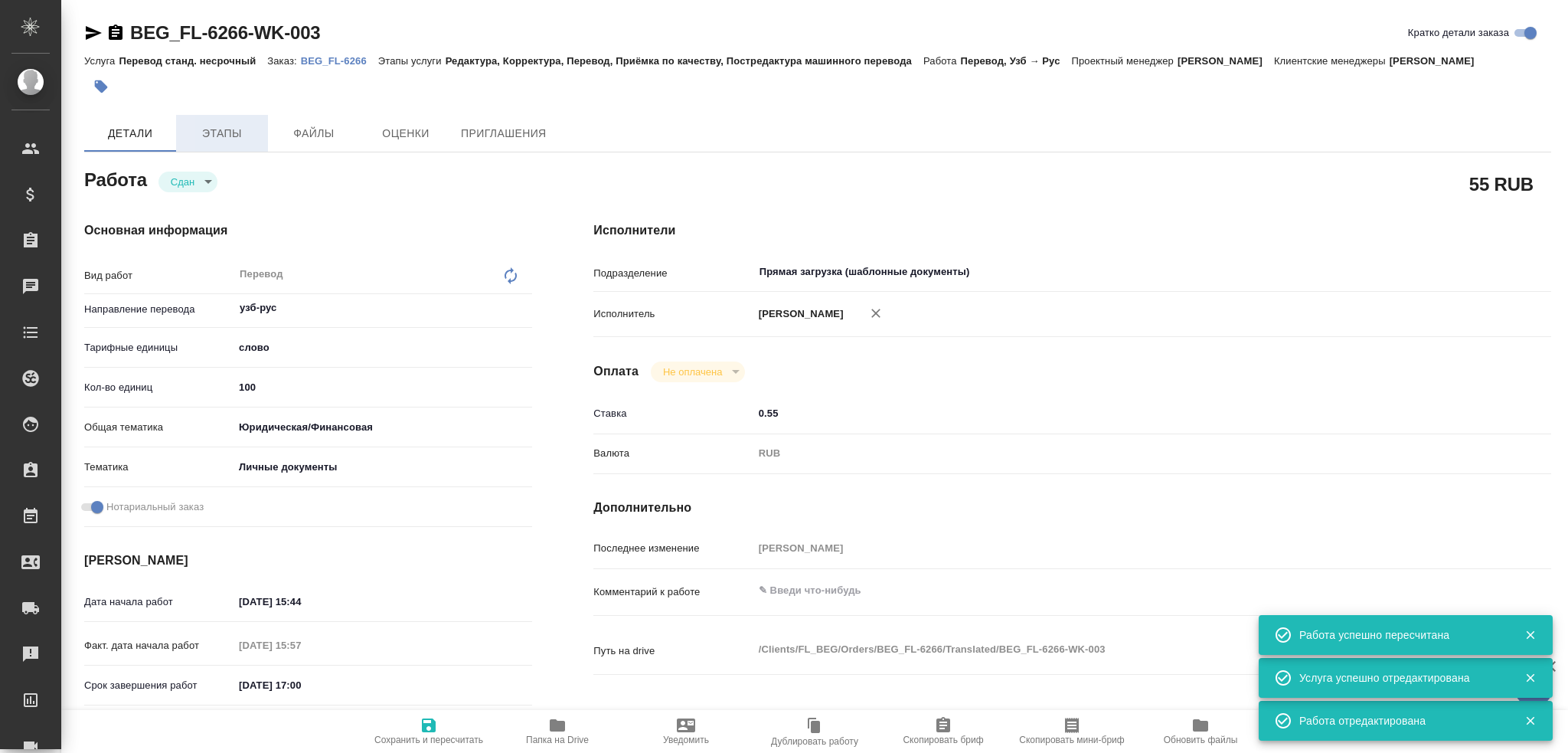
type textarea "x"
click at [227, 143] on span "Этапы" at bounding box center [222, 133] width 73 height 19
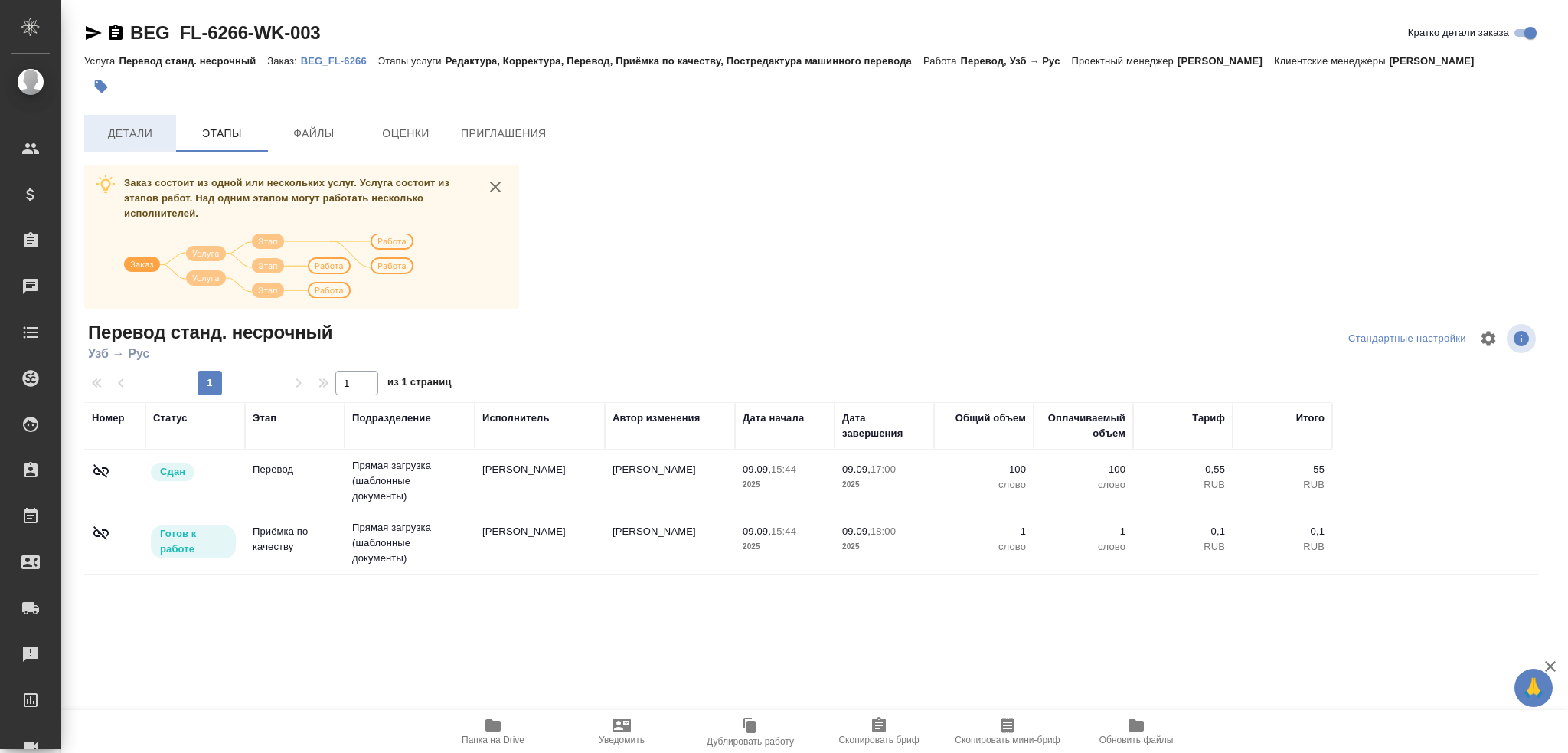
click at [158, 143] on span "Детали" at bounding box center [130, 133] width 73 height 19
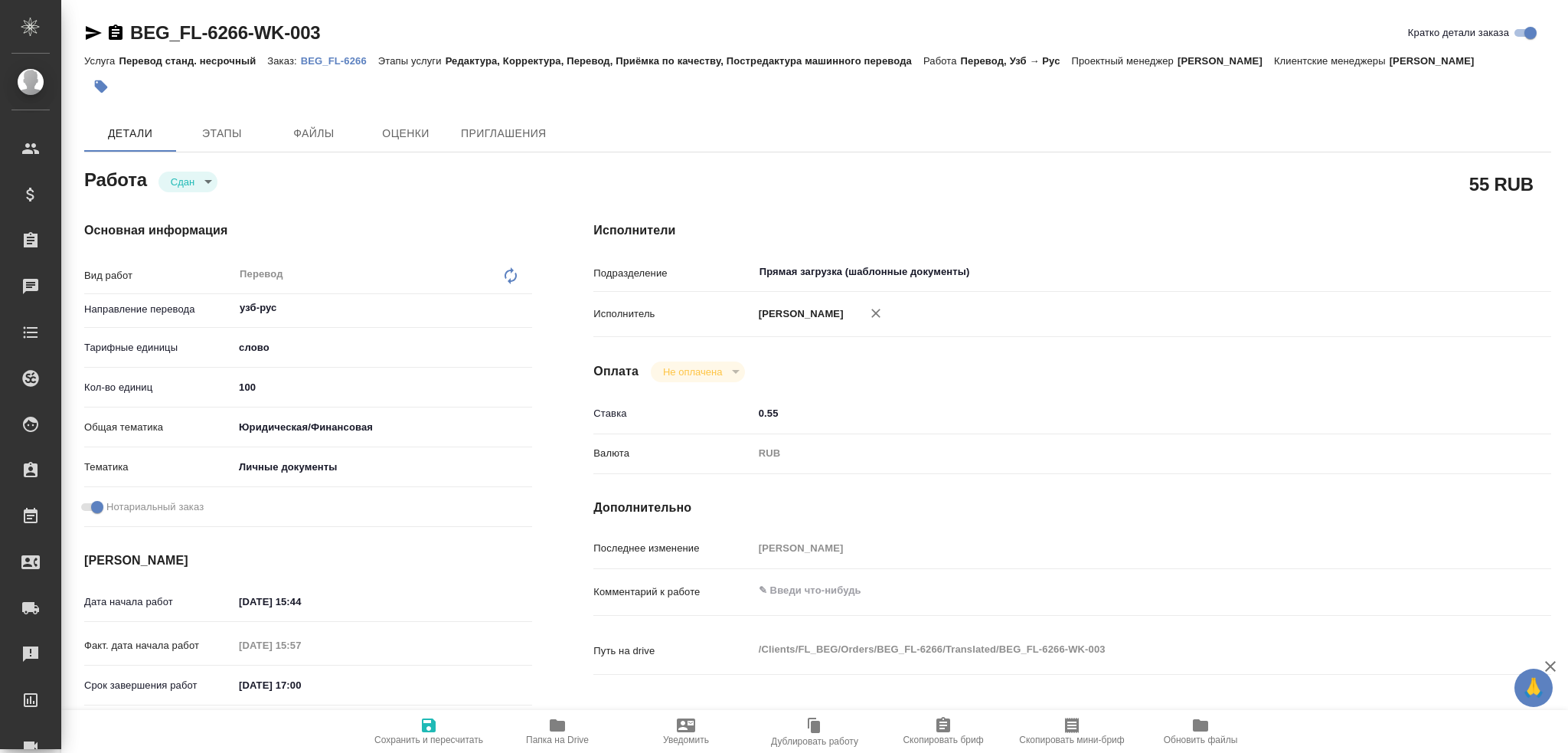
type textarea "x"
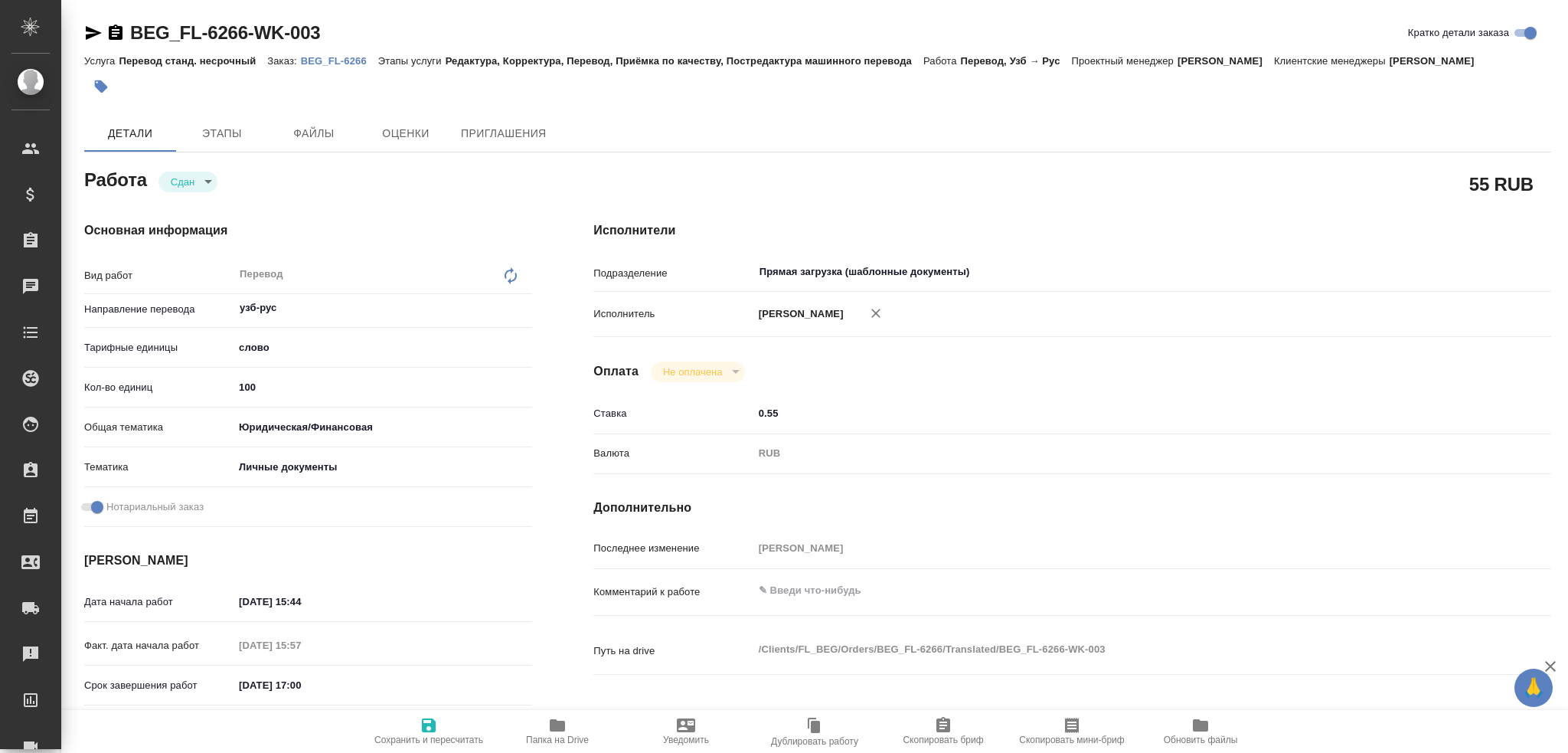
type textarea "x"
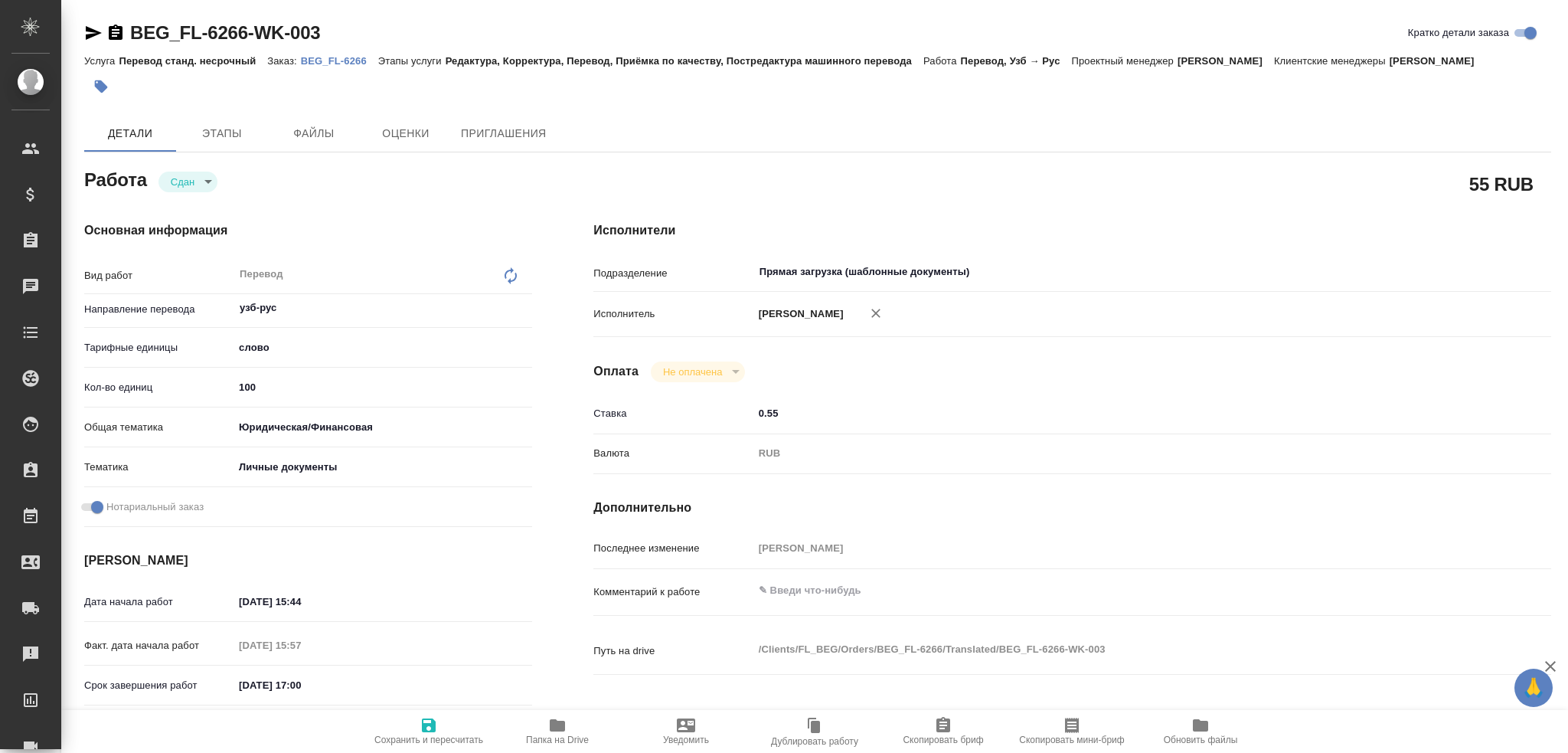
type textarea "x"
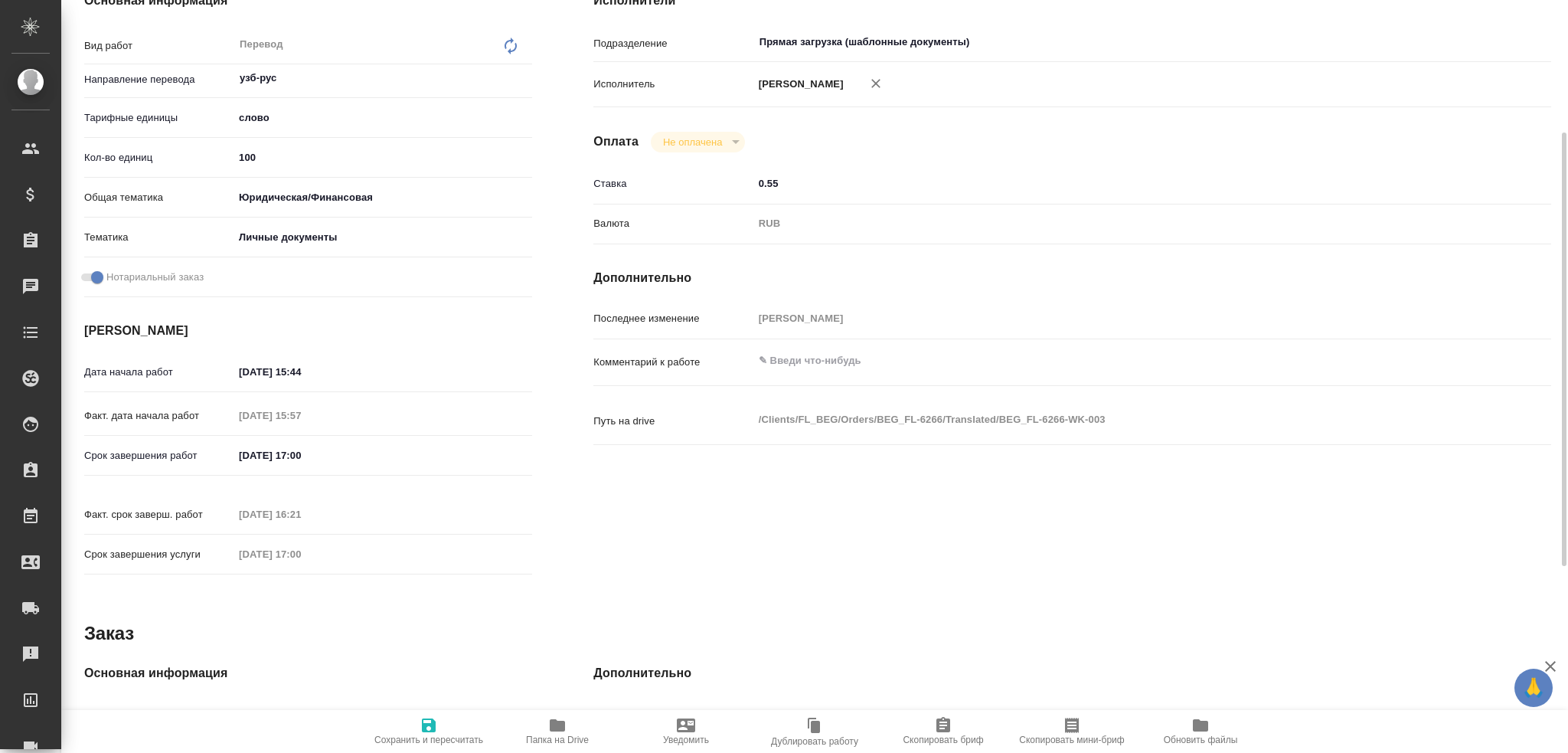
scroll to position [383, 0]
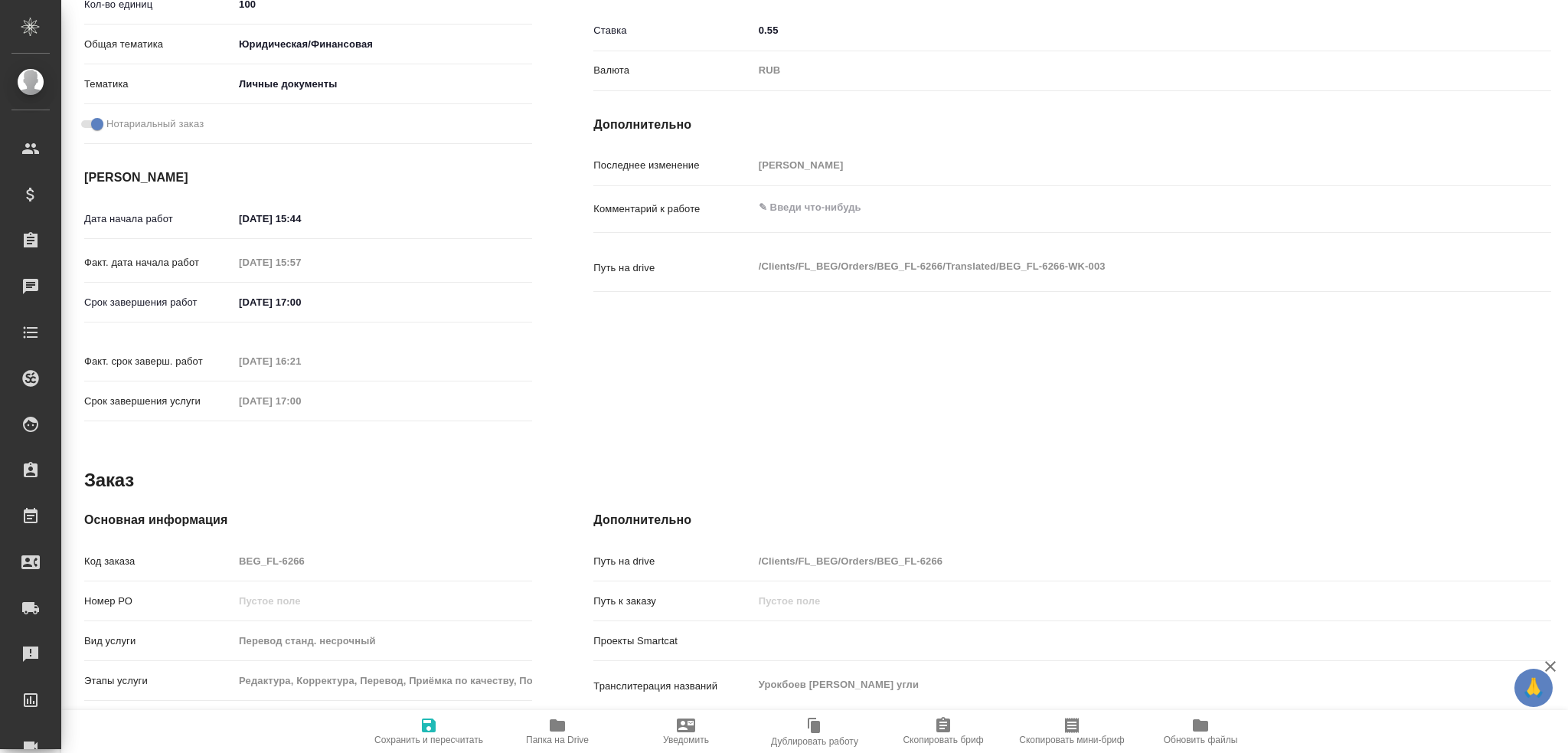
click at [211, 559] on div "Код заказа BEG_FL-6266" at bounding box center [307, 561] width 448 height 27
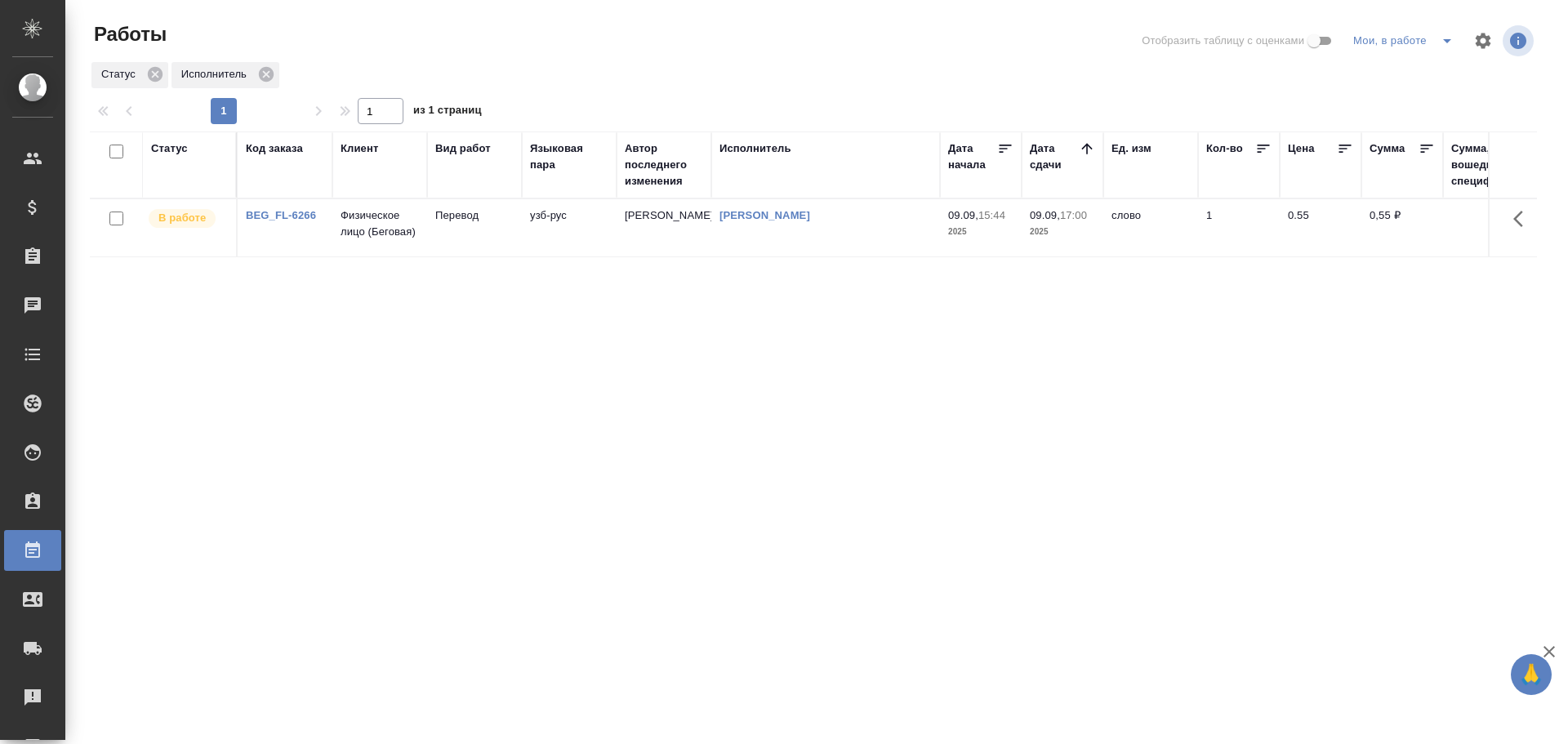
click at [1442, 47] on icon "split button" at bounding box center [1447, 41] width 20 height 20
click at [1385, 73] on li "Стандартные настройки" at bounding box center [1406, 73] width 157 height 26
